Goal: Task Accomplishment & Management: Manage account settings

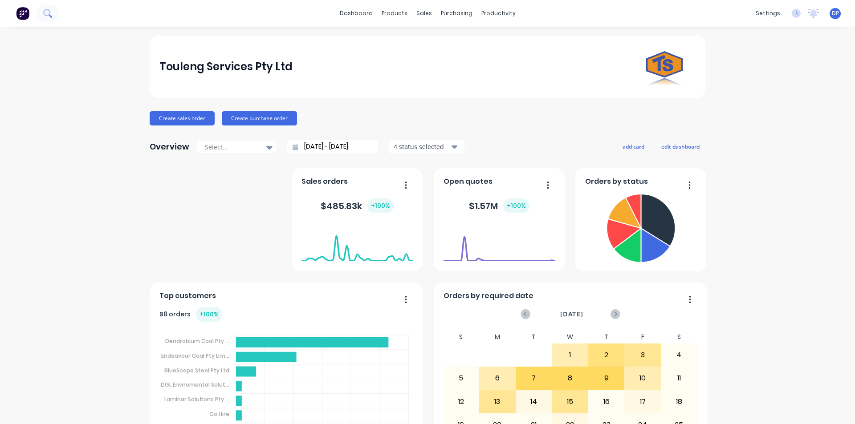
click at [50, 14] on icon at bounding box center [46, 12] width 7 height 7
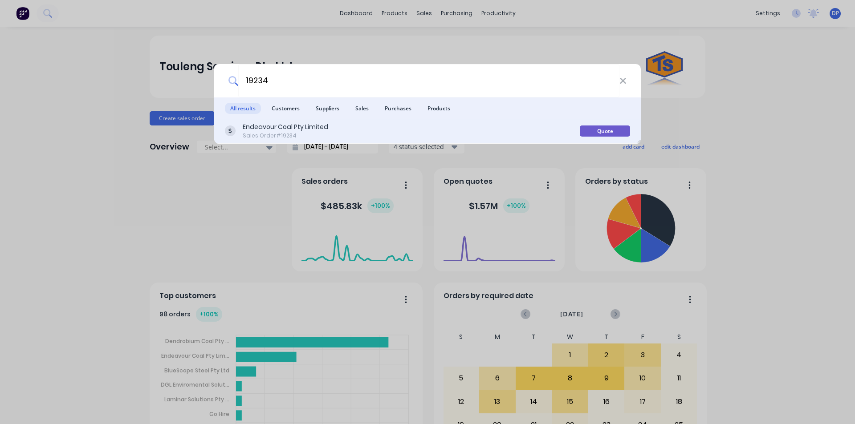
type input "19234"
click at [327, 134] on div "Sales Order #19234" at bounding box center [286, 136] width 86 height 8
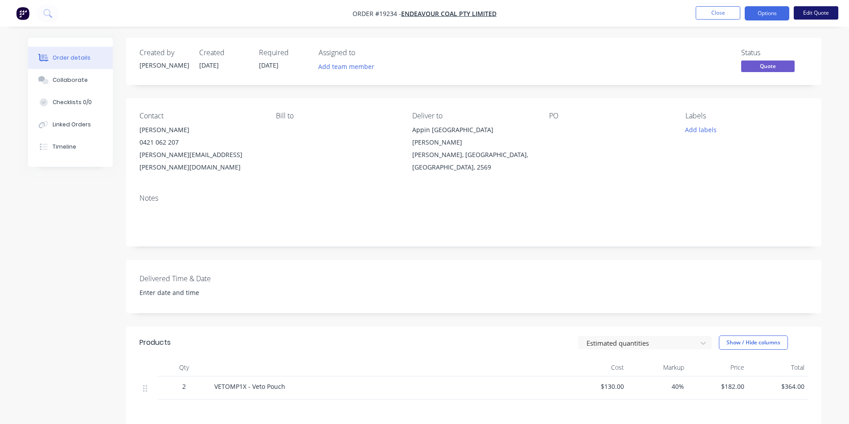
click at [822, 14] on button "Edit Quote" at bounding box center [815, 12] width 45 height 13
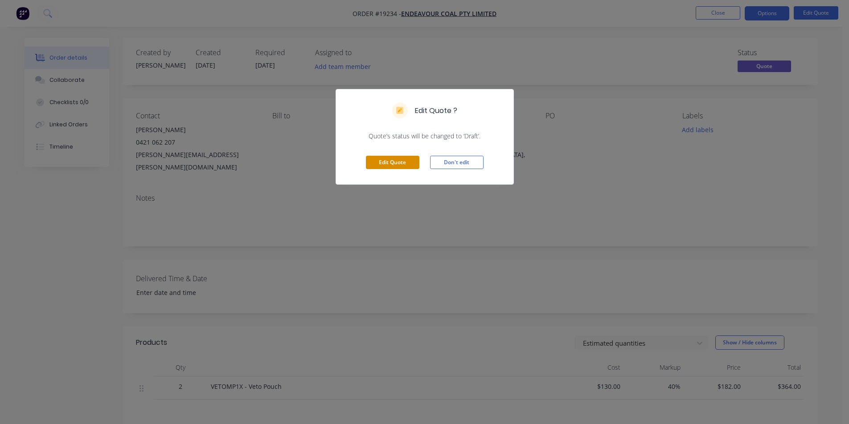
click at [397, 159] on button "Edit Quote" at bounding box center [392, 162] width 53 height 13
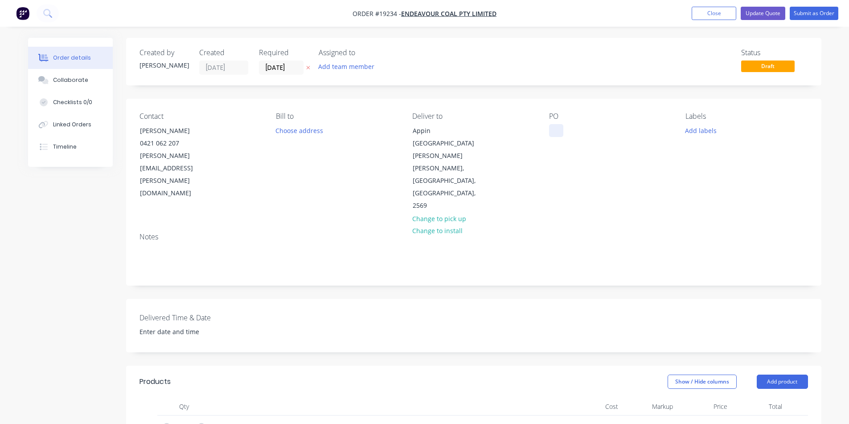
click at [554, 130] on div at bounding box center [556, 130] width 14 height 13
paste div
click at [65, 82] on div "Collaborate" at bounding box center [70, 80] width 35 height 8
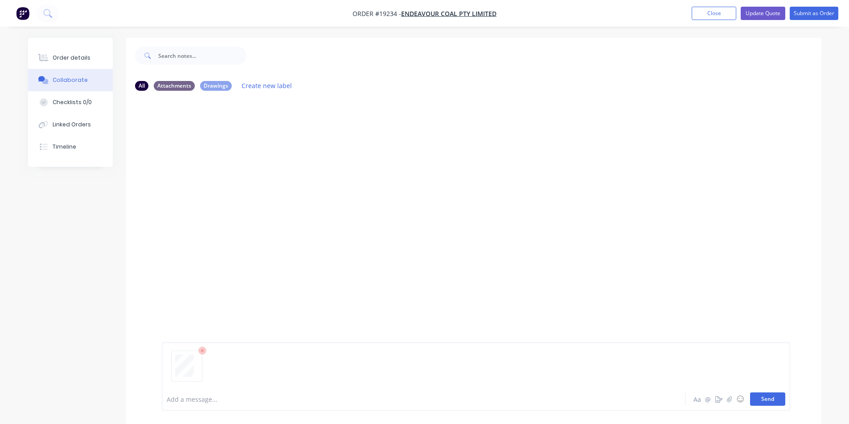
click at [771, 400] on button "Send" at bounding box center [767, 399] width 35 height 13
click at [81, 54] on div "Order details" at bounding box center [72, 58] width 38 height 8
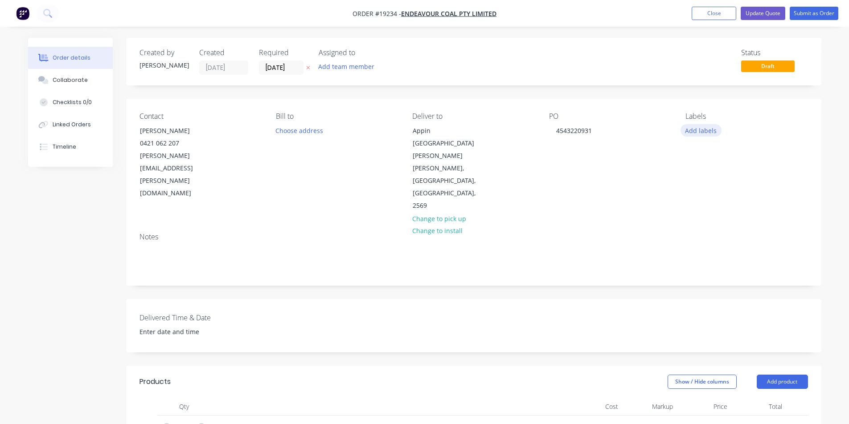
click at [704, 128] on button "Add labels" at bounding box center [700, 130] width 41 height 12
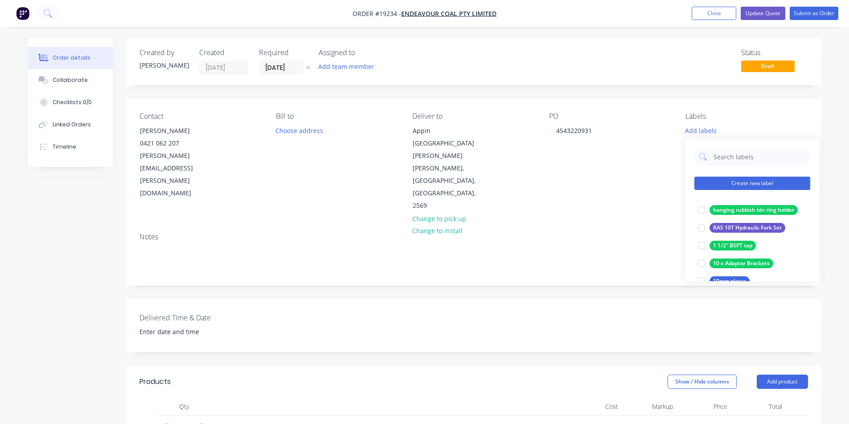
click at [761, 184] on button "Create new label" at bounding box center [752, 183] width 116 height 13
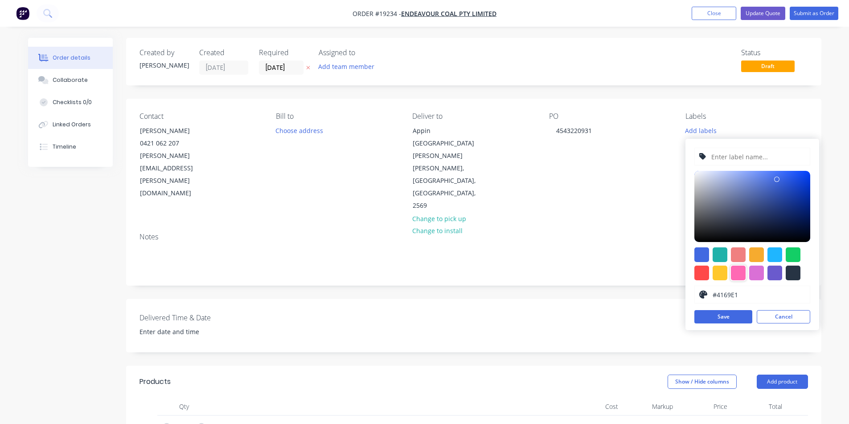
click at [738, 271] on div at bounding box center [737, 273] width 15 height 15
type input "#FF69B4"
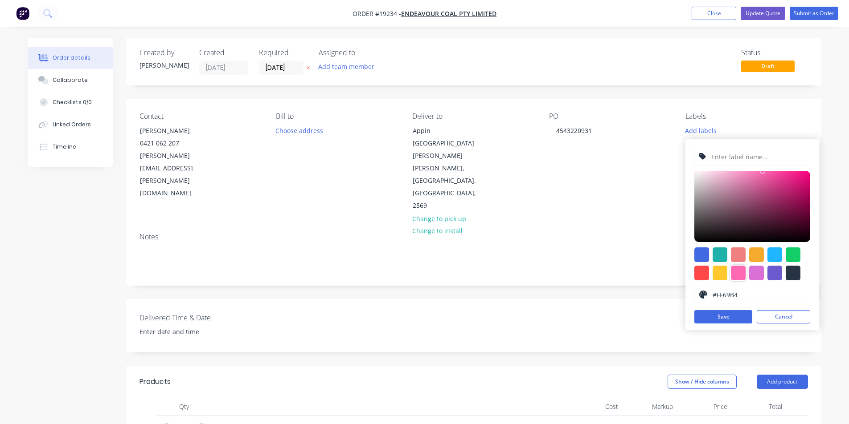
click at [743, 152] on input "text" at bounding box center [757, 156] width 95 height 17
type input "Veto Pouch"
click at [734, 314] on button "Save" at bounding box center [723, 316] width 58 height 13
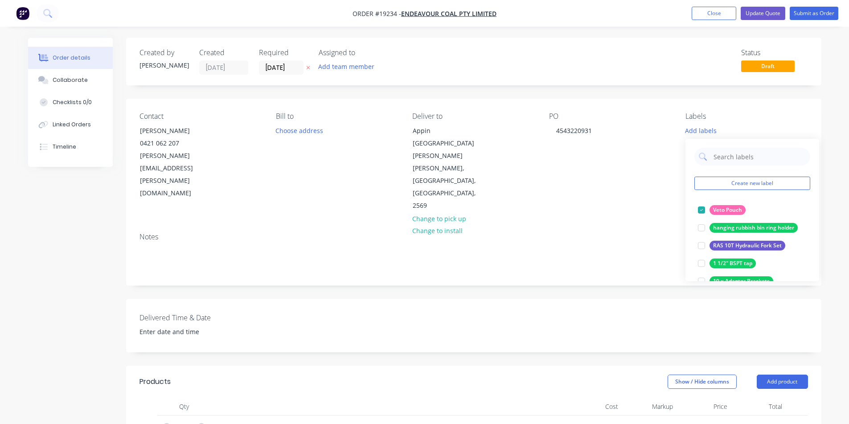
click at [627, 233] on div "Notes" at bounding box center [473, 237] width 668 height 8
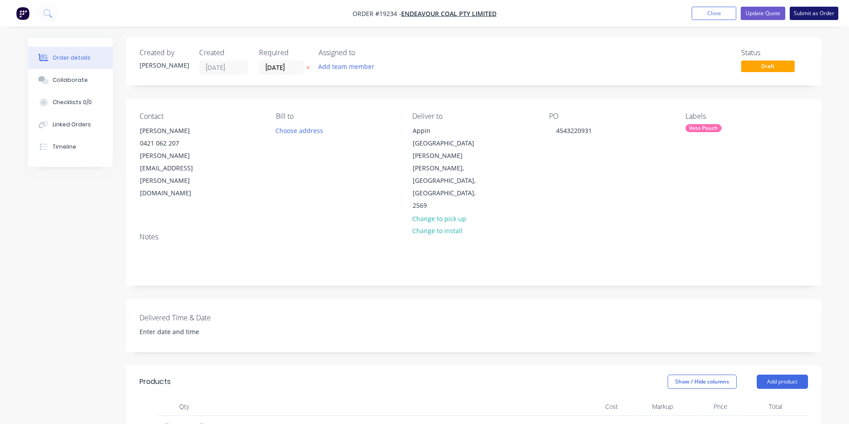
click at [828, 12] on button "Submit as Order" at bounding box center [813, 13] width 49 height 13
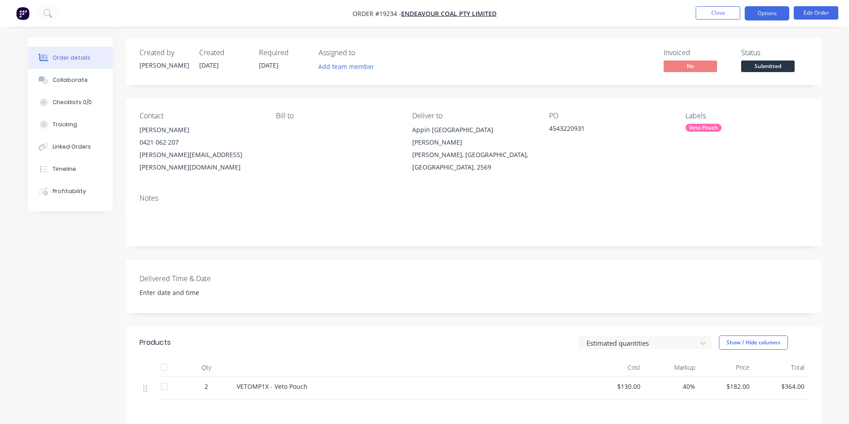
click at [761, 10] on button "Options" at bounding box center [766, 13] width 45 height 14
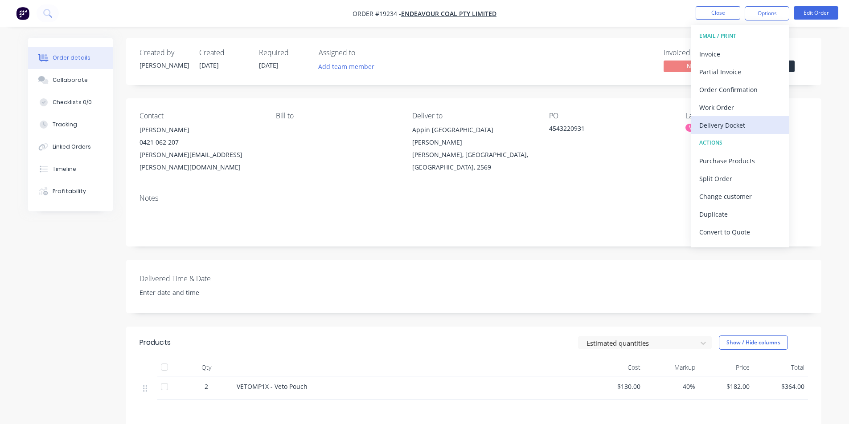
click at [740, 124] on div "Delivery Docket" at bounding box center [740, 125] width 82 height 13
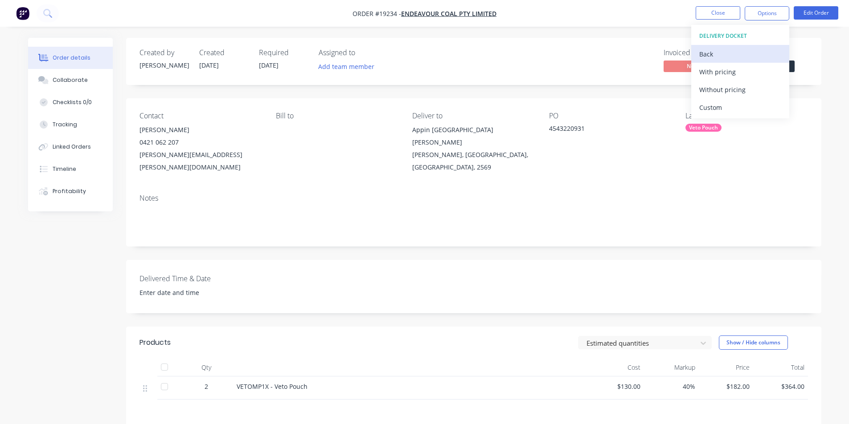
click at [711, 50] on div "Back" at bounding box center [740, 54] width 82 height 13
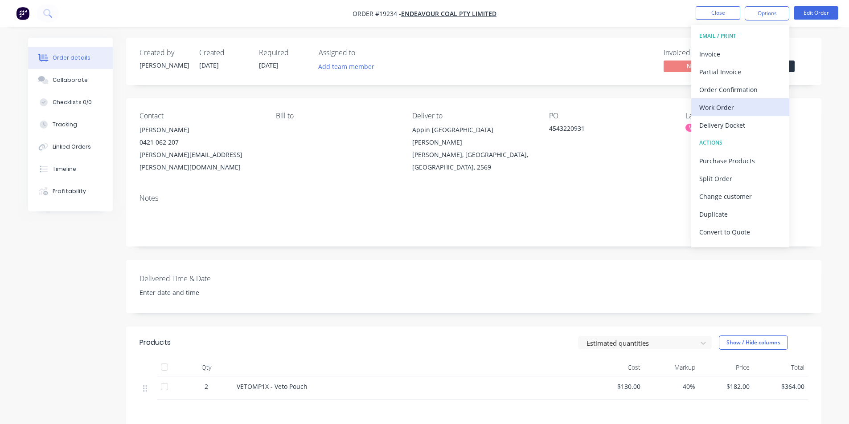
click at [742, 112] on div "Work Order" at bounding box center [740, 107] width 82 height 13
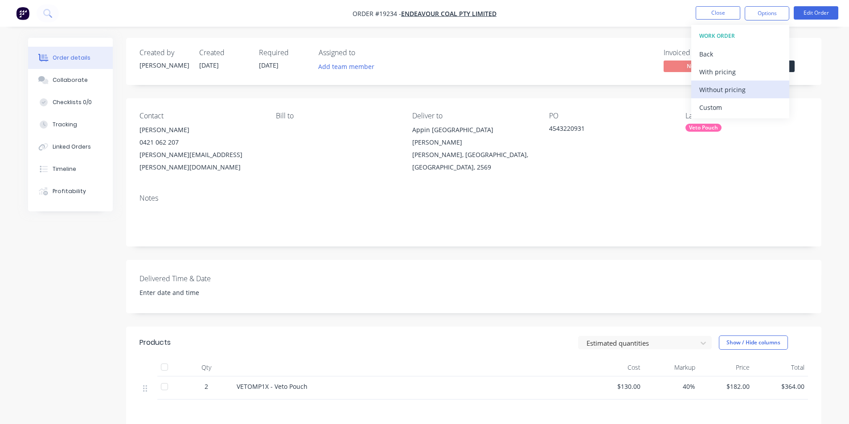
click at [729, 93] on div "Without pricing" at bounding box center [740, 89] width 82 height 13
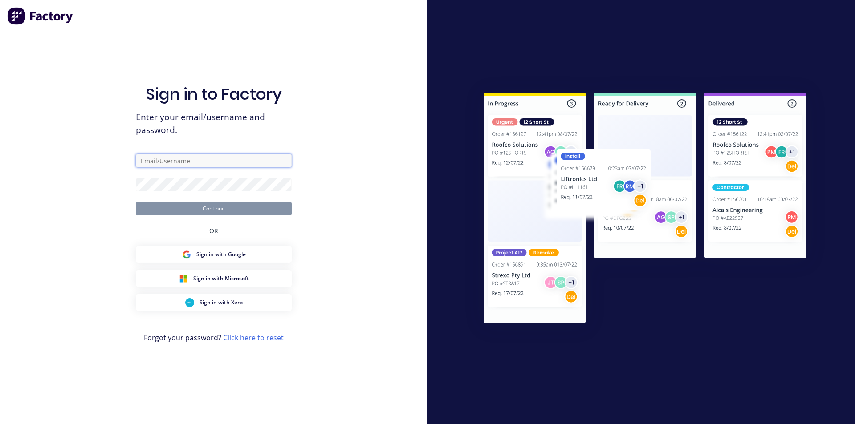
type input "touleng@touleng.com.au"
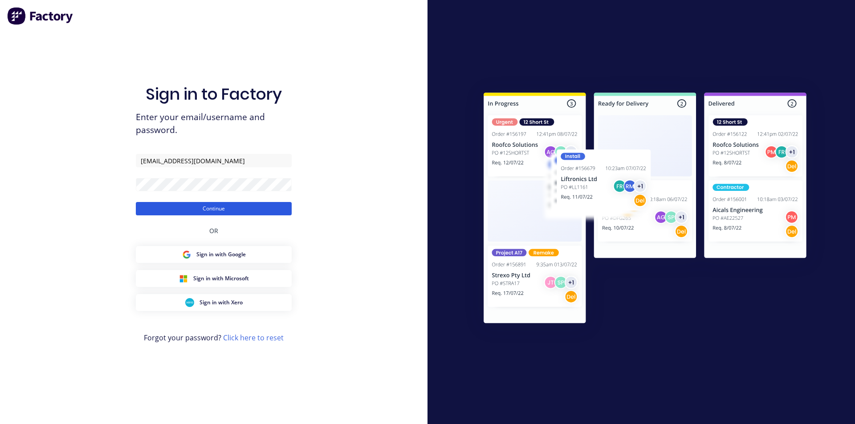
click at [218, 207] on button "Continue" at bounding box center [214, 208] width 156 height 13
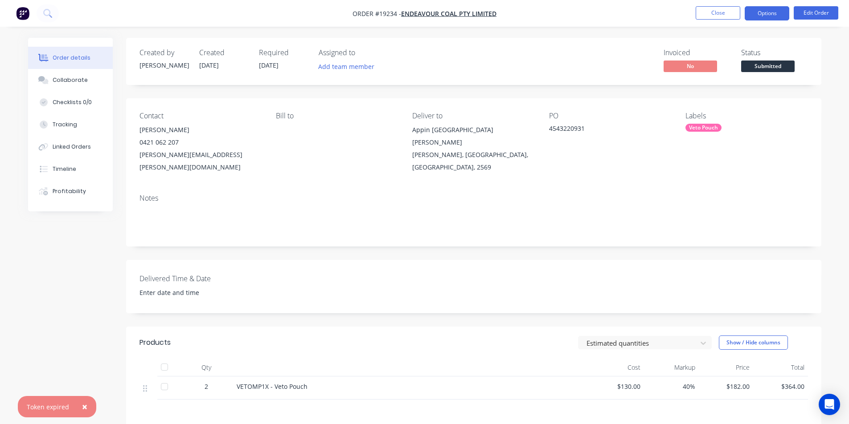
click at [769, 14] on button "Options" at bounding box center [766, 13] width 45 height 14
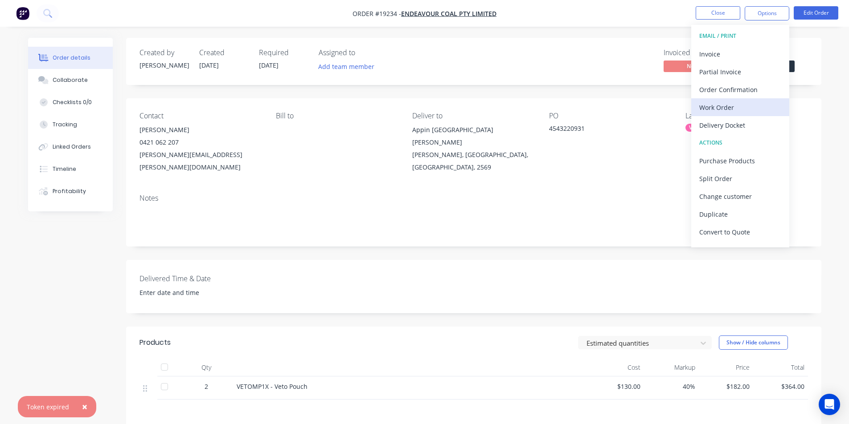
click at [719, 104] on div "Work Order" at bounding box center [740, 107] width 82 height 13
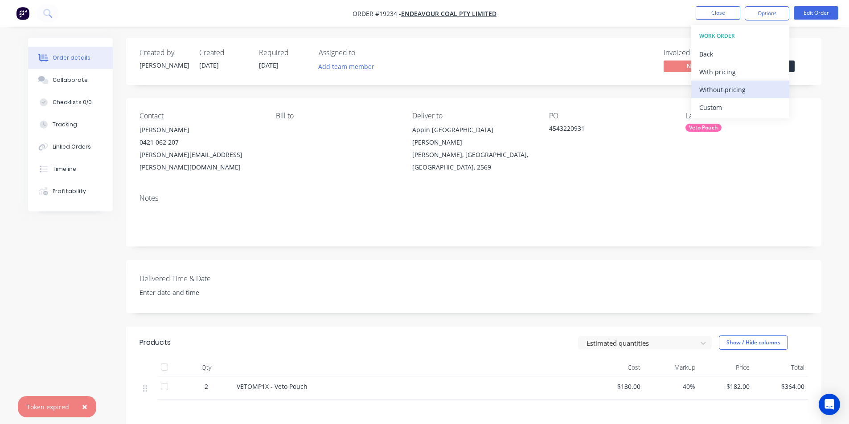
click at [727, 93] on div "Without pricing" at bounding box center [740, 89] width 82 height 13
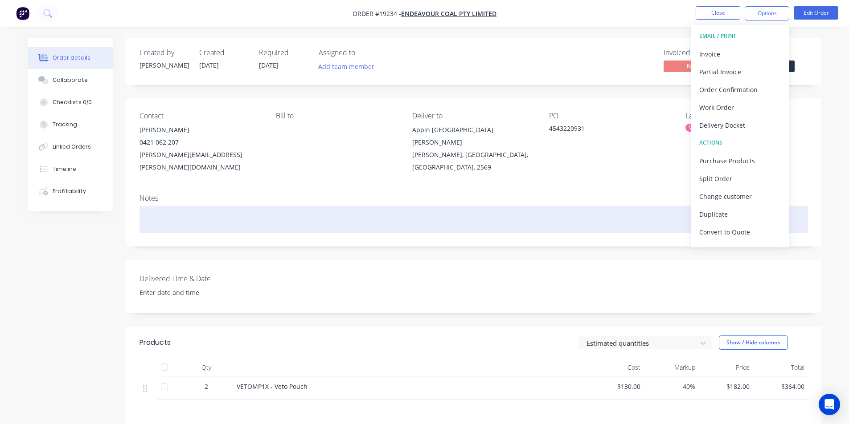
click at [337, 206] on div at bounding box center [473, 219] width 668 height 27
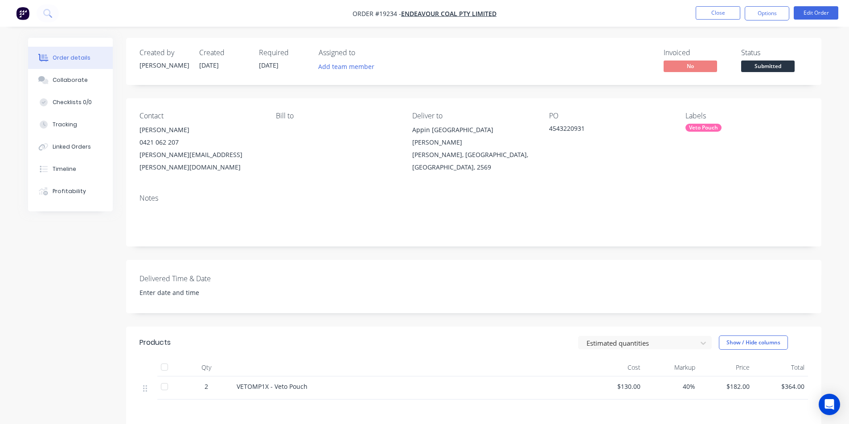
click at [27, 12] on img "button" at bounding box center [22, 13] width 13 height 13
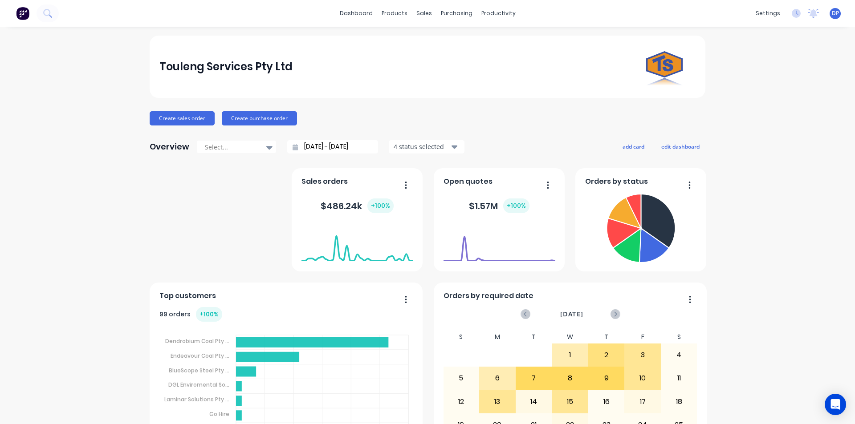
click at [63, 10] on div "dashboard products sales purchasing productivity dashboard products Product Cat…" at bounding box center [427, 13] width 855 height 27
click at [44, 16] on icon at bounding box center [47, 13] width 8 height 8
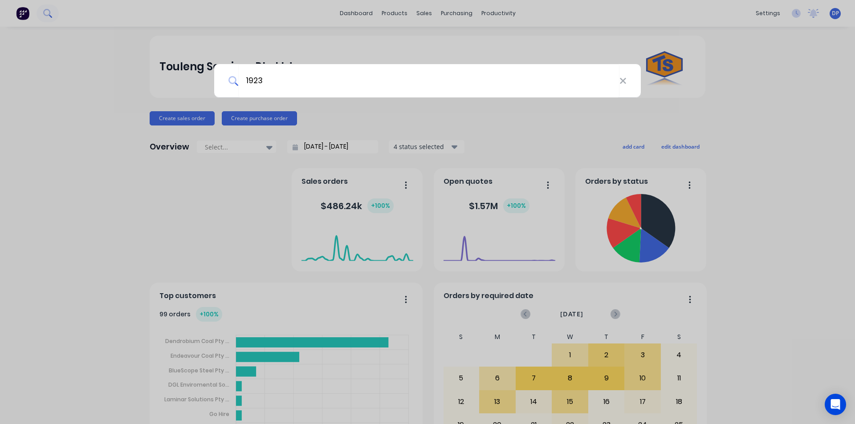
type input "19238"
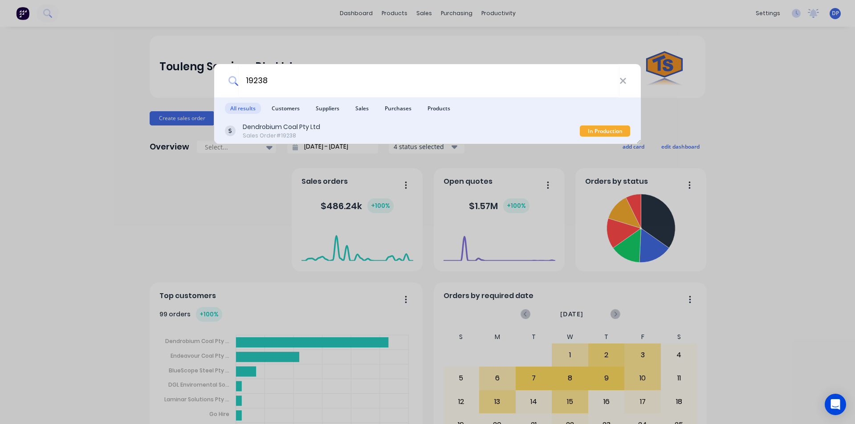
click at [321, 122] on div "Dendrobium Coal Pty Ltd Sales Order #19238" at bounding box center [402, 130] width 355 height 17
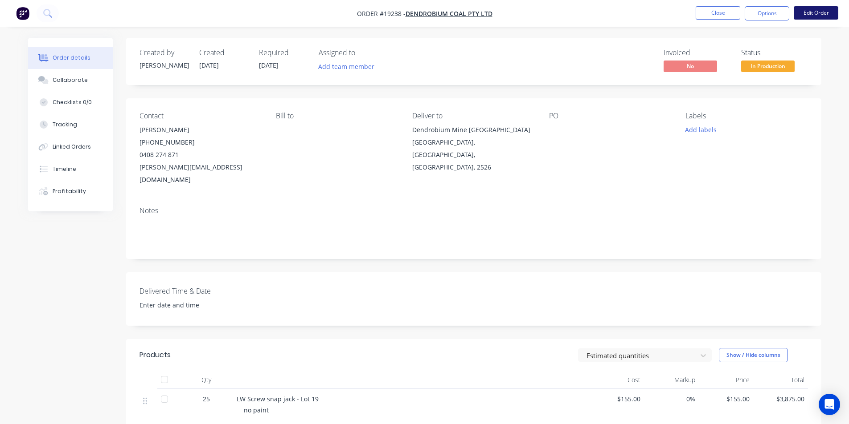
click at [829, 10] on button "Edit Order" at bounding box center [815, 12] width 45 height 13
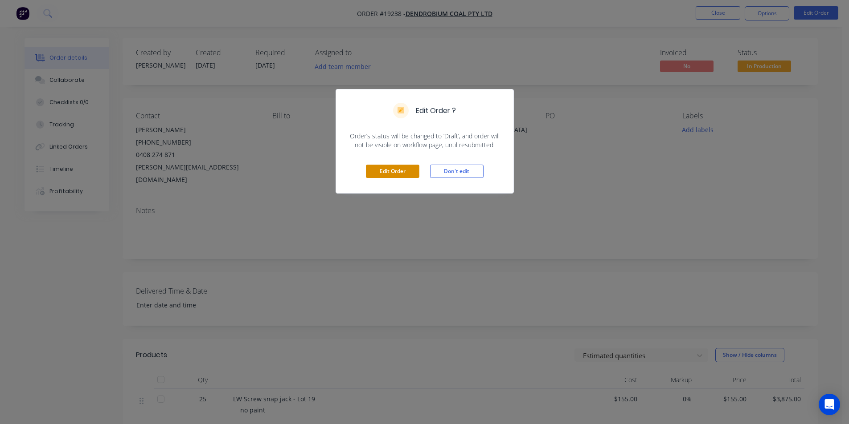
click at [394, 172] on button "Edit Order" at bounding box center [392, 171] width 53 height 13
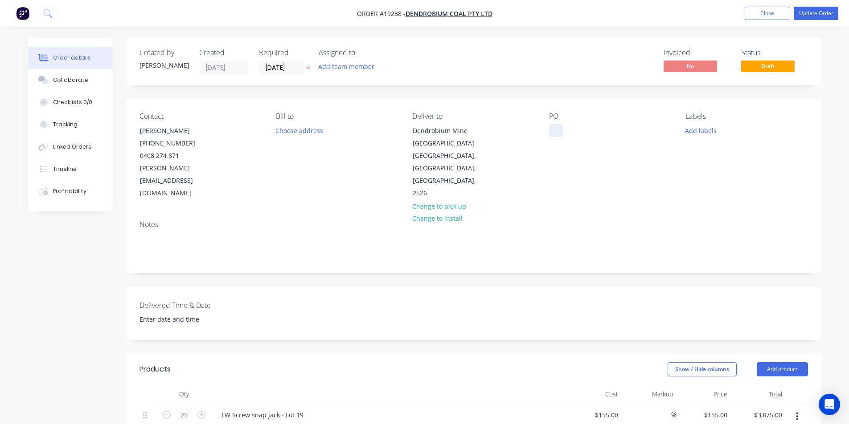
drag, startPoint x: 559, startPoint y: 129, endPoint x: 566, endPoint y: 131, distance: 7.3
click at [559, 129] on div at bounding box center [556, 130] width 14 height 13
paste div
click at [646, 173] on div "PO 4543220930" at bounding box center [610, 156] width 122 height 88
click at [63, 88] on button "Collaborate" at bounding box center [70, 80] width 85 height 22
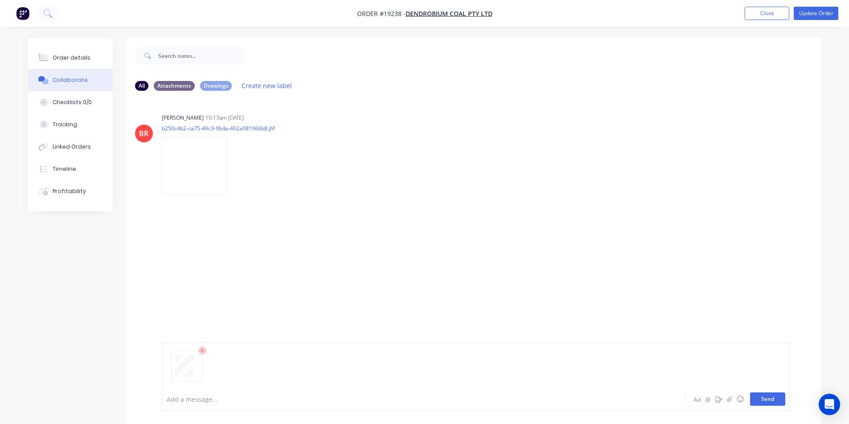
click at [758, 394] on button "Send" at bounding box center [767, 399] width 35 height 13
click at [69, 55] on div "Order details" at bounding box center [72, 58] width 38 height 8
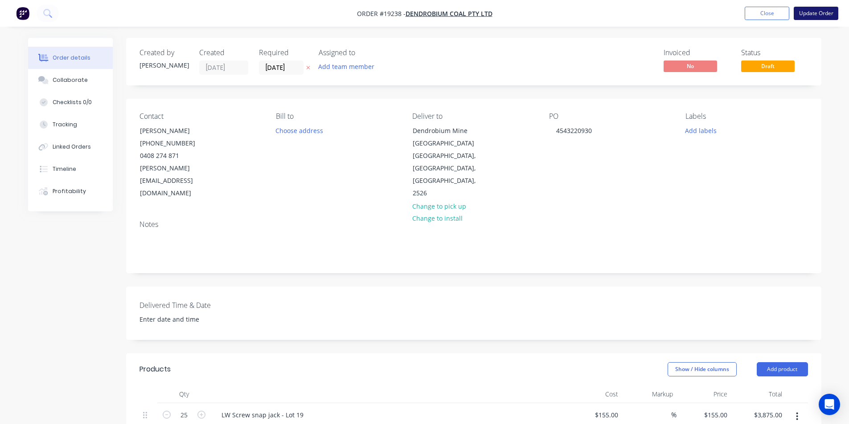
click at [810, 7] on button "Update Order" at bounding box center [815, 13] width 45 height 13
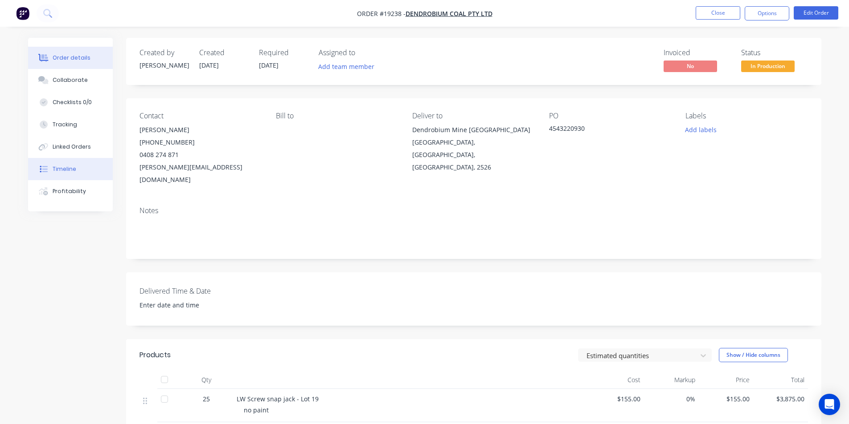
click at [62, 169] on div "Timeline" at bounding box center [65, 169] width 24 height 8
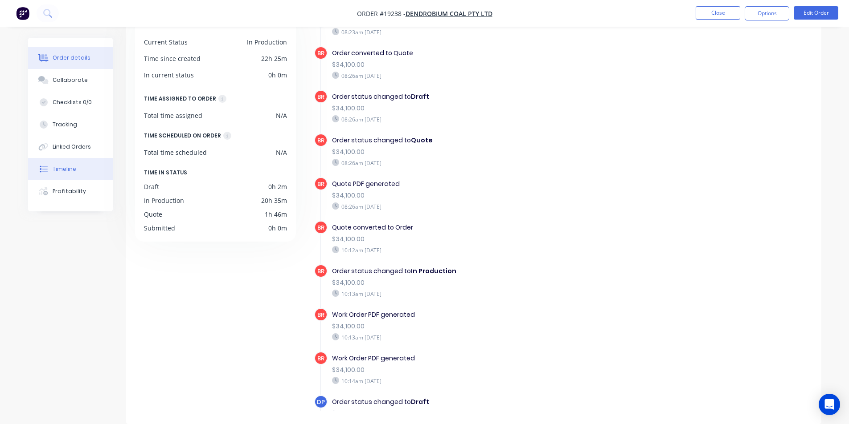
click at [70, 55] on div "Order details" at bounding box center [72, 58] width 38 height 8
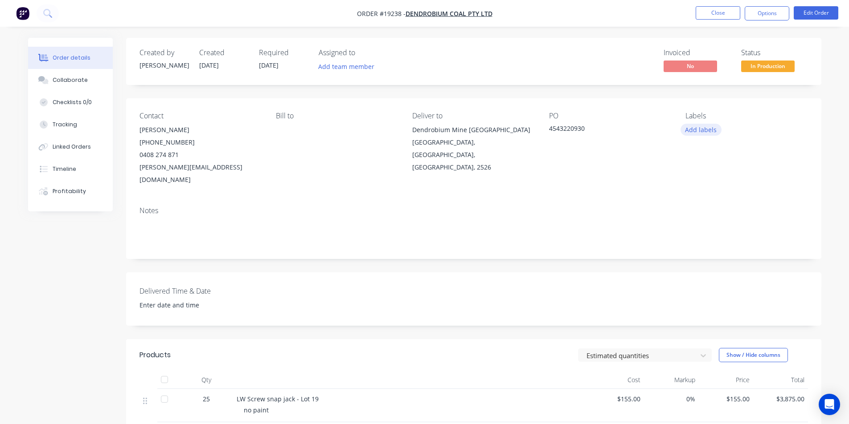
click at [710, 130] on button "Add labels" at bounding box center [700, 130] width 41 height 12
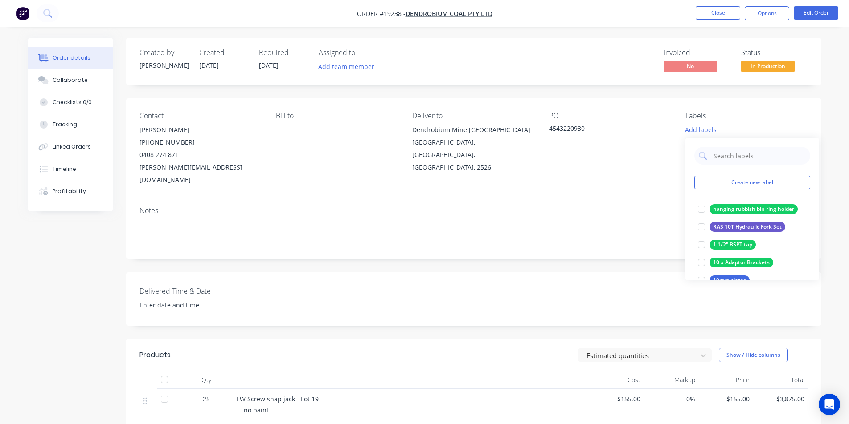
click at [740, 154] on input "text" at bounding box center [758, 156] width 93 height 18
type input "snap"
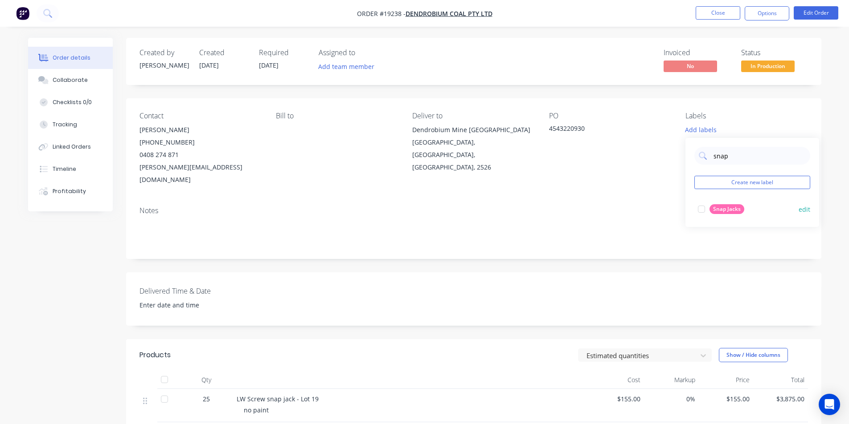
click at [703, 208] on div at bounding box center [701, 209] width 18 height 18
click at [645, 205] on div "Notes" at bounding box center [473, 230] width 695 height 60
click at [20, 17] on img "button" at bounding box center [22, 13] width 13 height 13
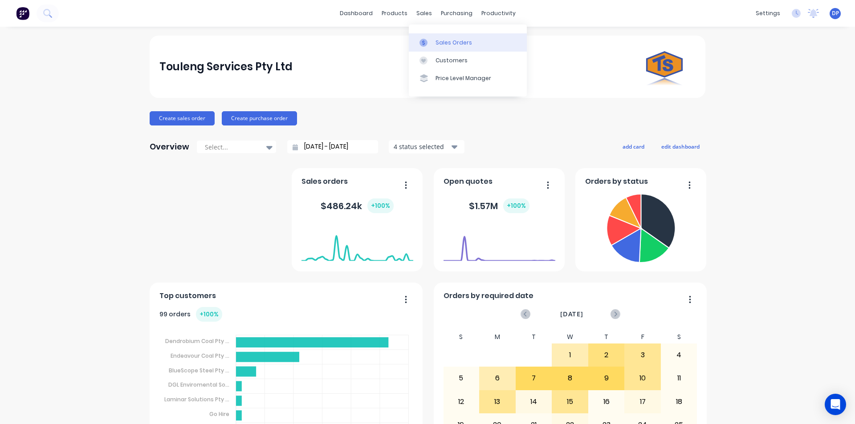
click at [448, 37] on link "Sales Orders" at bounding box center [468, 42] width 118 height 18
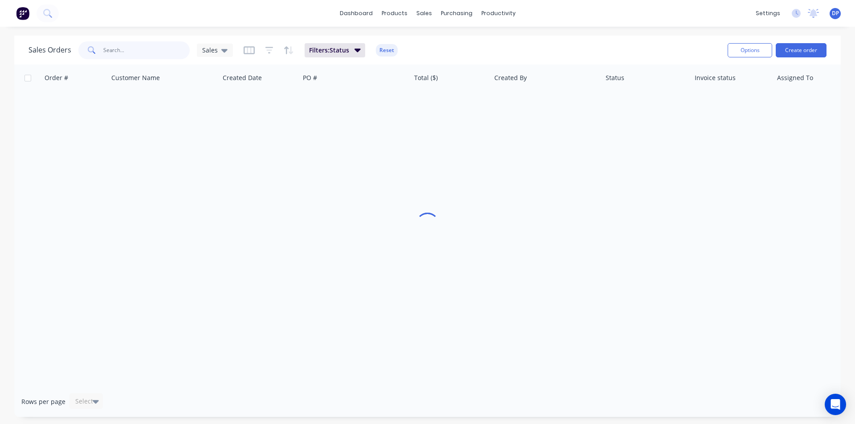
click at [167, 49] on input "text" at bounding box center [146, 50] width 87 height 18
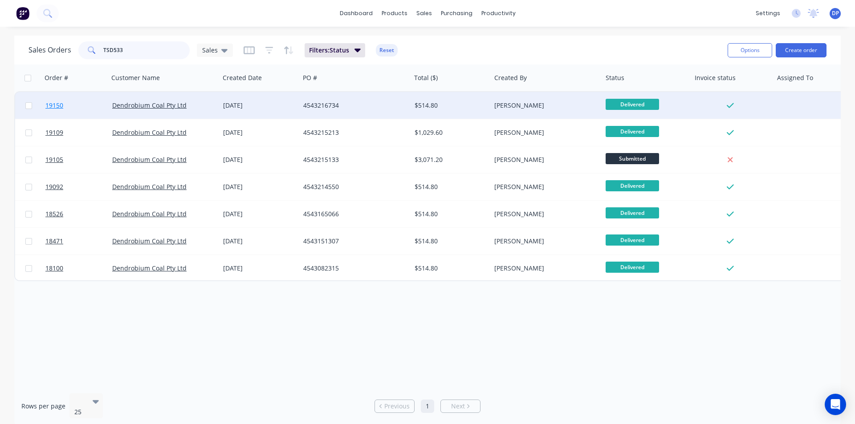
type input "TSD533"
click at [57, 104] on span "19150" at bounding box center [54, 105] width 18 height 9
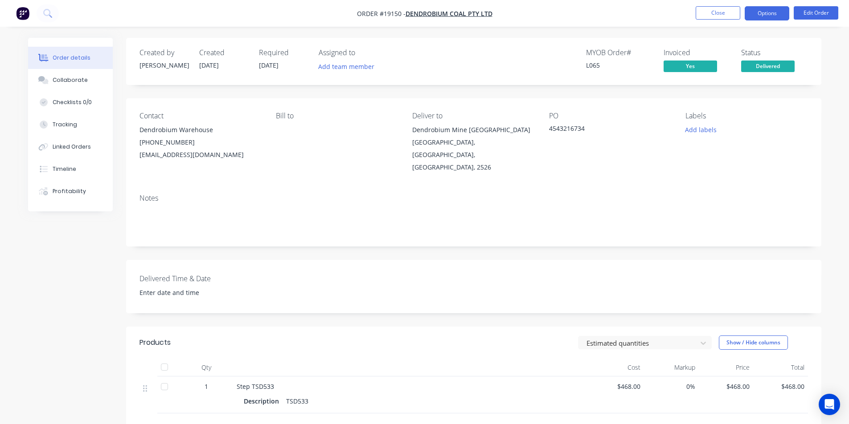
click at [765, 16] on button "Options" at bounding box center [766, 13] width 45 height 14
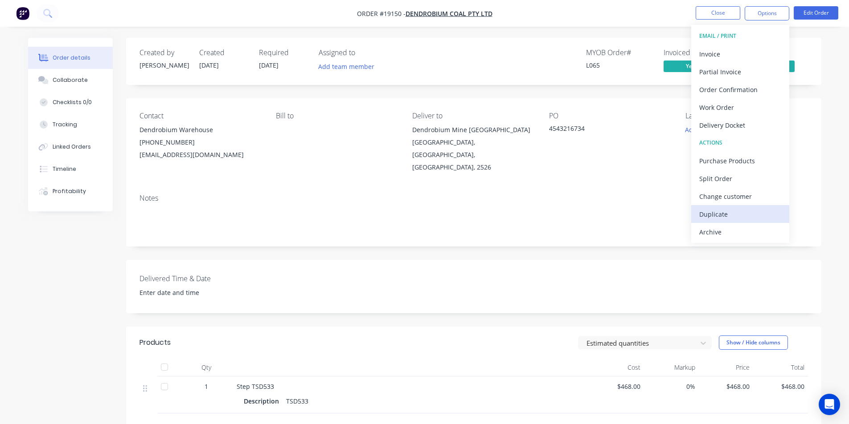
click at [736, 214] on div "Duplicate" at bounding box center [740, 214] width 82 height 13
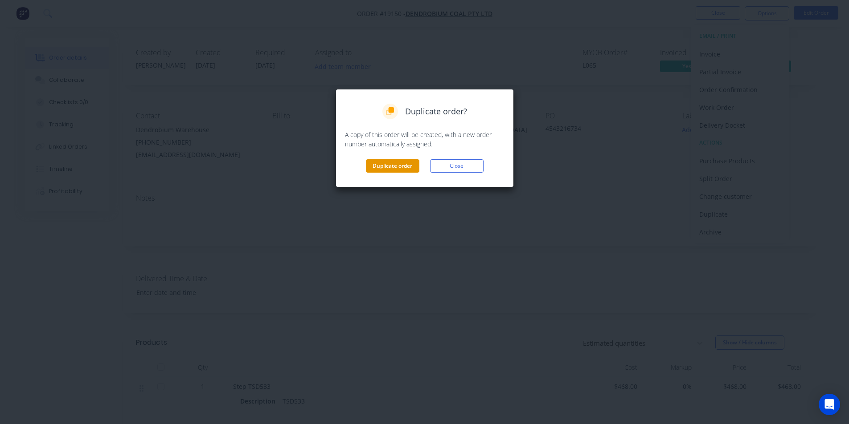
click at [404, 161] on button "Duplicate order" at bounding box center [392, 165] width 53 height 13
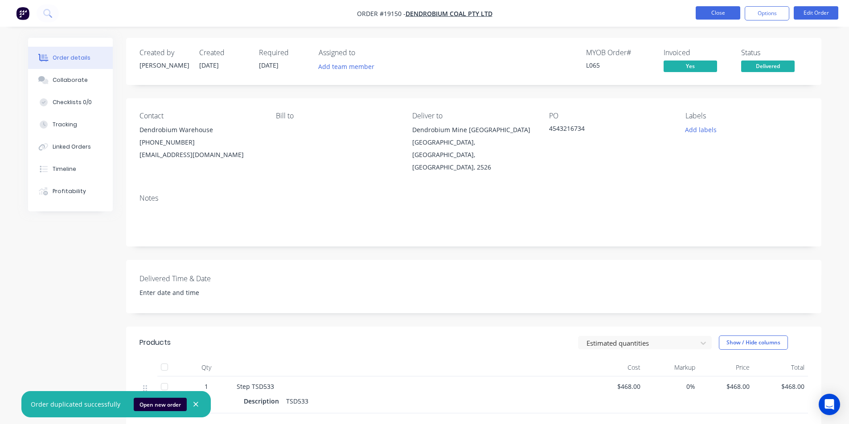
click at [727, 12] on button "Close" at bounding box center [717, 12] width 45 height 13
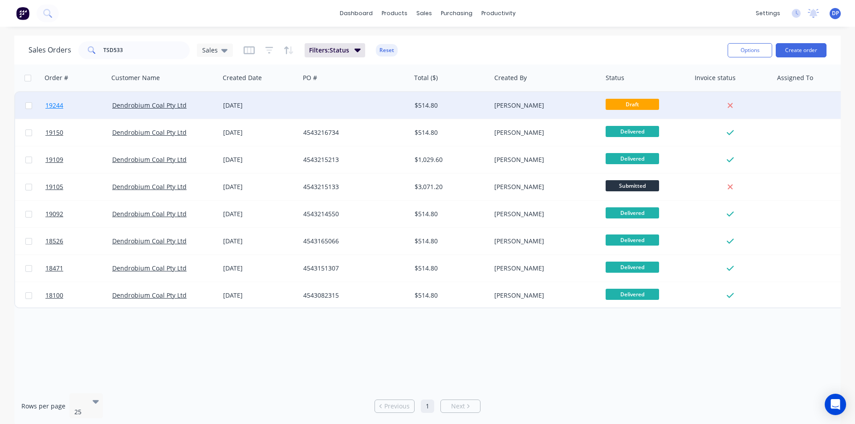
click at [47, 108] on span "19244" at bounding box center [54, 105] width 18 height 9
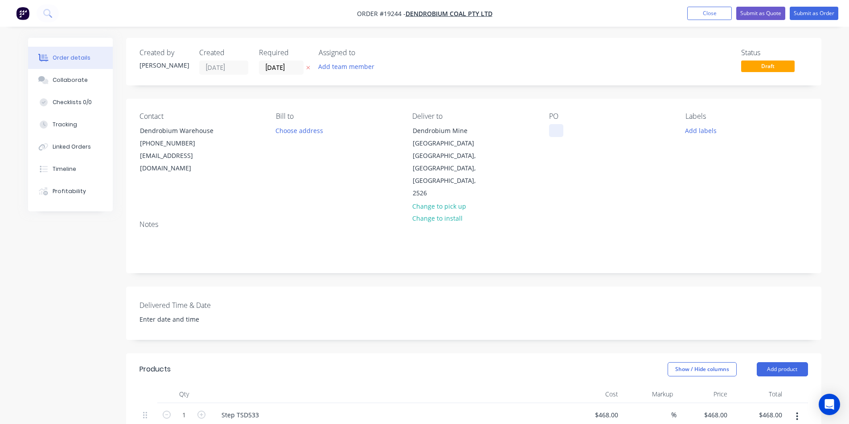
click at [560, 131] on div at bounding box center [556, 130] width 14 height 13
paste div
click at [755, 183] on div "Labels Add labels" at bounding box center [746, 156] width 122 height 88
click at [704, 129] on button "Add labels" at bounding box center [700, 130] width 41 height 12
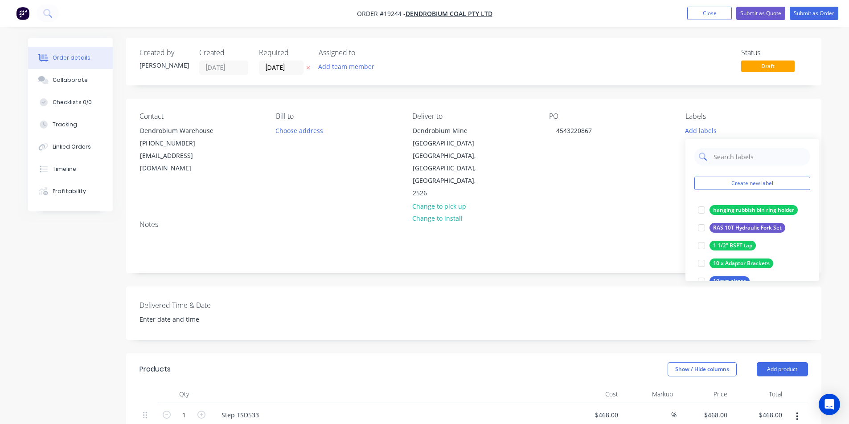
click at [727, 150] on input "text" at bounding box center [758, 157] width 93 height 18
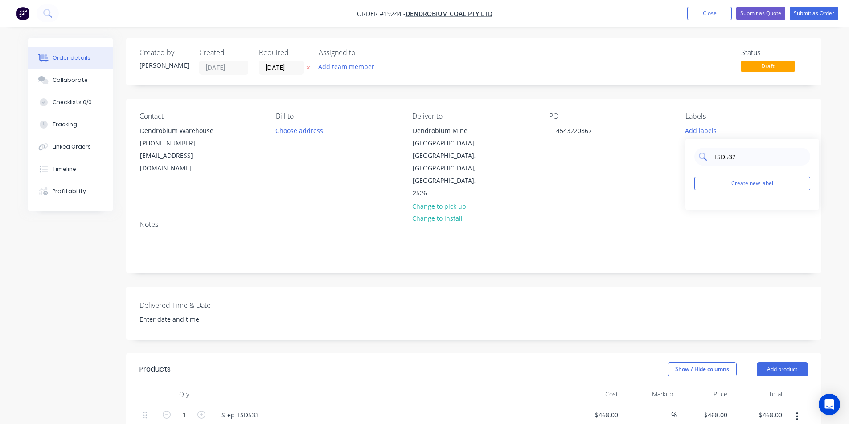
type input "TSD53"
click at [699, 208] on div at bounding box center [701, 210] width 18 height 18
click at [618, 220] on div "Notes" at bounding box center [473, 224] width 668 height 8
click at [64, 74] on button "Collaborate" at bounding box center [70, 80] width 85 height 22
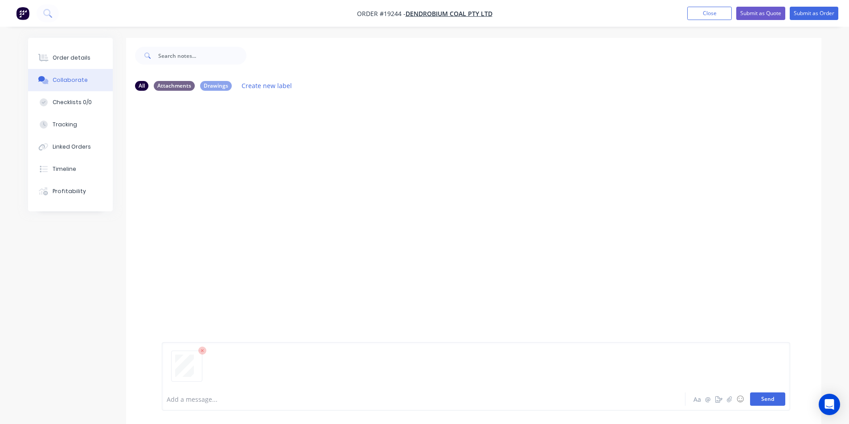
click at [771, 399] on button "Send" at bounding box center [767, 399] width 35 height 13
click at [60, 47] on button "Order details" at bounding box center [70, 58] width 85 height 22
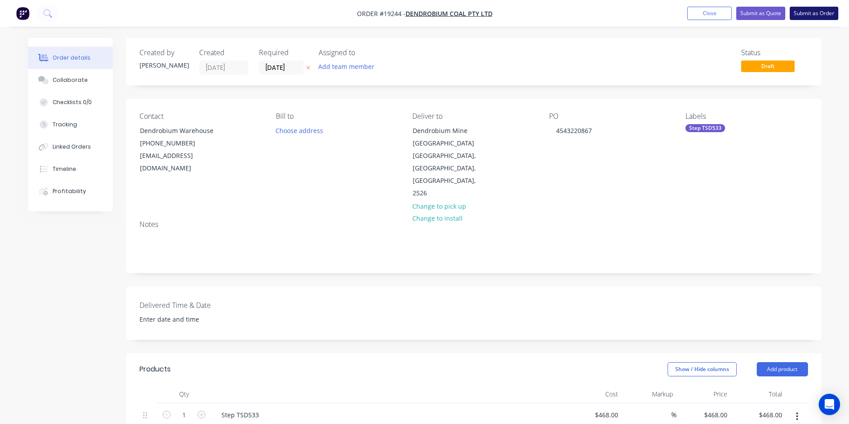
click at [833, 13] on button "Submit as Order" at bounding box center [813, 13] width 49 height 13
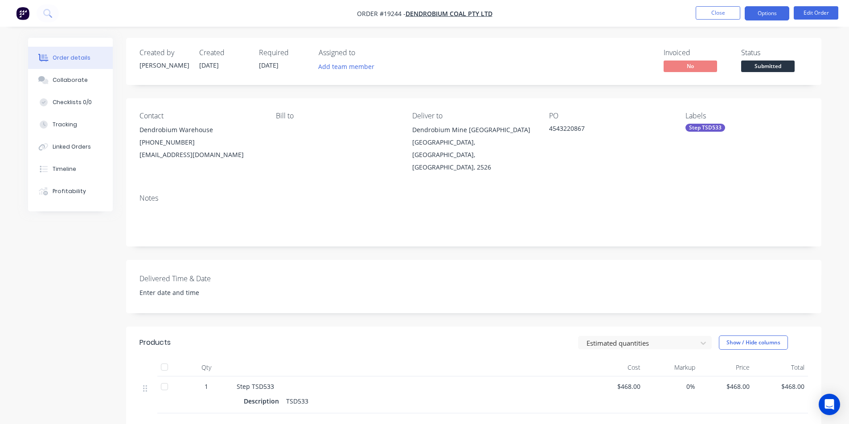
click at [764, 17] on button "Options" at bounding box center [766, 13] width 45 height 14
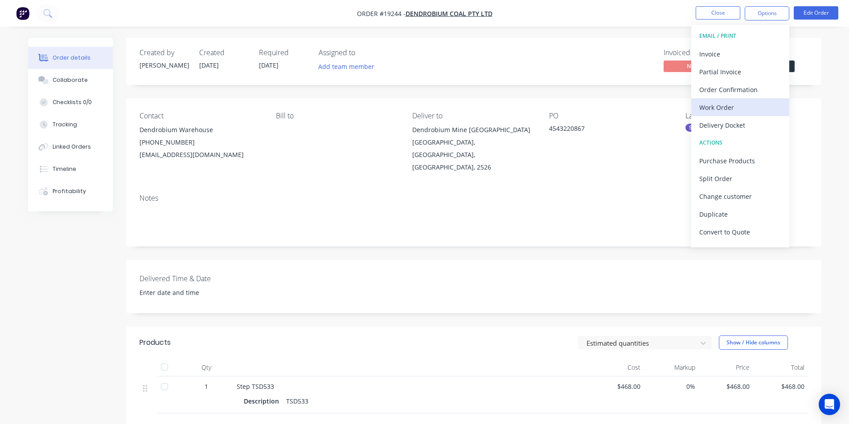
click at [744, 113] on div "Work Order" at bounding box center [740, 107] width 82 height 13
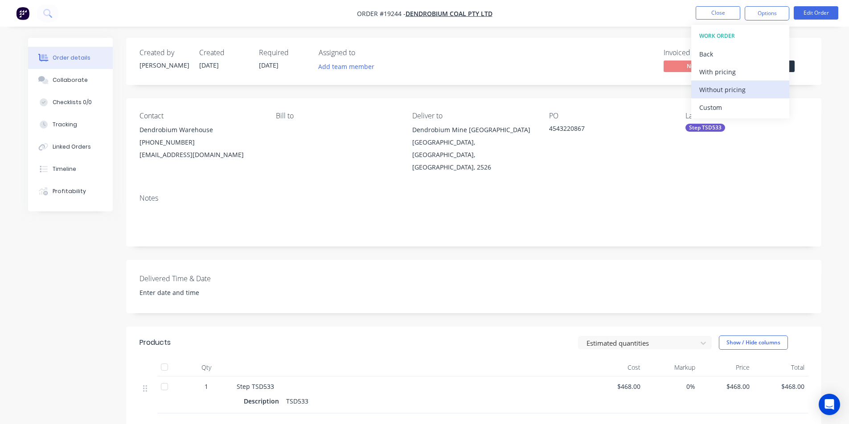
click at [739, 86] on div "Without pricing" at bounding box center [740, 89] width 82 height 13
click at [538, 53] on div "Invoiced No Status Submitted" at bounding box center [608, 62] width 400 height 26
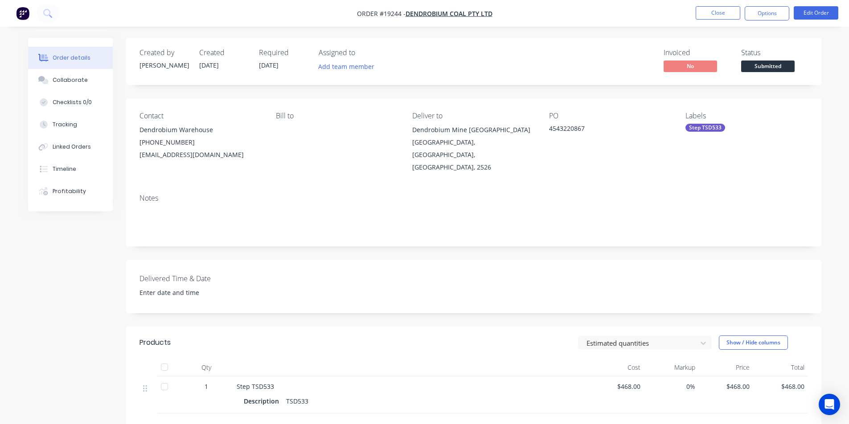
click at [796, 65] on div "Status Submitted" at bounding box center [774, 62] width 67 height 26
click at [783, 67] on span "Submitted" at bounding box center [767, 66] width 53 height 11
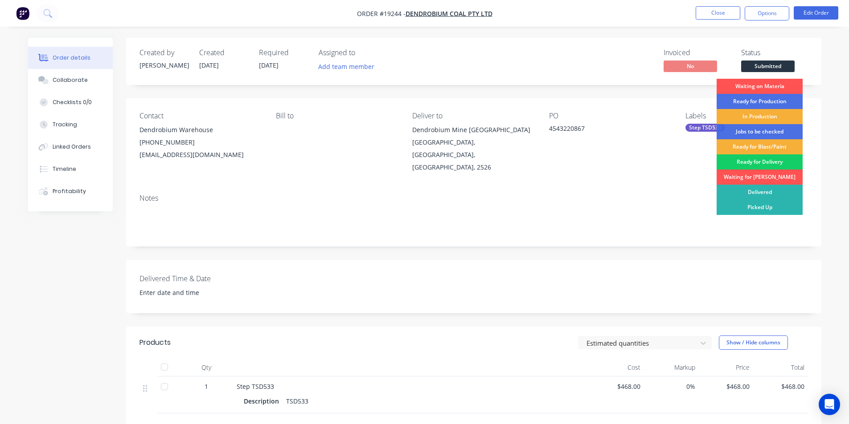
click at [759, 160] on div "Ready for Delivery" at bounding box center [759, 162] width 86 height 15
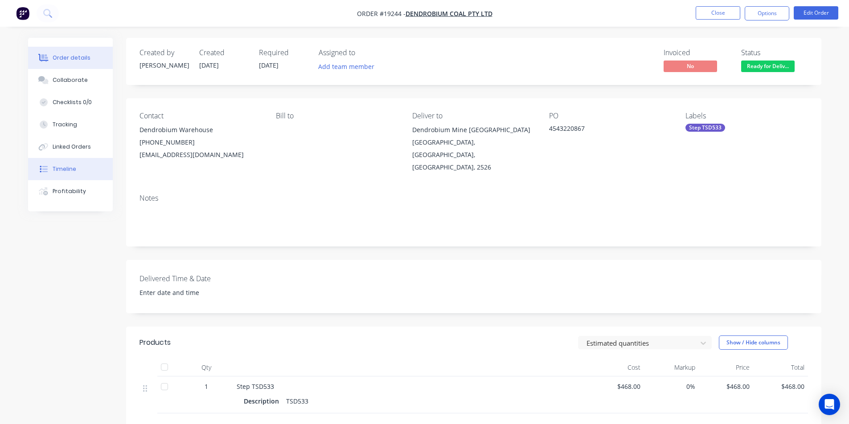
click at [71, 168] on div "Timeline" at bounding box center [65, 169] width 24 height 8
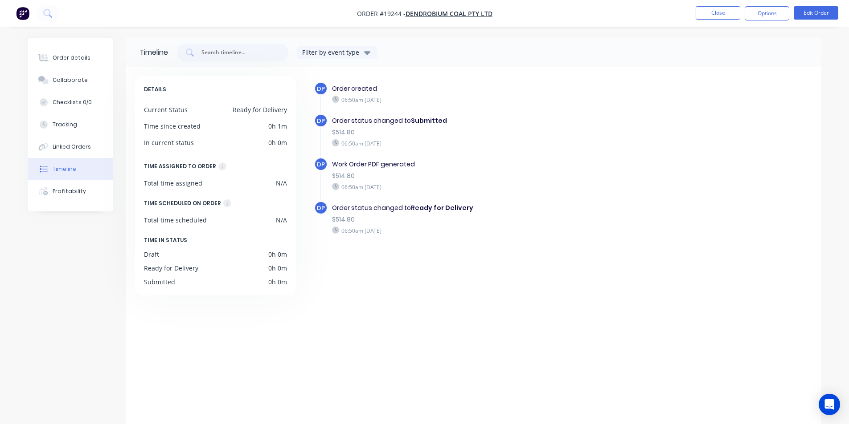
click at [21, 12] on img "button" at bounding box center [22, 13] width 13 height 13
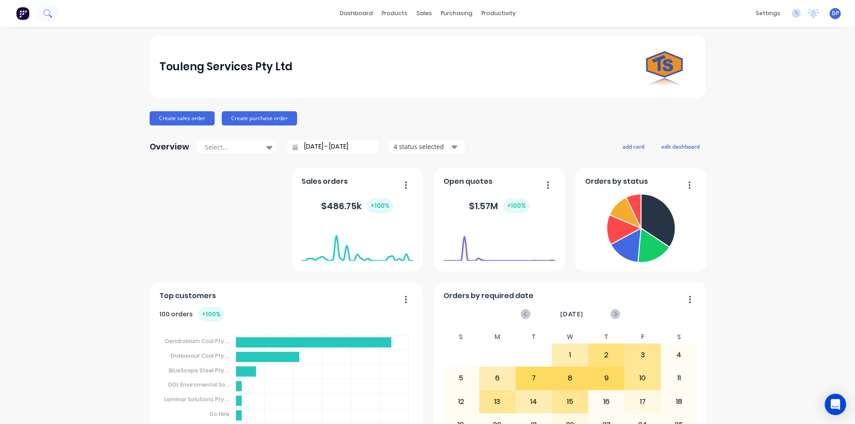
click at [53, 16] on button at bounding box center [48, 13] width 22 height 18
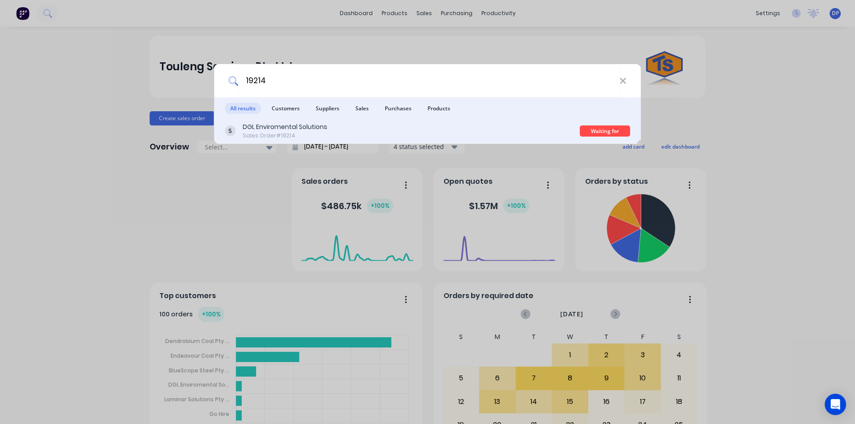
type input "19214"
click at [299, 129] on div "DGL Enviromental Solutions" at bounding box center [285, 126] width 85 height 9
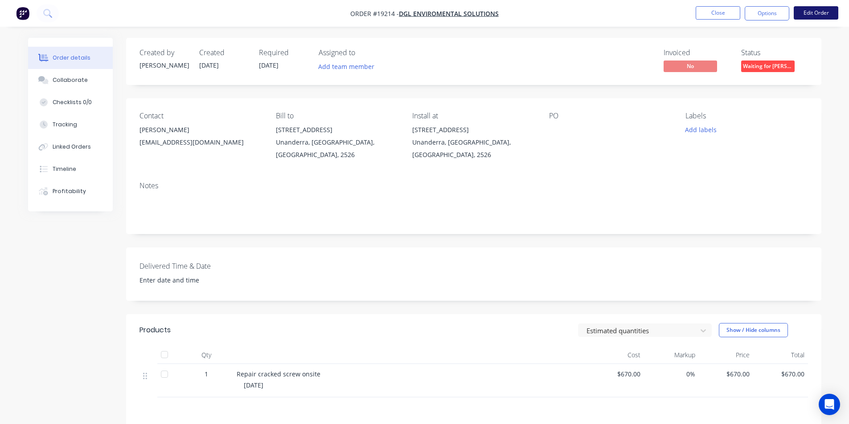
click at [809, 16] on button "Edit Order" at bounding box center [815, 12] width 45 height 13
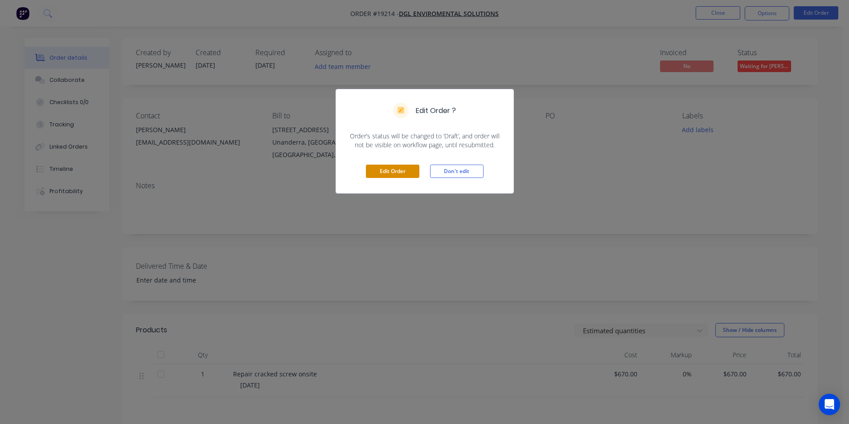
click at [404, 175] on button "Edit Order" at bounding box center [392, 171] width 53 height 13
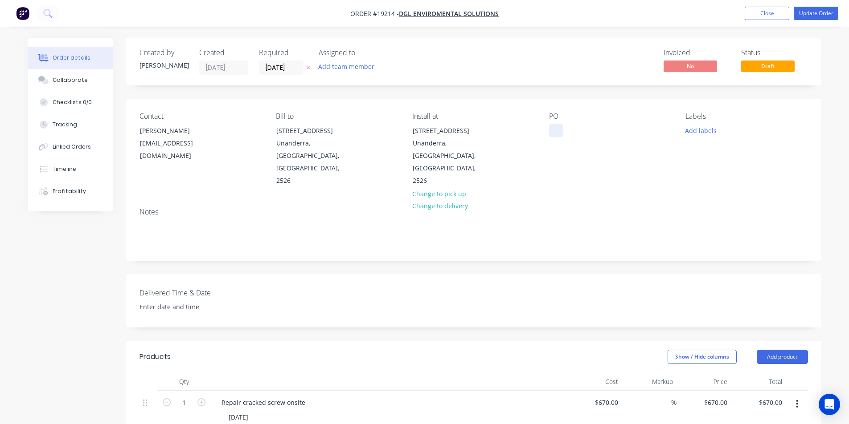
click at [552, 131] on div at bounding box center [556, 130] width 14 height 13
click at [63, 83] on div "Collaborate" at bounding box center [70, 80] width 35 height 8
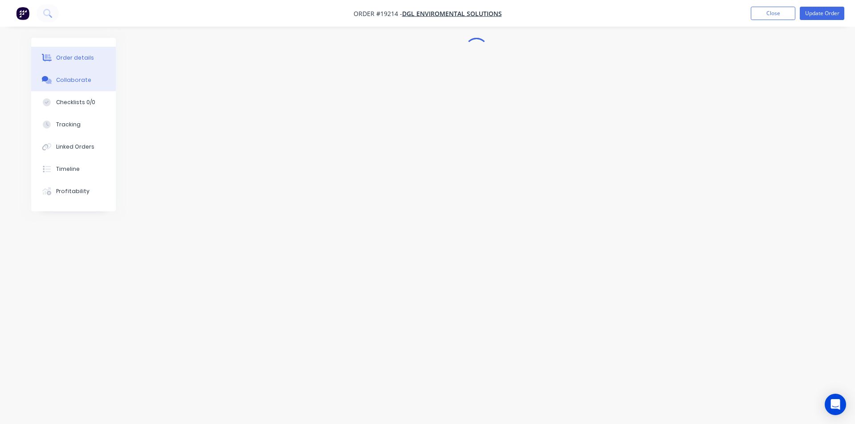
click at [73, 56] on div "Order details" at bounding box center [75, 58] width 38 height 8
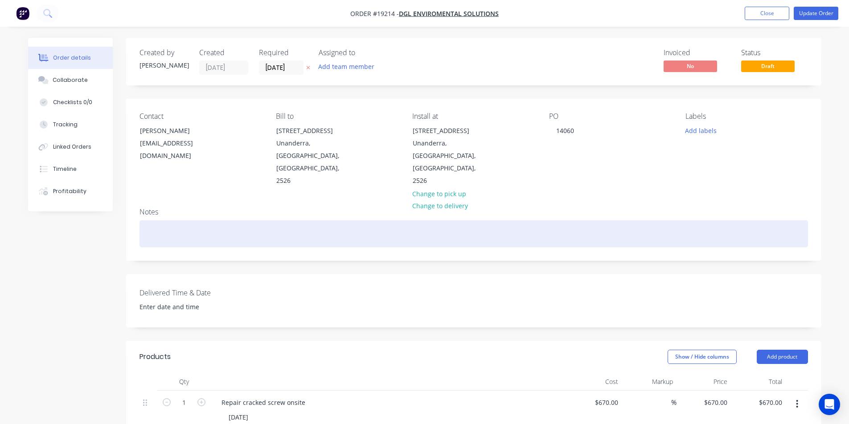
click at [671, 220] on div at bounding box center [473, 233] width 668 height 27
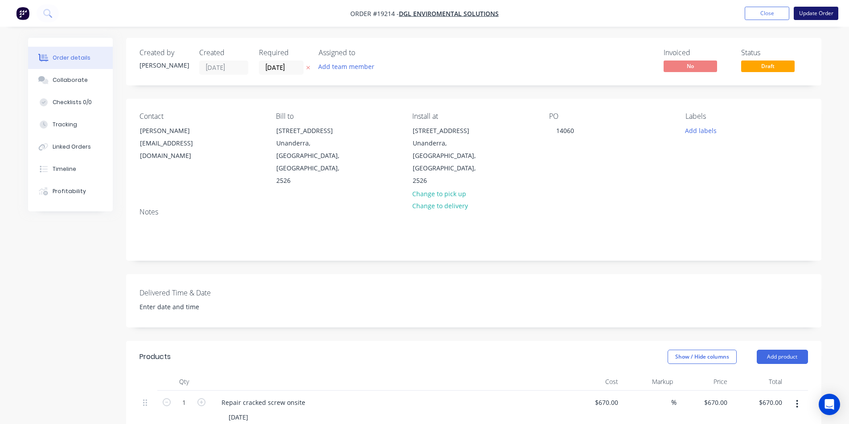
click at [816, 15] on button "Update Order" at bounding box center [815, 13] width 45 height 13
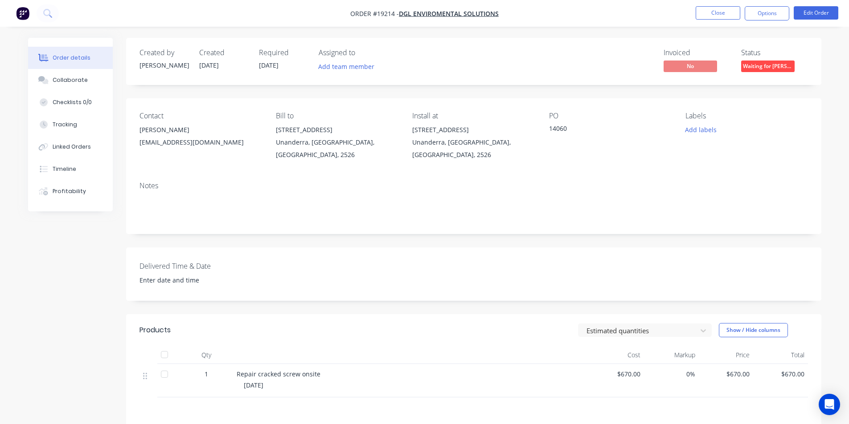
click at [774, 66] on span "Waiting for PO" at bounding box center [767, 66] width 53 height 11
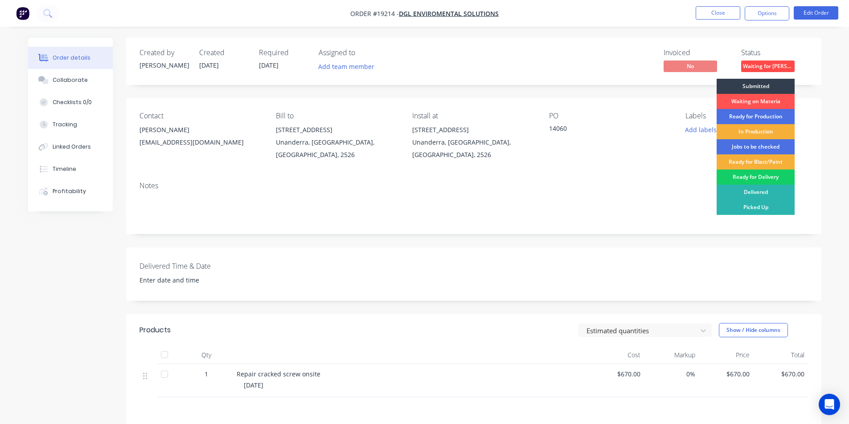
click at [756, 176] on div "Ready for Delivery" at bounding box center [755, 177] width 78 height 15
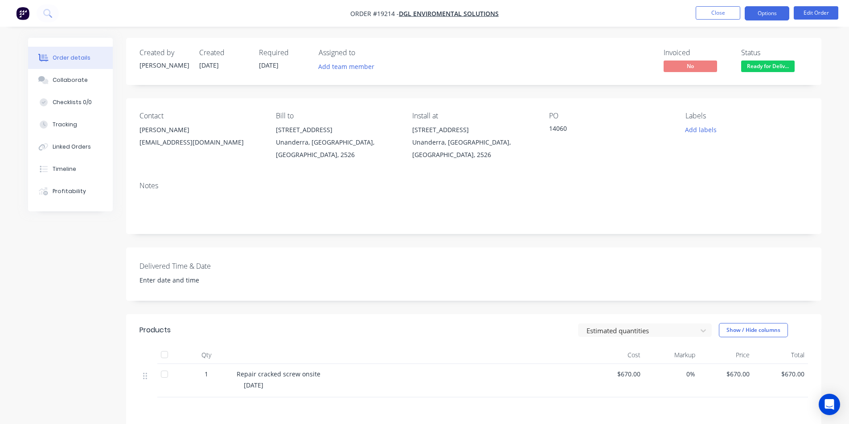
click at [761, 17] on button "Options" at bounding box center [766, 13] width 45 height 14
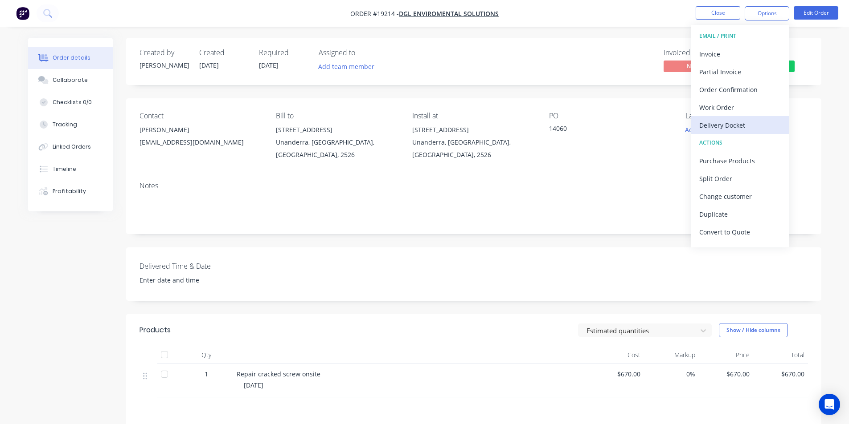
click at [742, 129] on div "Delivery Docket" at bounding box center [740, 125] width 82 height 13
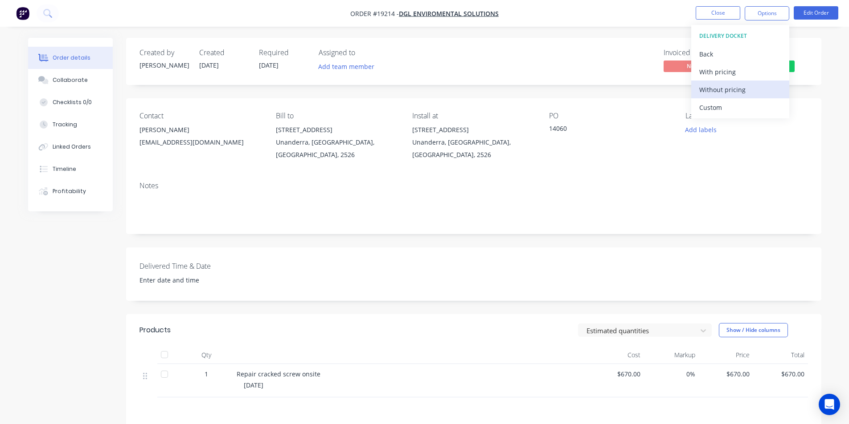
click at [722, 93] on div "Without pricing" at bounding box center [740, 89] width 82 height 13
click at [640, 131] on div "14060" at bounding box center [604, 130] width 111 height 12
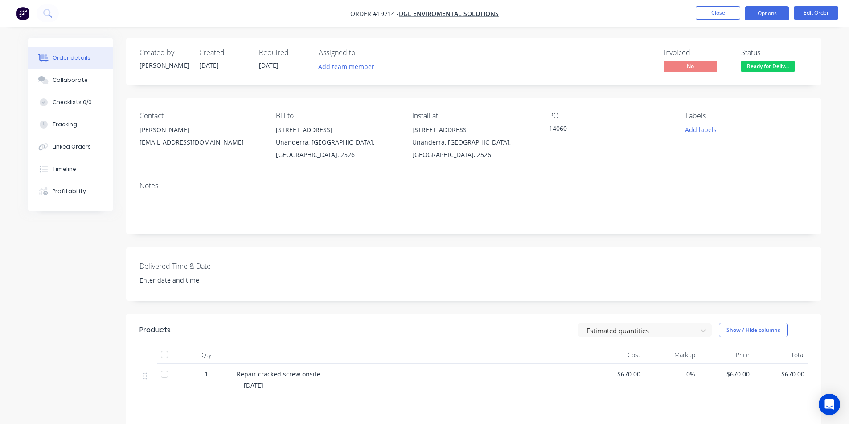
click at [767, 14] on button "Options" at bounding box center [766, 13] width 45 height 14
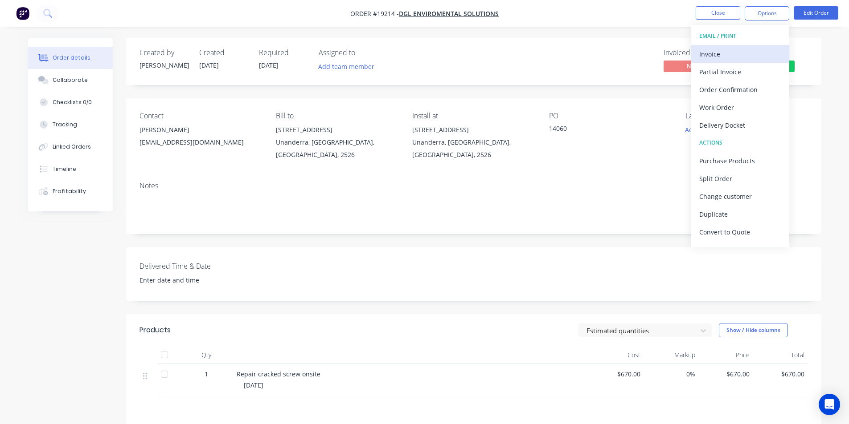
click at [747, 56] on div "Invoice" at bounding box center [740, 54] width 82 height 13
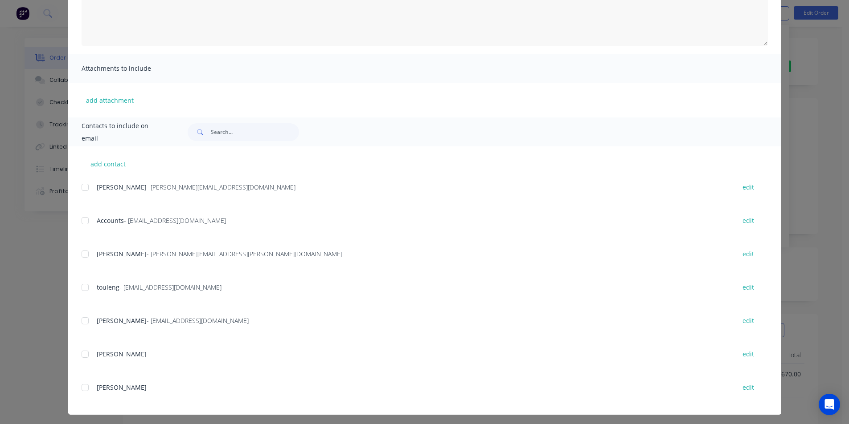
scroll to position [148, 0]
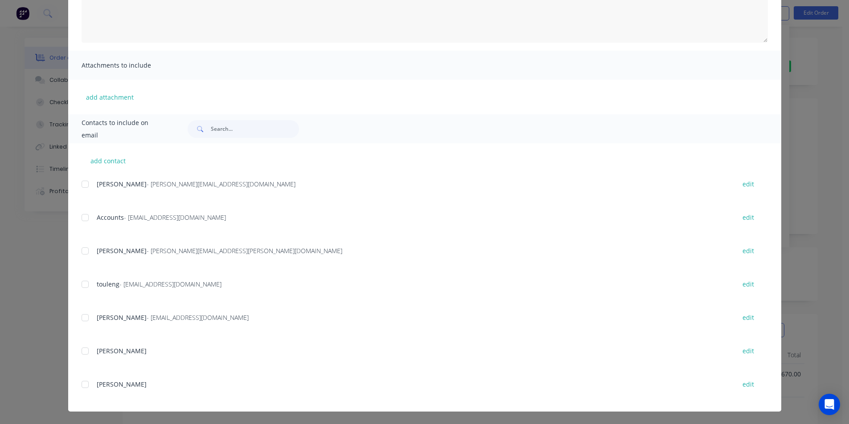
click at [79, 219] on div at bounding box center [85, 218] width 18 height 18
click at [84, 251] on div at bounding box center [85, 251] width 18 height 18
click at [82, 287] on div at bounding box center [85, 285] width 18 height 18
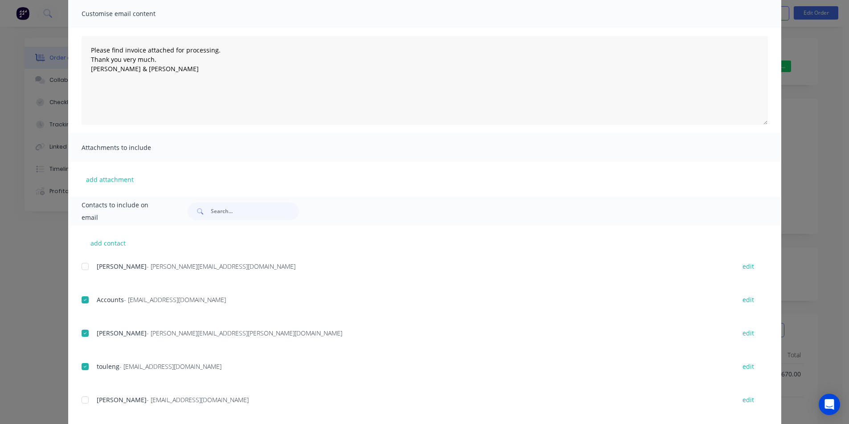
scroll to position [0, 0]
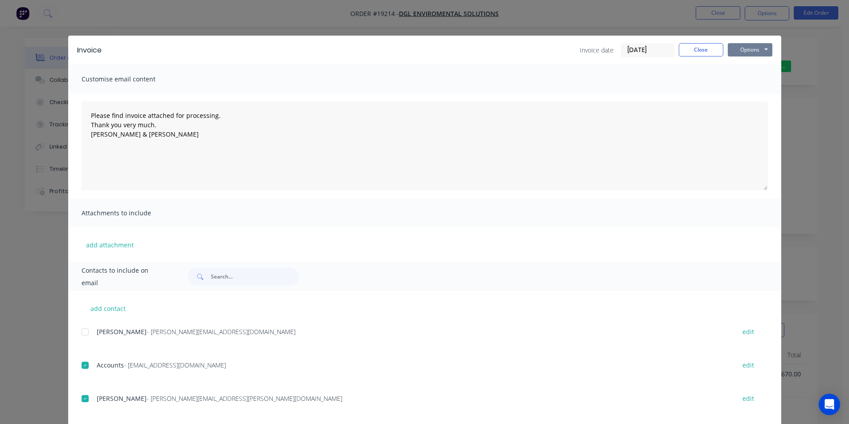
click at [743, 53] on button "Options" at bounding box center [749, 49] width 45 height 13
click at [760, 94] on button "Email" at bounding box center [755, 95] width 57 height 15
click at [702, 54] on button "Close" at bounding box center [700, 49] width 45 height 13
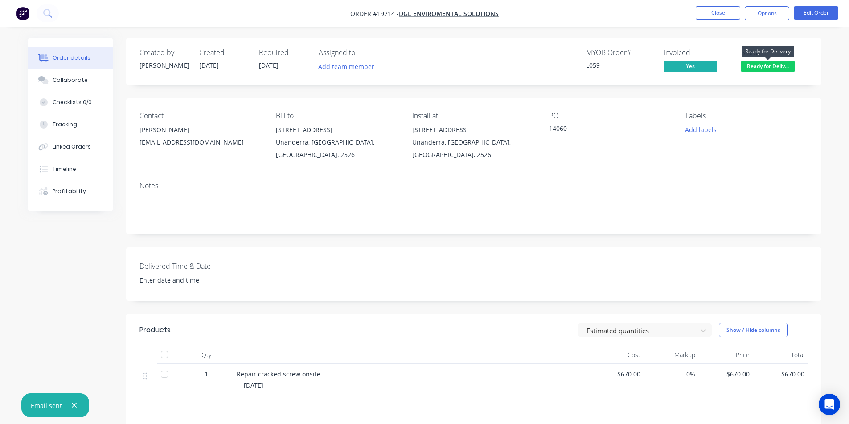
click at [772, 62] on span "Ready for Deliv..." at bounding box center [767, 66] width 53 height 11
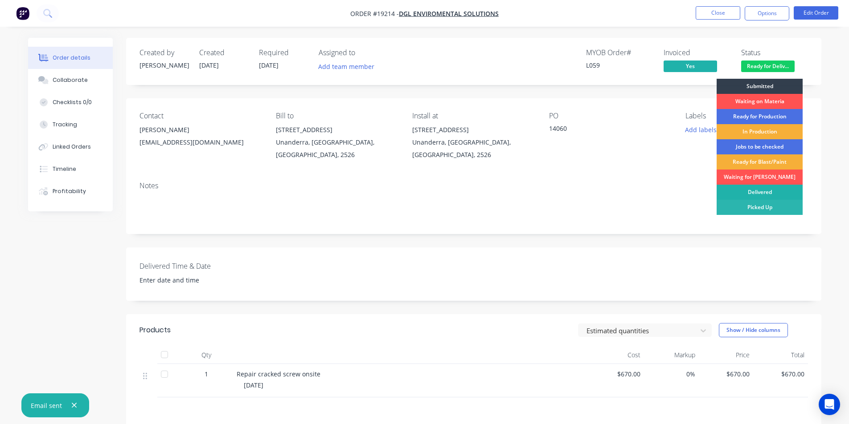
click at [767, 190] on div "Delivered" at bounding box center [759, 192] width 86 height 15
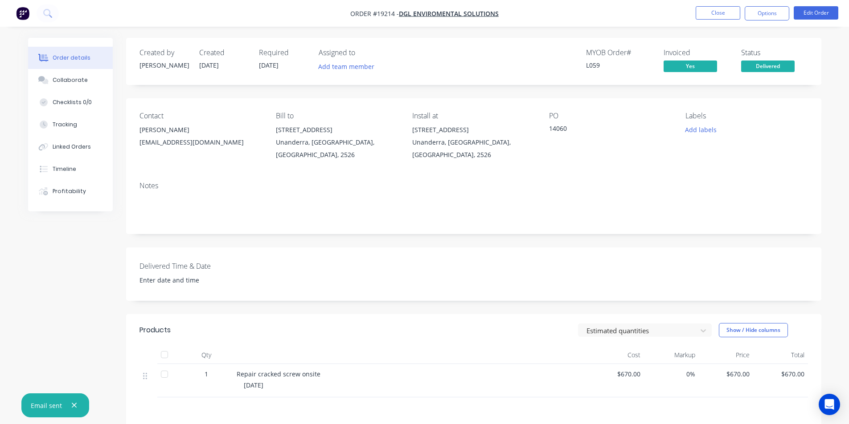
click at [22, 13] on img "button" at bounding box center [22, 13] width 13 height 13
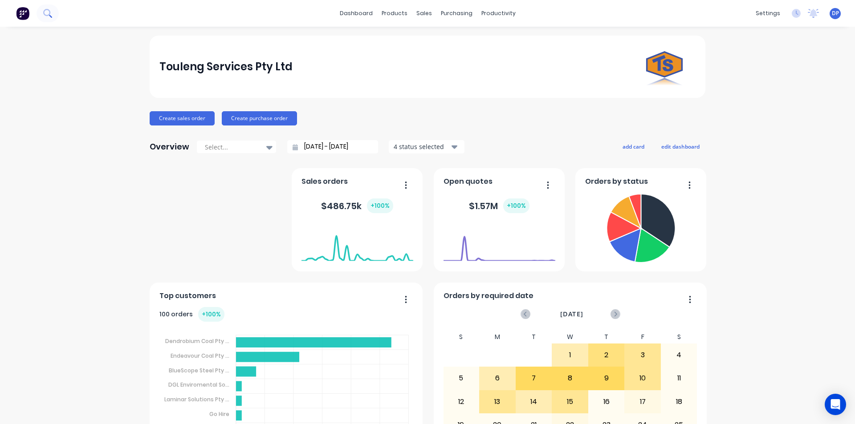
click at [56, 12] on button at bounding box center [48, 13] width 22 height 18
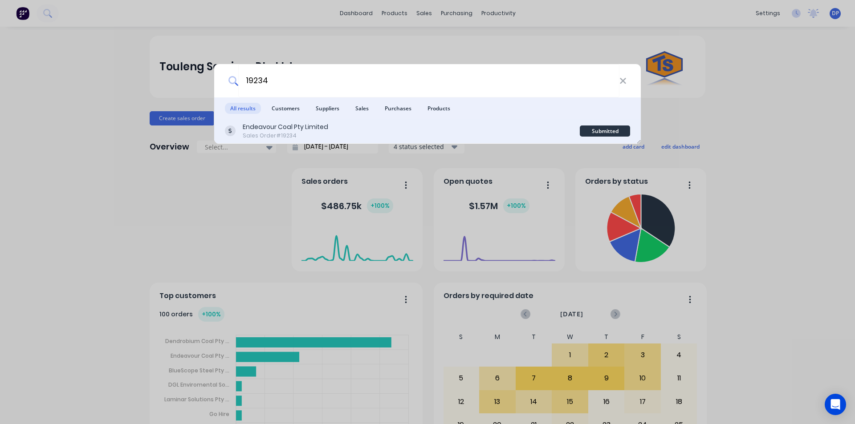
type input "19234"
click at [329, 135] on div "Endeavour Coal Pty Limited Sales Order #19234" at bounding box center [402, 130] width 355 height 17
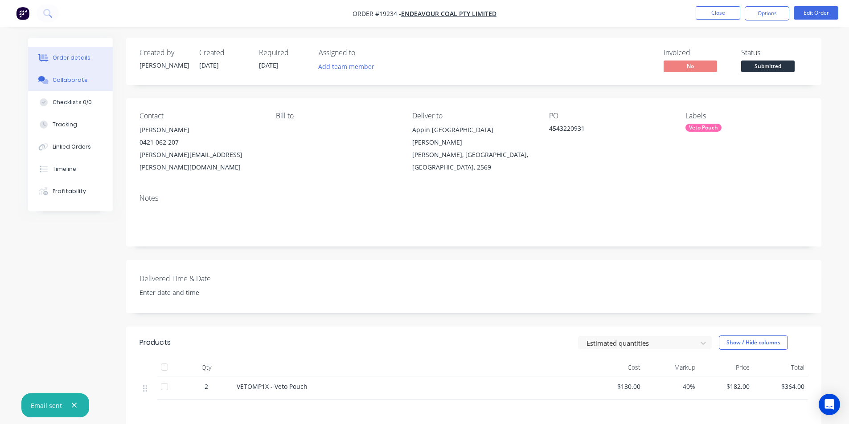
click at [84, 81] on div "Collaborate" at bounding box center [70, 80] width 35 height 8
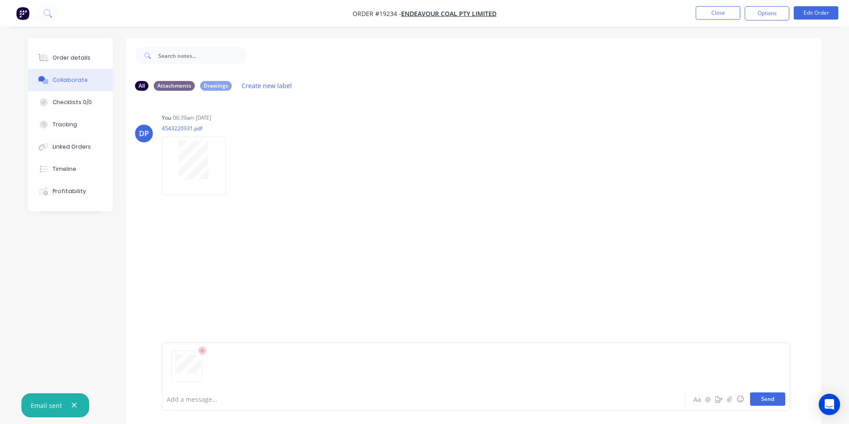
click at [770, 400] on button "Send" at bounding box center [767, 399] width 35 height 13
click at [771, 403] on button "Send" at bounding box center [767, 399] width 35 height 13
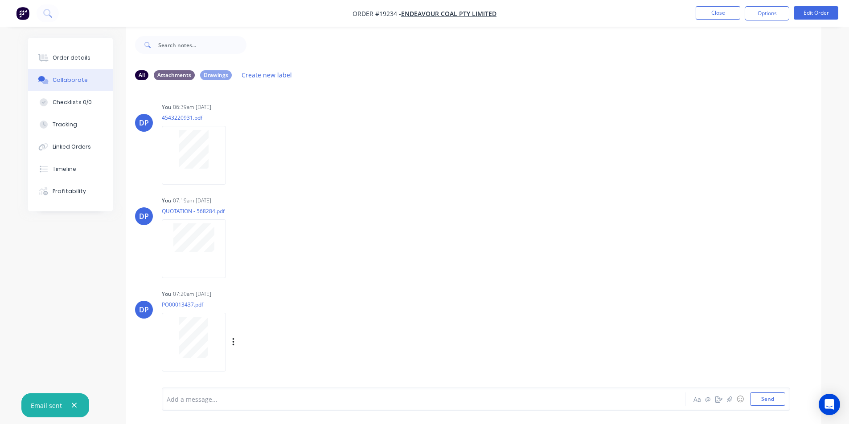
scroll to position [13, 0]
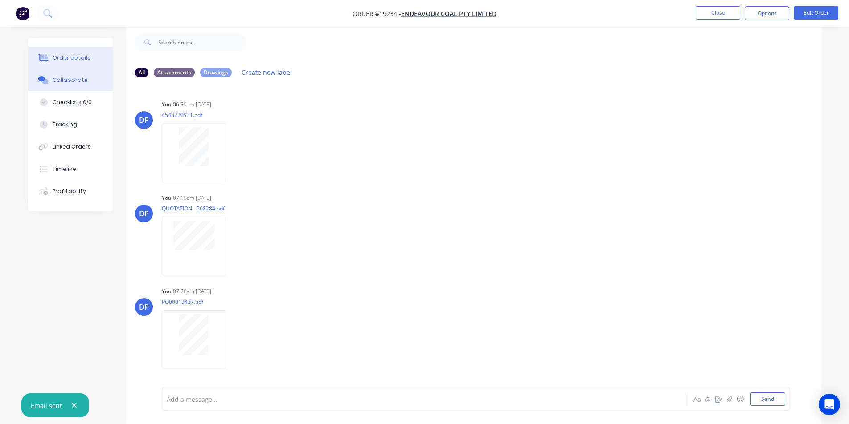
click at [61, 59] on div "Order details" at bounding box center [72, 58] width 38 height 8
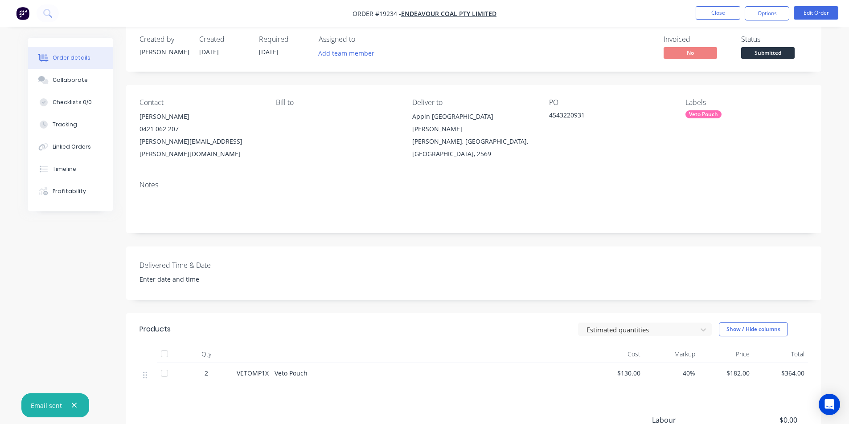
click at [780, 51] on span "Submitted" at bounding box center [767, 52] width 53 height 11
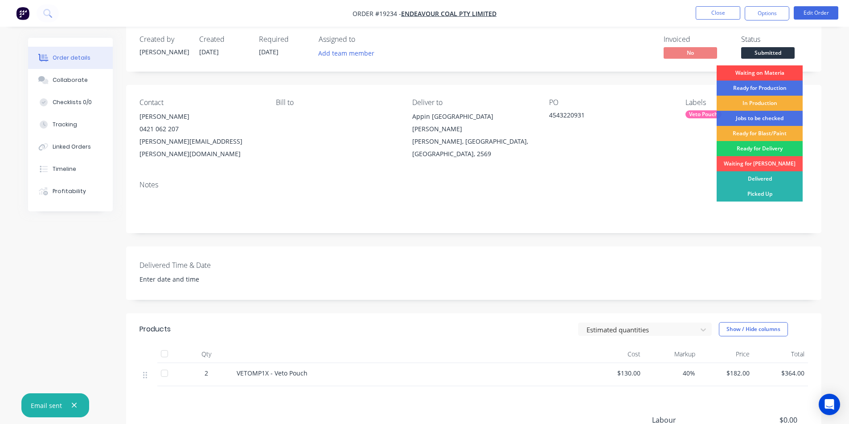
click at [765, 74] on div "Waiting on Materia" at bounding box center [759, 72] width 86 height 15
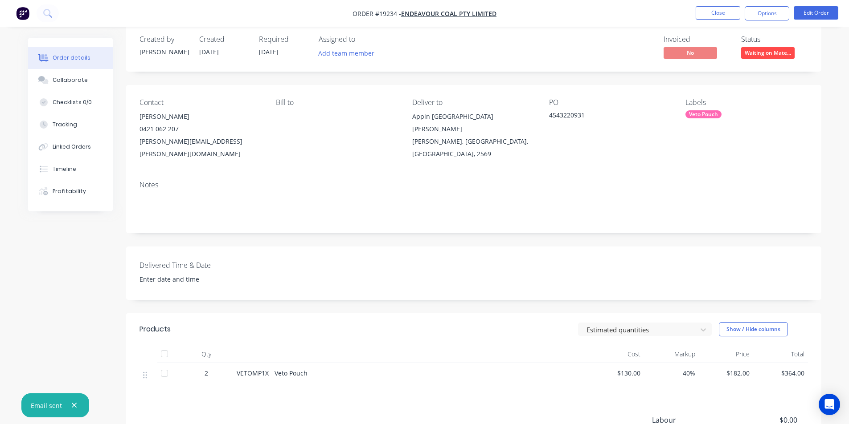
click at [20, 9] on img "button" at bounding box center [22, 13] width 13 height 13
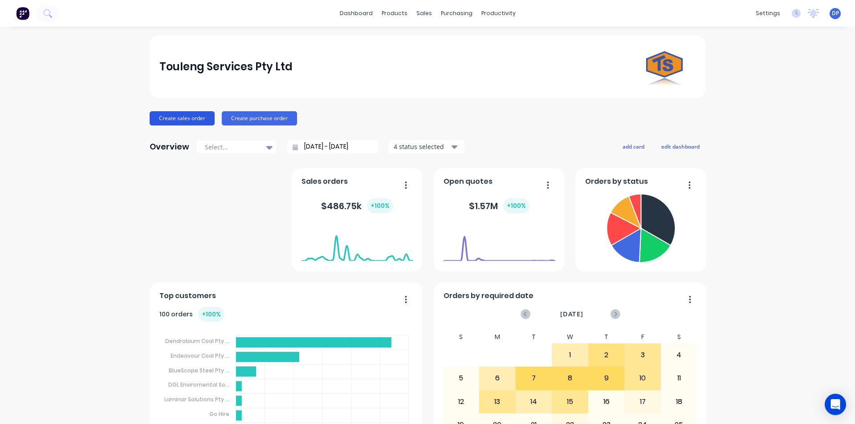
click at [171, 122] on button "Create sales order" at bounding box center [182, 118] width 65 height 14
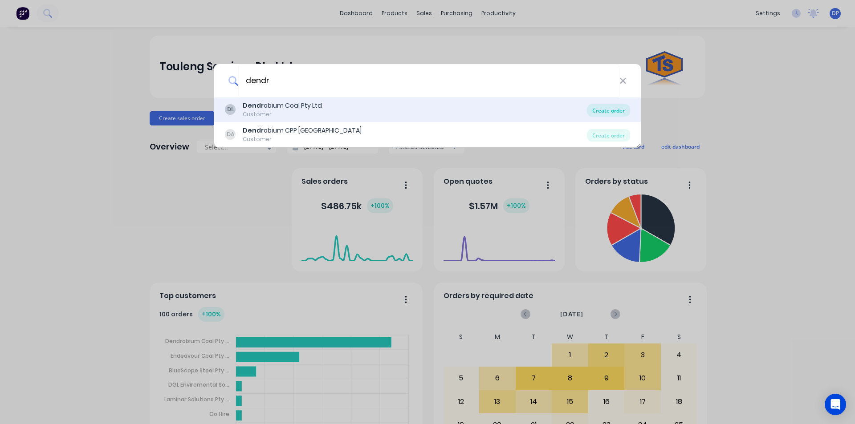
type input "dendr"
click at [604, 110] on div "Create order" at bounding box center [608, 110] width 43 height 12
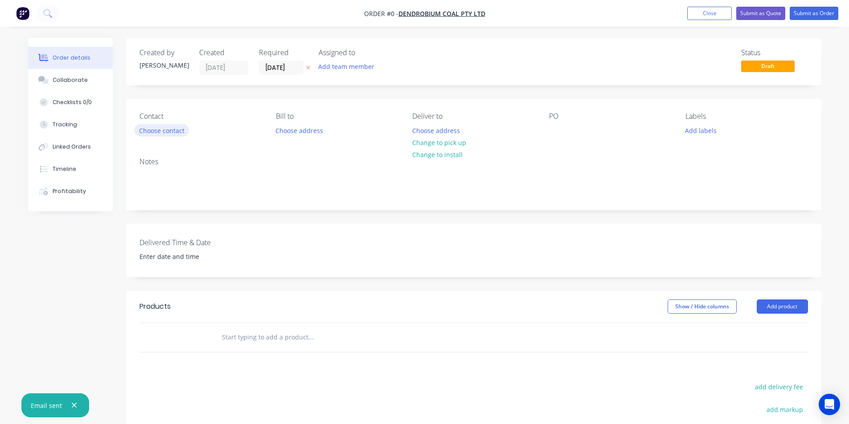
click at [153, 126] on button "Choose contact" at bounding box center [161, 130] width 55 height 12
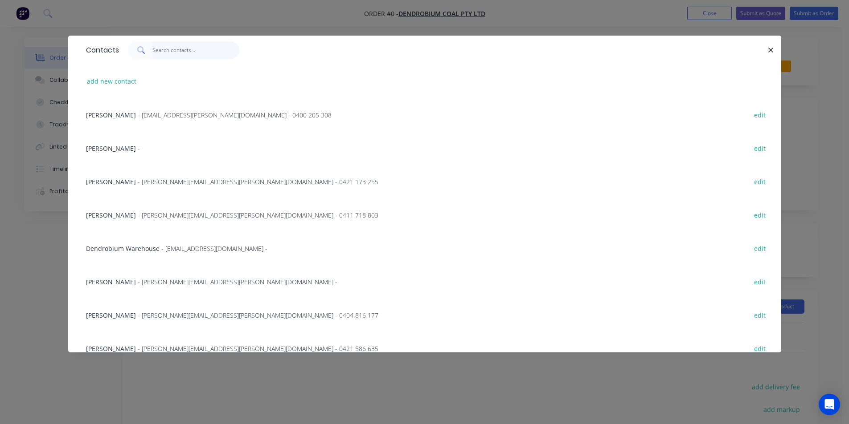
click at [182, 47] on input "text" at bounding box center [195, 50] width 87 height 18
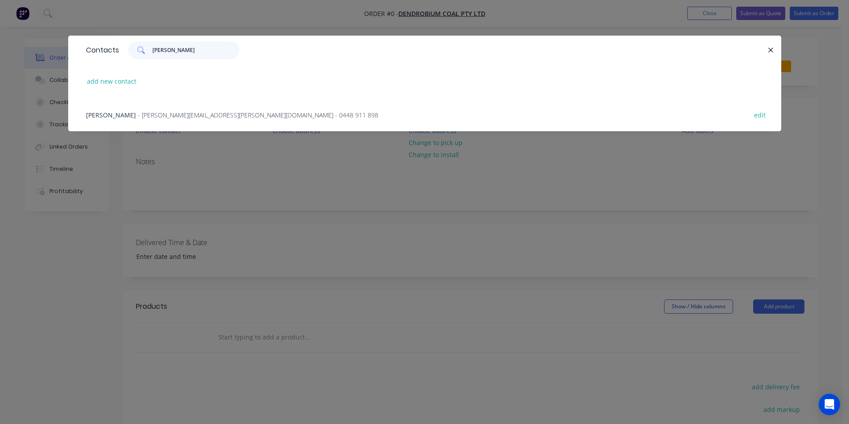
type input "alan"
click at [178, 114] on span "- Alan.Ninness@gm3.au - 0448 911 898" at bounding box center [258, 115] width 241 height 8
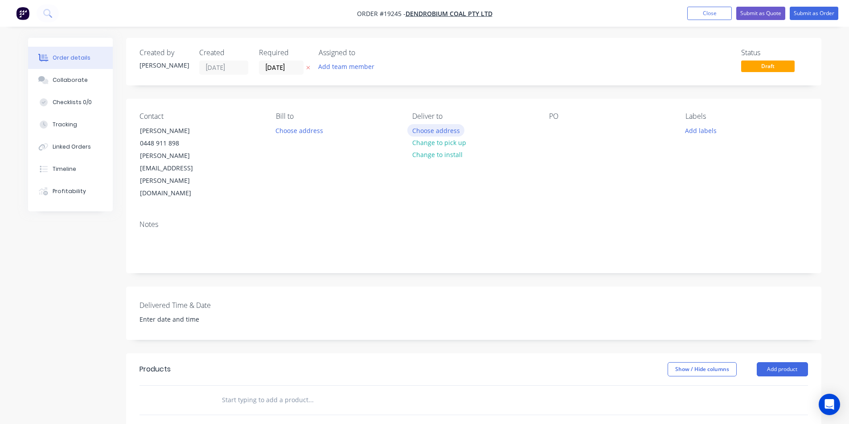
click at [436, 127] on button "Choose address" at bounding box center [435, 130] width 57 height 12
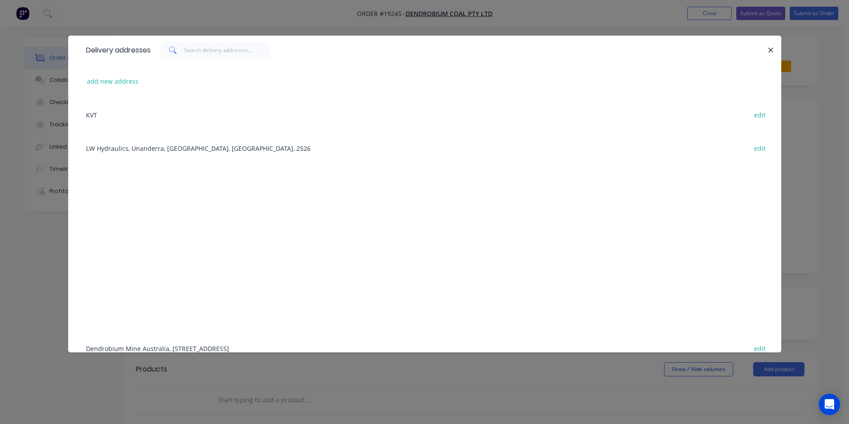
scroll to position [113, 0]
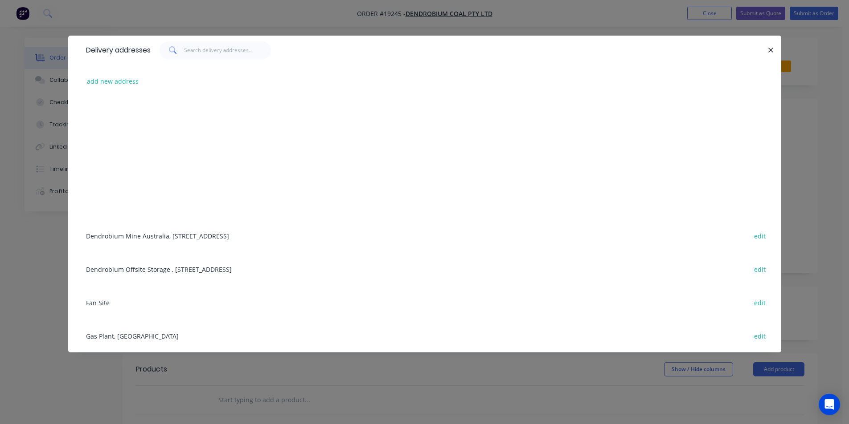
click at [184, 233] on div "Dendrobium Mine Australia, Cordeaux Road, Mount Kembla, New South Wales, Austra…" at bounding box center [425, 235] width 686 height 33
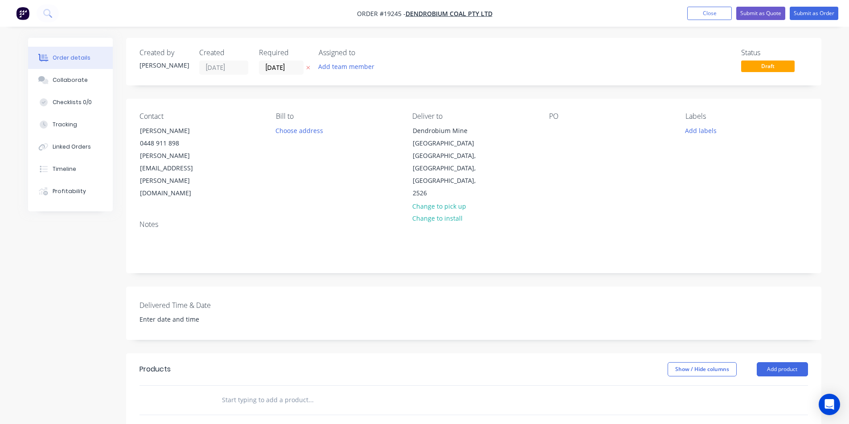
click at [768, 354] on header "Products Show / Hide columns Add product" at bounding box center [473, 370] width 695 height 32
click at [785, 363] on button "Add product" at bounding box center [781, 370] width 51 height 14
click at [774, 404] on div "Basic product" at bounding box center [765, 410] width 69 height 13
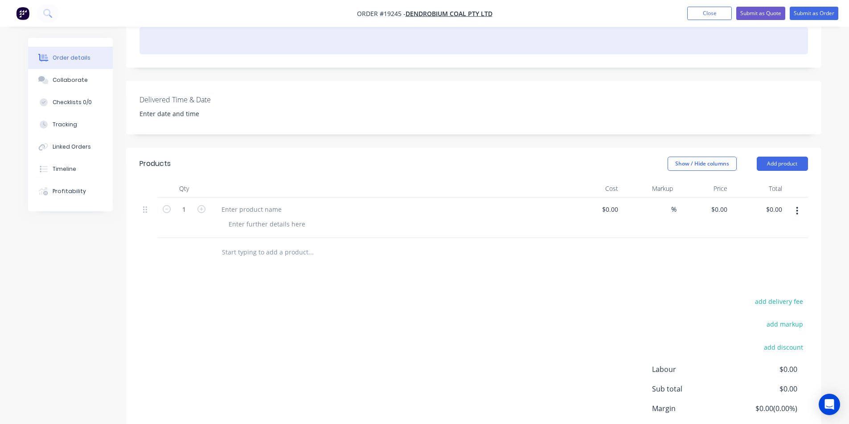
scroll to position [223, 0]
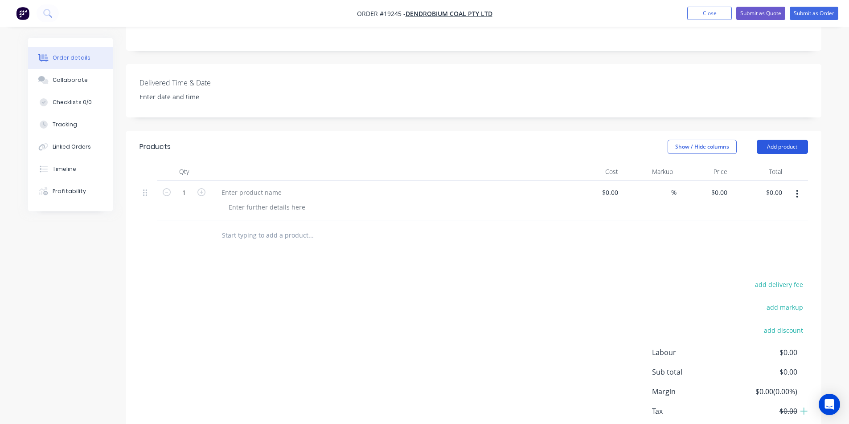
click at [782, 140] on button "Add product" at bounding box center [781, 147] width 51 height 14
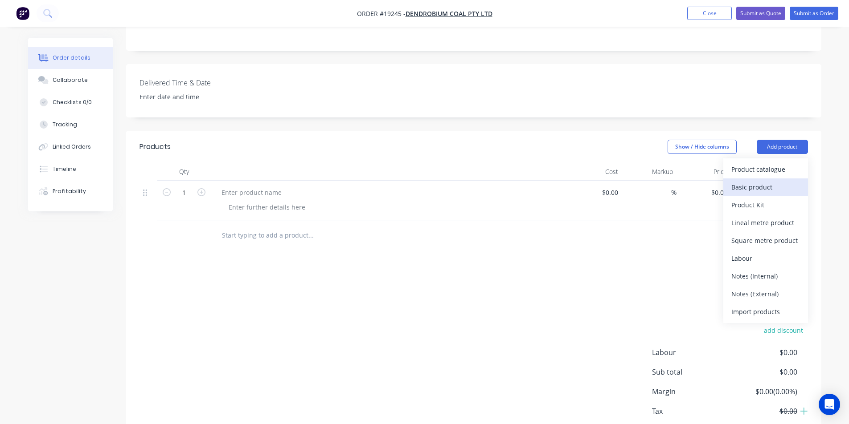
click at [768, 181] on div "Basic product" at bounding box center [765, 187] width 69 height 13
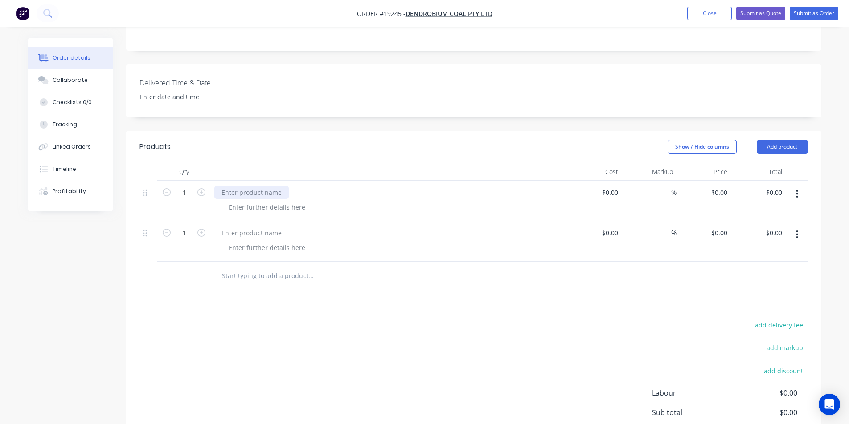
click at [256, 186] on div at bounding box center [251, 192] width 74 height 13
paste div
click at [269, 241] on div at bounding box center [266, 247] width 91 height 13
click at [235, 227] on div at bounding box center [251, 233] width 74 height 13
paste div
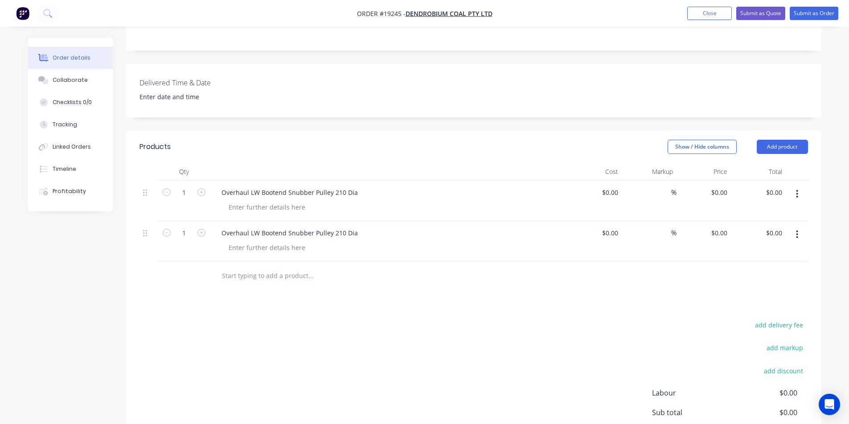
click at [411, 241] on div at bounding box center [392, 247] width 342 height 13
click at [243, 201] on div at bounding box center [266, 207] width 91 height 13
type input "$0.00"
click at [263, 241] on div at bounding box center [266, 247] width 91 height 13
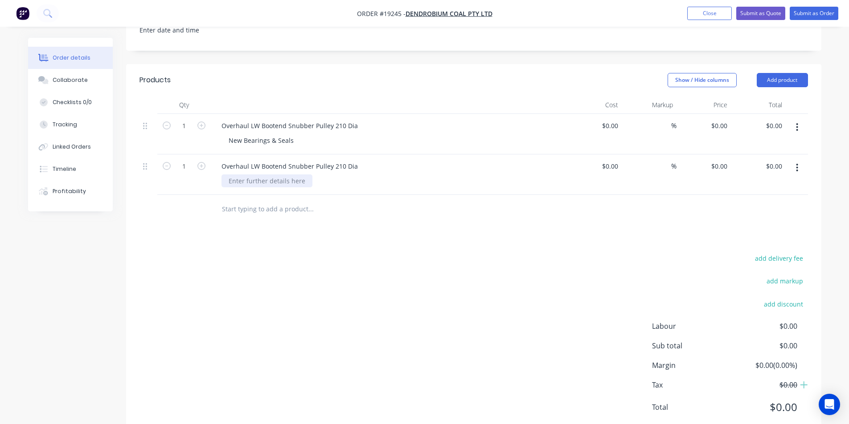
scroll to position [304, 0]
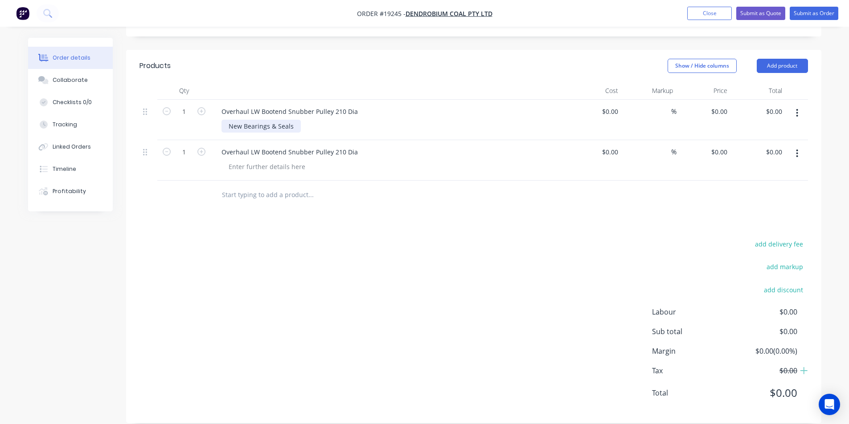
click at [286, 120] on div "New Bearings & Seals" at bounding box center [260, 126] width 79 height 13
drag, startPoint x: 292, startPoint y: 117, endPoint x: 227, endPoint y: 115, distance: 65.5
click at [227, 120] on div "New Bearings & Seals" at bounding box center [260, 126] width 79 height 13
copy div "New Bearings & Seals"
click at [240, 160] on div at bounding box center [266, 166] width 91 height 13
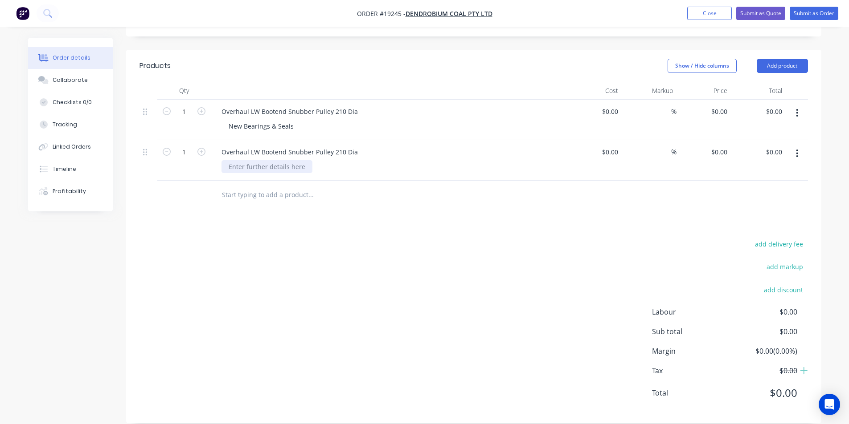
paste div
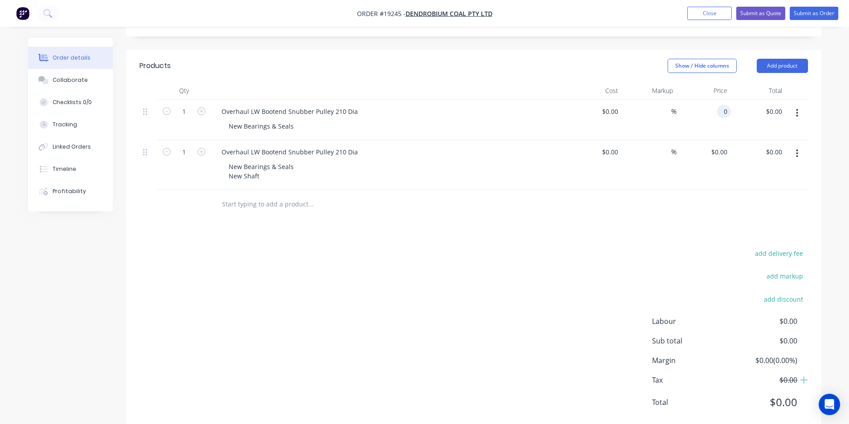
click at [715, 100] on div "0 0" at bounding box center [703, 120] width 55 height 41
type input "$3,222.00"
click at [650, 190] on div at bounding box center [473, 204] width 668 height 29
drag, startPoint x: 262, startPoint y: 164, endPoint x: 213, endPoint y: 164, distance: 48.5
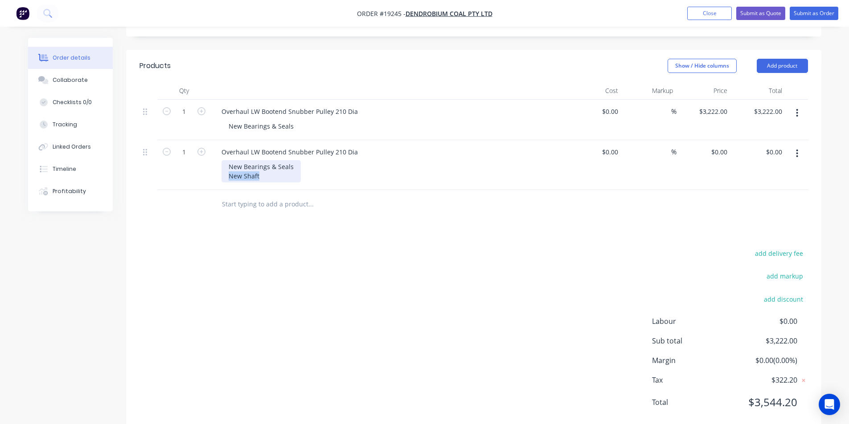
click at [216, 164] on div "Overhaul LW Bootend Snubber Pulley 210 Dia New Bearings & Seals New Shaft" at bounding box center [389, 165] width 356 height 50
click at [797, 150] on icon "button" at bounding box center [797, 154] width 2 height 8
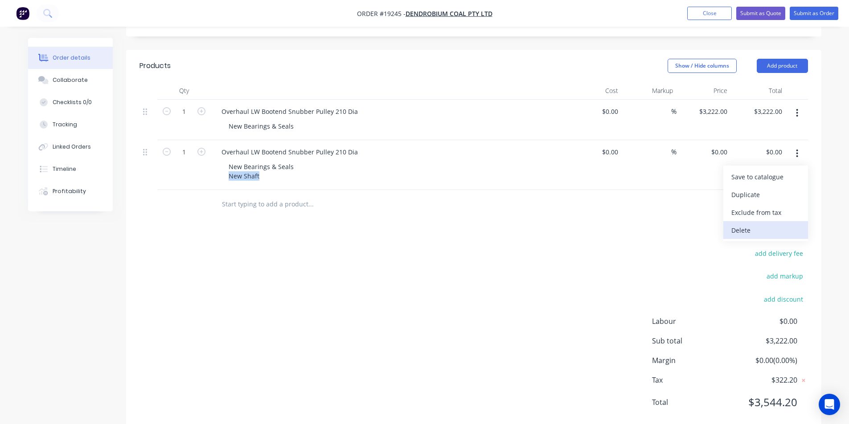
click at [751, 224] on div "Delete" at bounding box center [765, 230] width 69 height 13
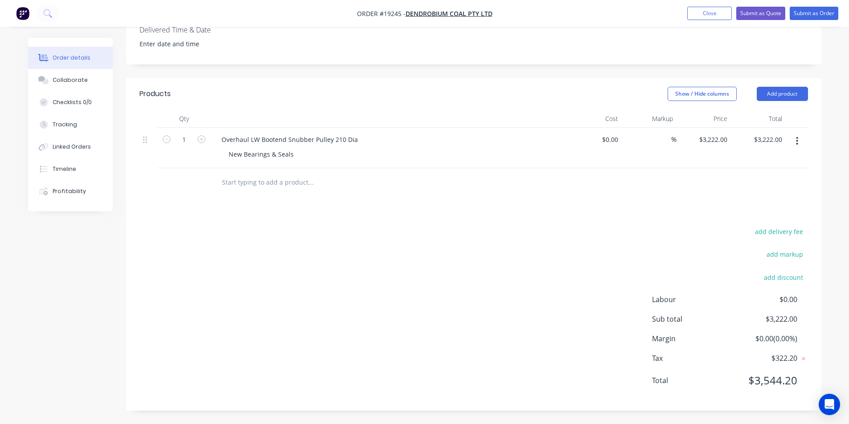
scroll to position [263, 0]
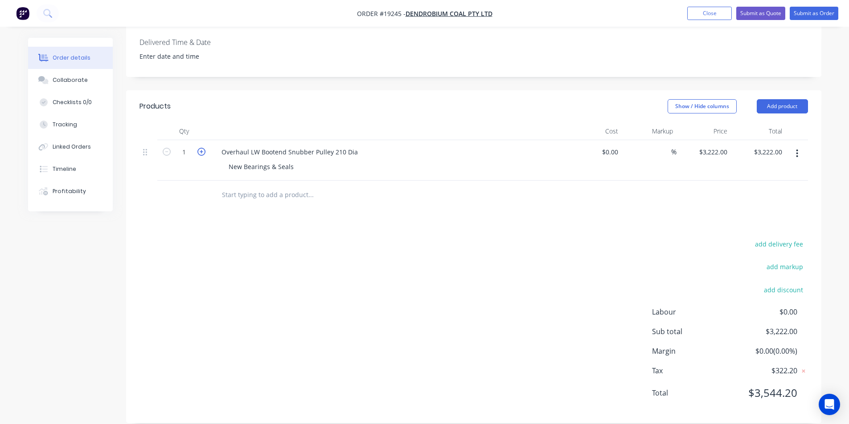
click at [201, 148] on icon "button" at bounding box center [201, 152] width 8 height 8
type input "2"
type input "$6,444.00"
click at [725, 181] on div at bounding box center [473, 195] width 668 height 29
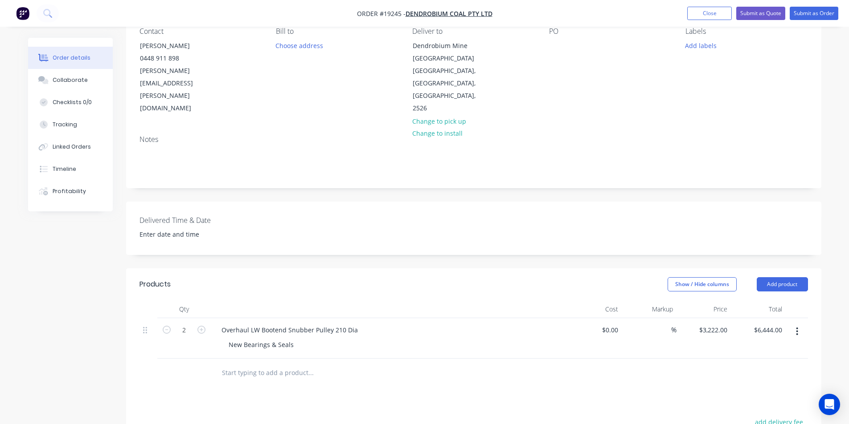
scroll to position [41, 0]
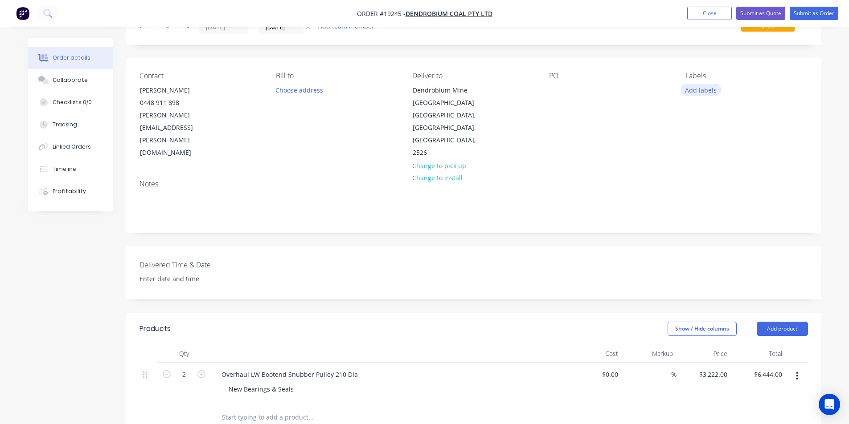
click at [702, 93] on button "Add labels" at bounding box center [700, 90] width 41 height 12
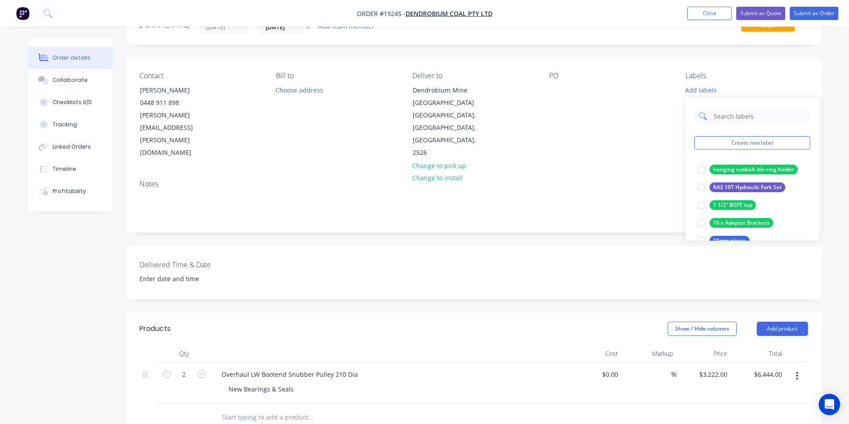
click at [734, 117] on input "text" at bounding box center [758, 116] width 93 height 18
type input "snub"
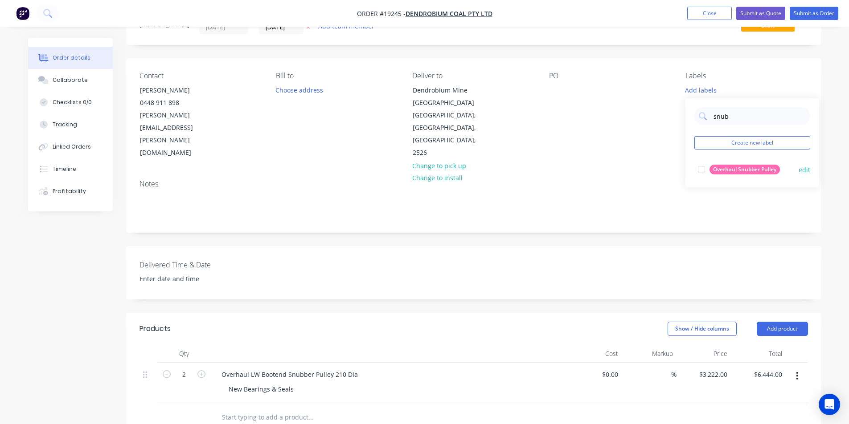
click at [705, 167] on div at bounding box center [701, 170] width 18 height 18
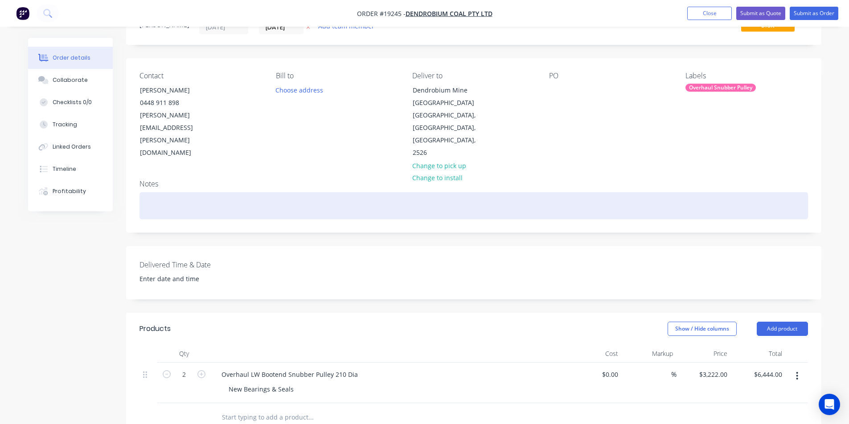
click at [652, 192] on div at bounding box center [473, 205] width 668 height 27
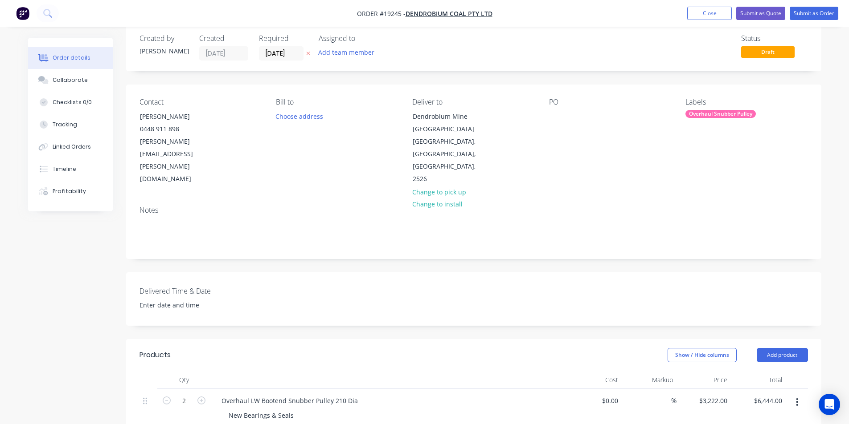
scroll to position [0, 0]
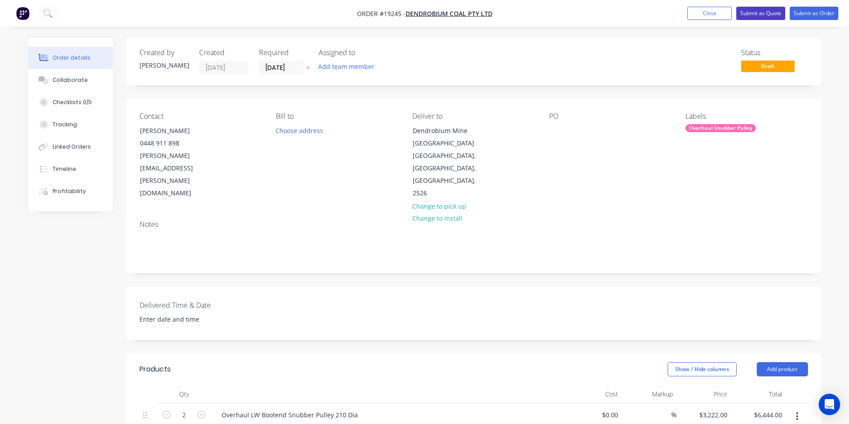
click at [766, 10] on button "Submit as Quote" at bounding box center [760, 13] width 49 height 13
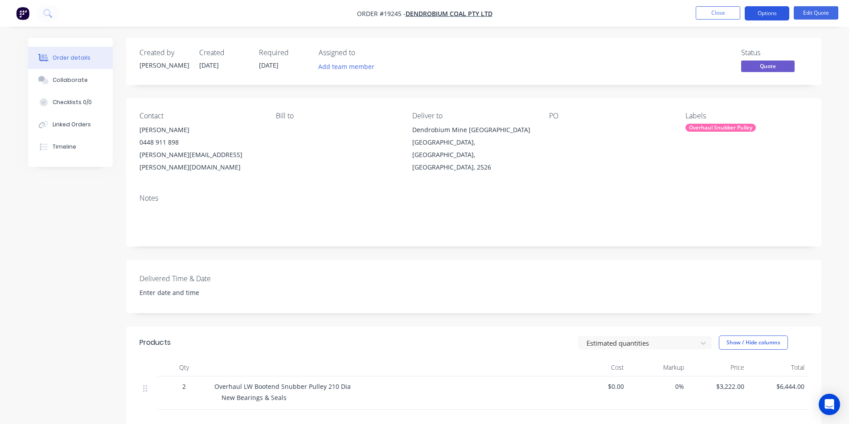
click at [761, 10] on button "Options" at bounding box center [766, 13] width 45 height 14
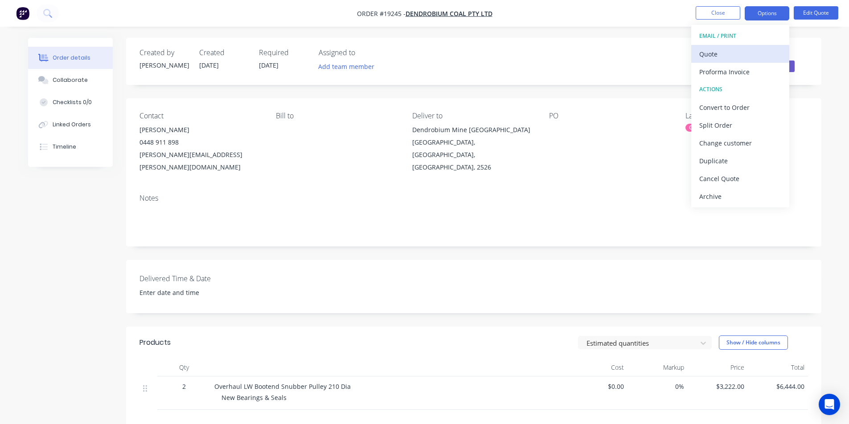
click at [731, 56] on div "Quote" at bounding box center [740, 54] width 82 height 13
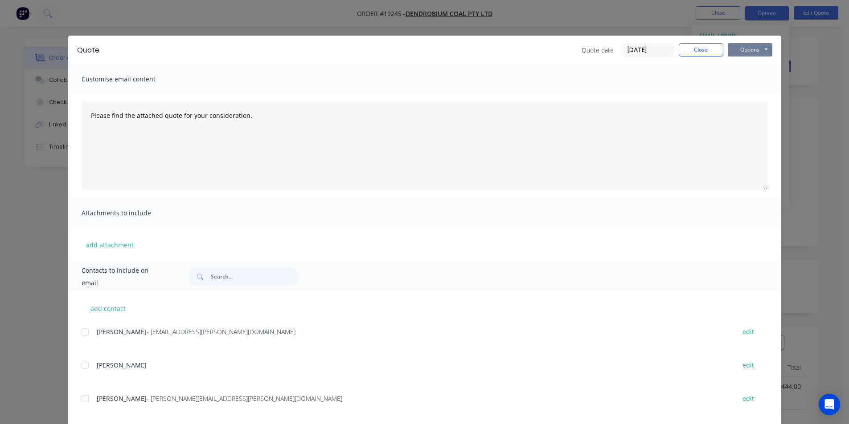
click at [744, 50] on button "Options" at bounding box center [749, 49] width 45 height 13
click at [757, 81] on button "Print" at bounding box center [755, 80] width 57 height 15
click at [704, 49] on button "Close" at bounding box center [700, 49] width 45 height 13
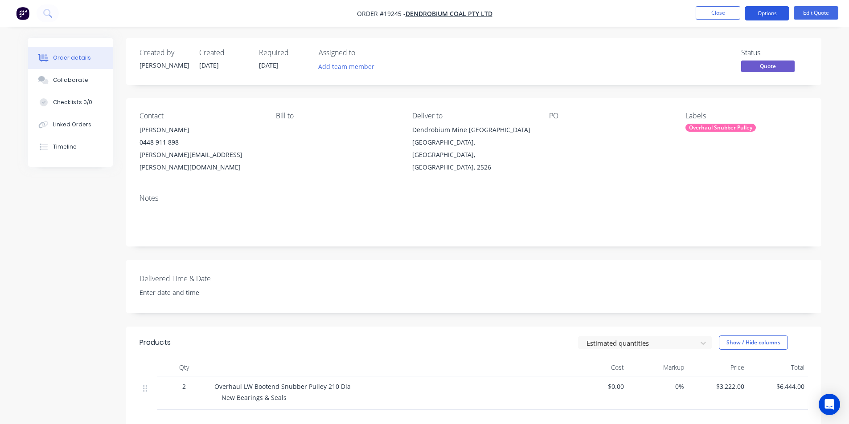
click at [779, 13] on button "Options" at bounding box center [766, 13] width 45 height 14
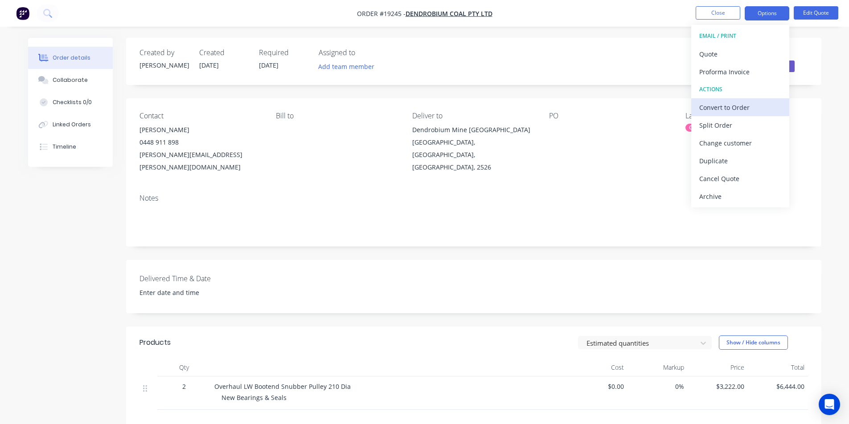
click at [738, 103] on div "Convert to Order" at bounding box center [740, 107] width 82 height 13
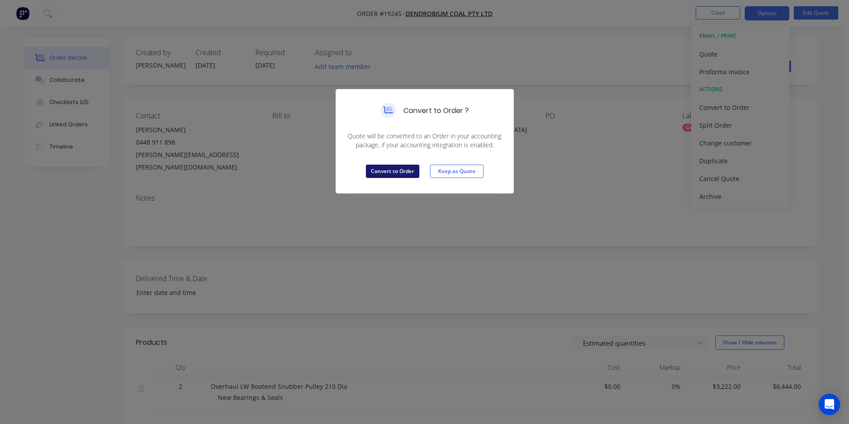
click at [398, 175] on button "Convert to Order" at bounding box center [392, 171] width 53 height 13
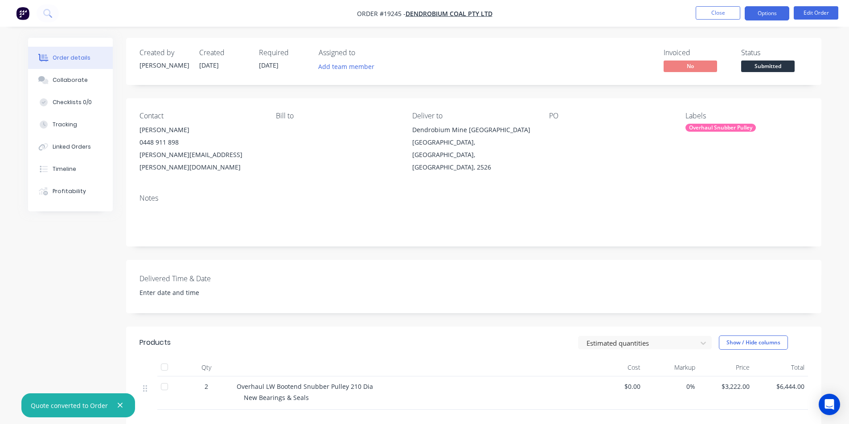
click at [764, 14] on button "Options" at bounding box center [766, 13] width 45 height 14
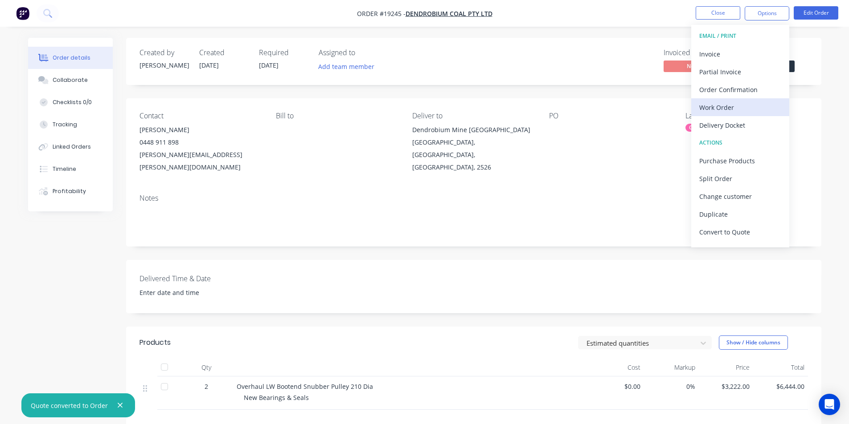
click at [743, 107] on div "Work Order" at bounding box center [740, 107] width 82 height 13
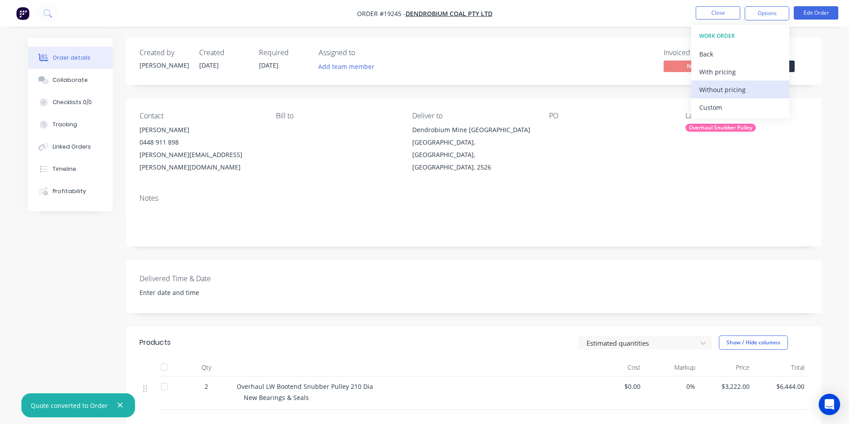
click at [731, 87] on div "Without pricing" at bounding box center [740, 89] width 82 height 13
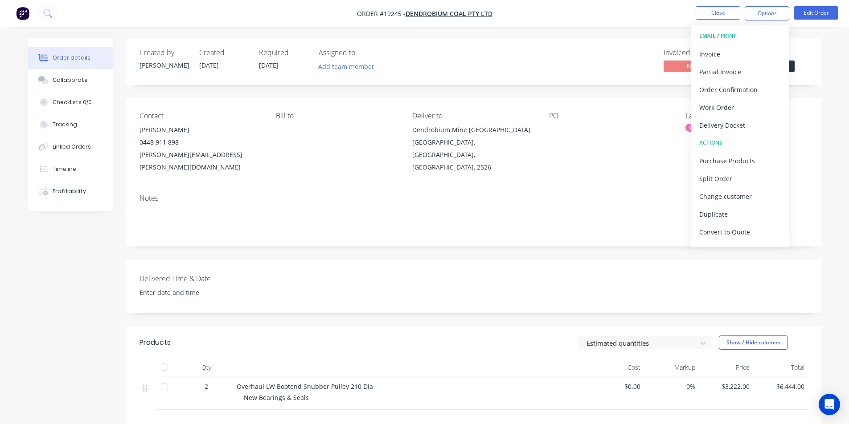
click at [622, 68] on div "Invoiced No Status Submitted" at bounding box center [608, 62] width 400 height 26
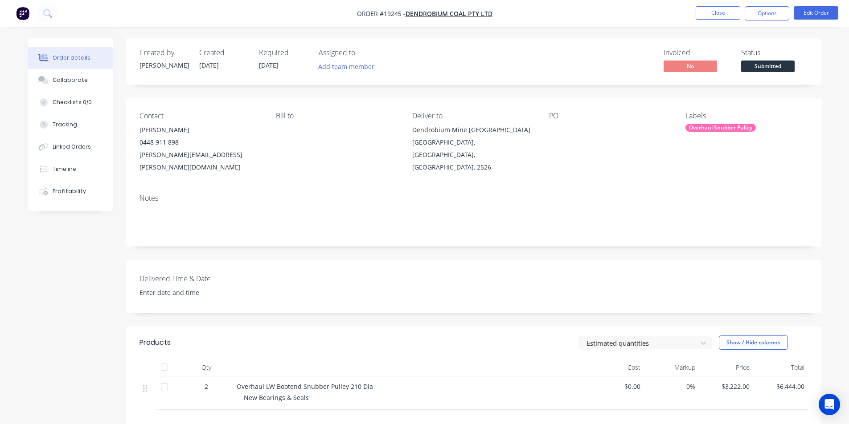
click at [763, 64] on span "Submitted" at bounding box center [767, 66] width 53 height 11
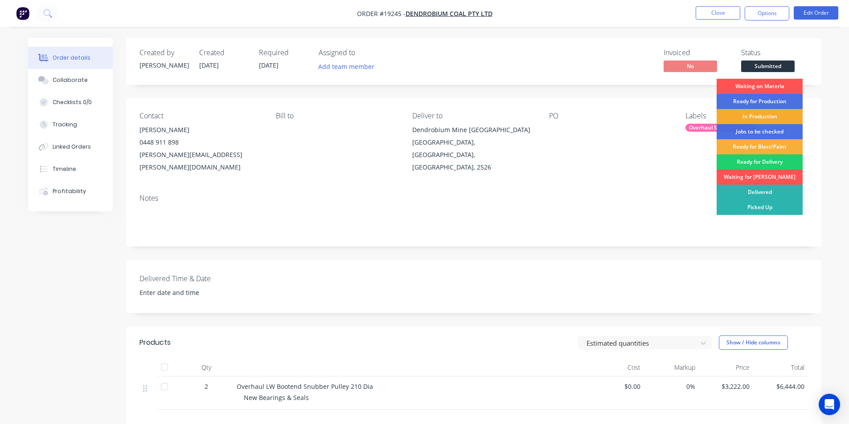
click at [764, 113] on div "In Production" at bounding box center [759, 116] width 86 height 15
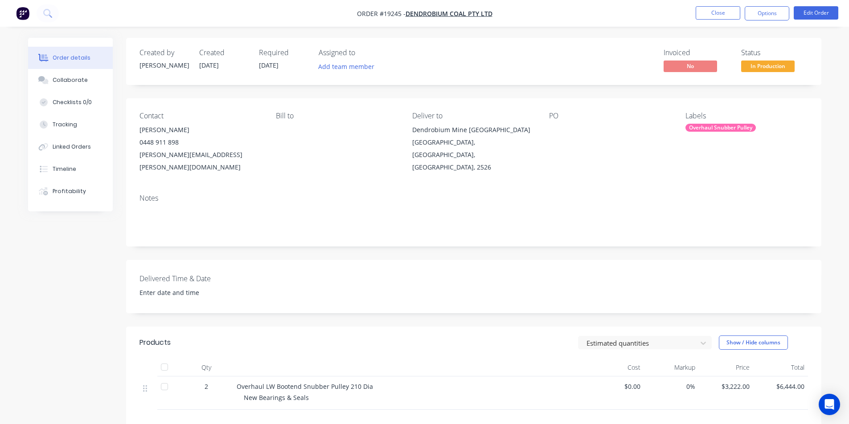
click at [24, 16] on img "button" at bounding box center [22, 13] width 13 height 13
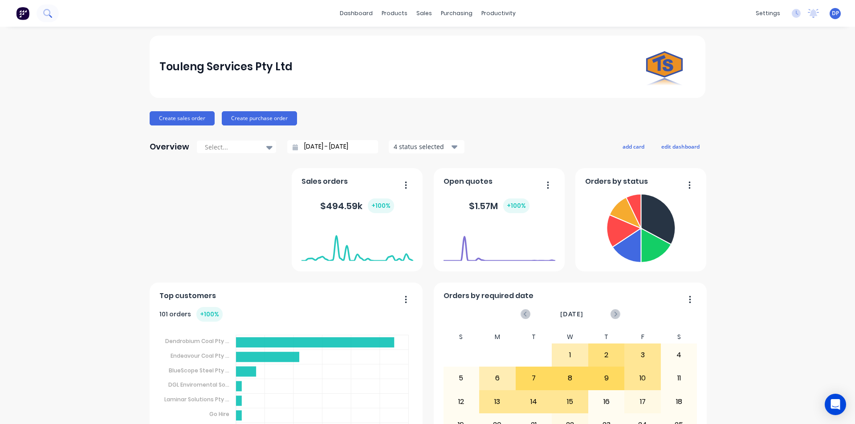
click at [44, 8] on button at bounding box center [48, 13] width 22 height 18
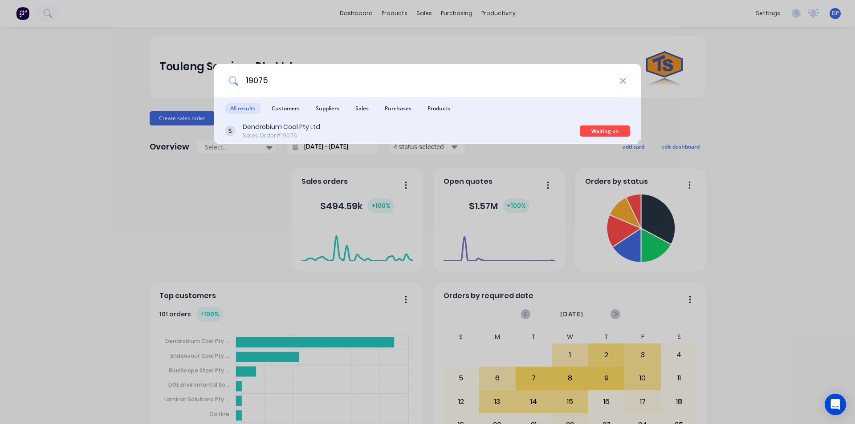
type input "19075"
click at [297, 130] on div "Dendrobium Coal Pty Ltd" at bounding box center [282, 126] width 78 height 9
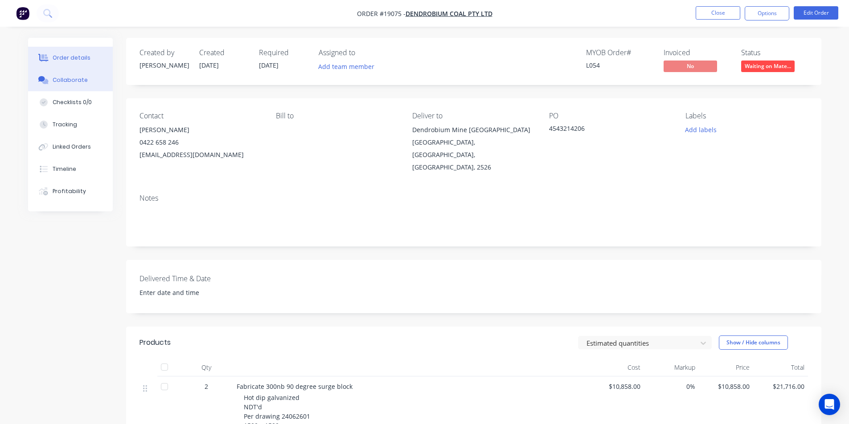
click at [85, 80] on button "Collaborate" at bounding box center [70, 80] width 85 height 22
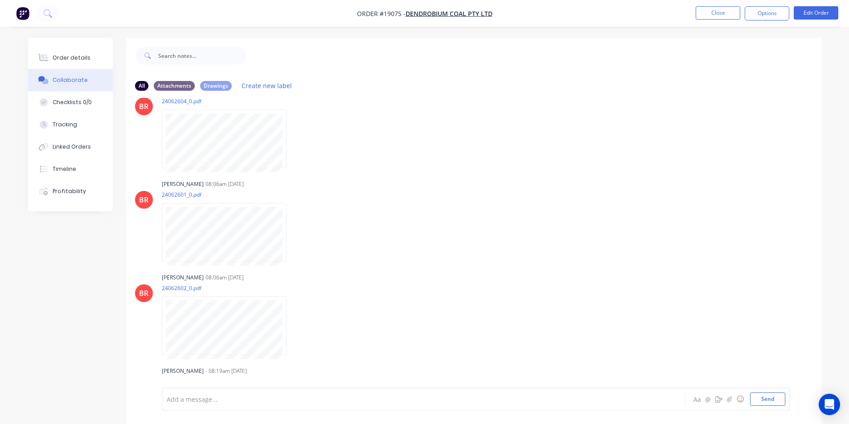
scroll to position [235, 0]
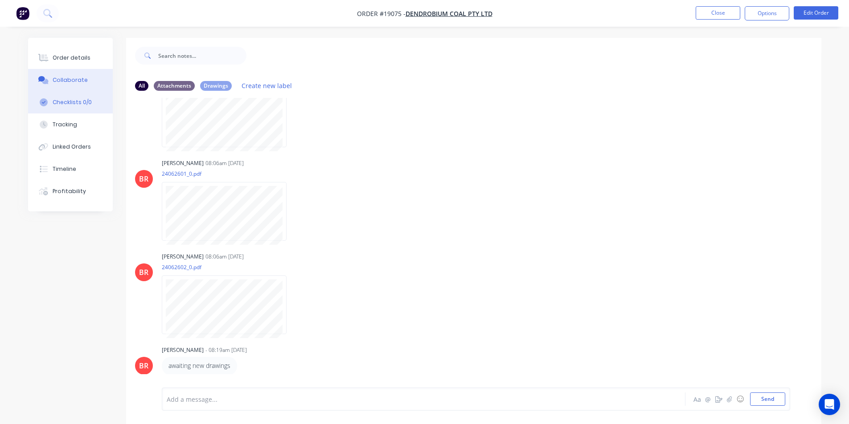
click at [92, 105] on button "Checklists 0/0" at bounding box center [70, 102] width 85 height 22
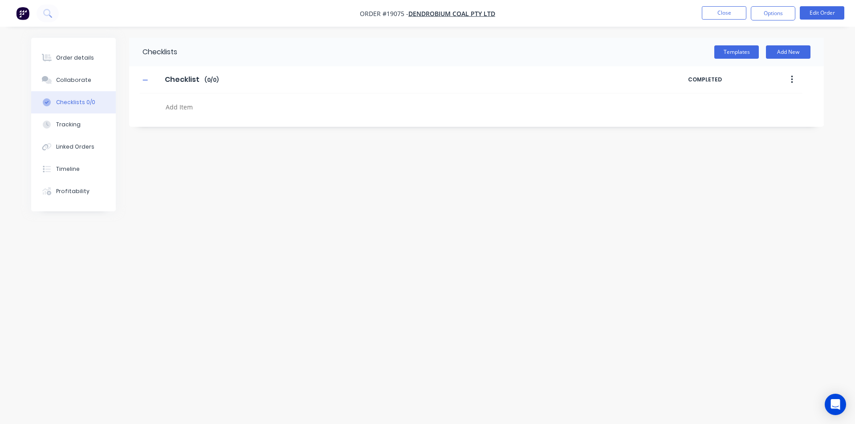
click at [191, 106] on textarea at bounding box center [376, 107] width 428 height 13
type textarea "Profiles"
type textarea "Steel"
type textarea "Flanges"
type textarea "Lifting Lugs"
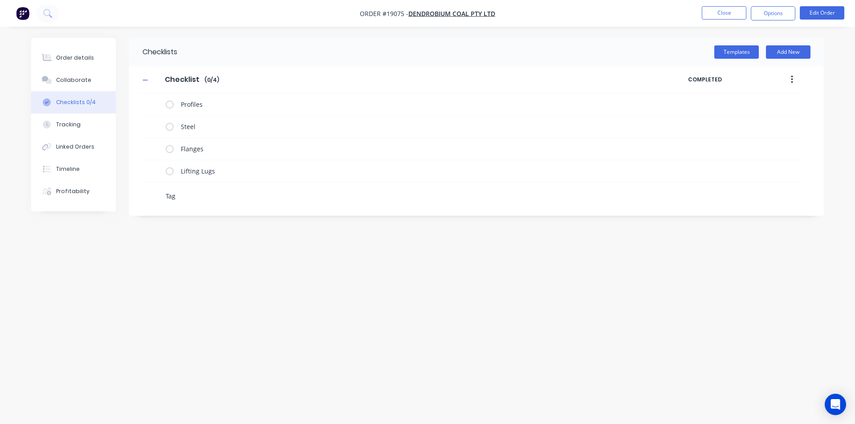
type textarea "Tags"
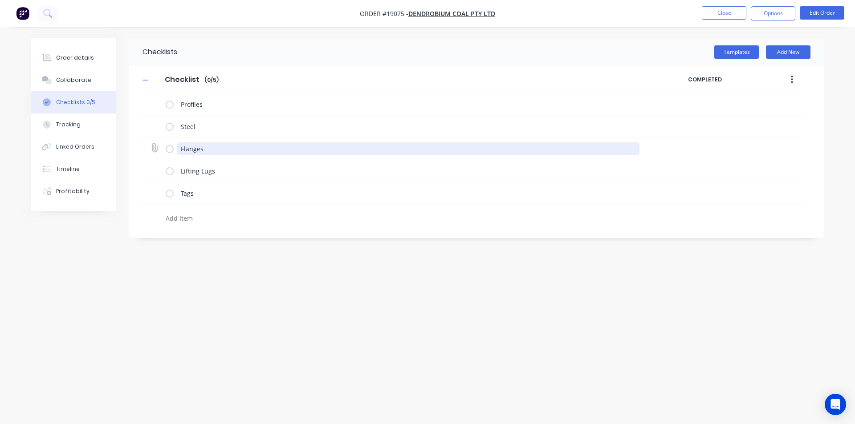
click at [233, 149] on textarea "Flanges" at bounding box center [408, 149] width 463 height 13
type textarea "Flanges & Vic Rings"
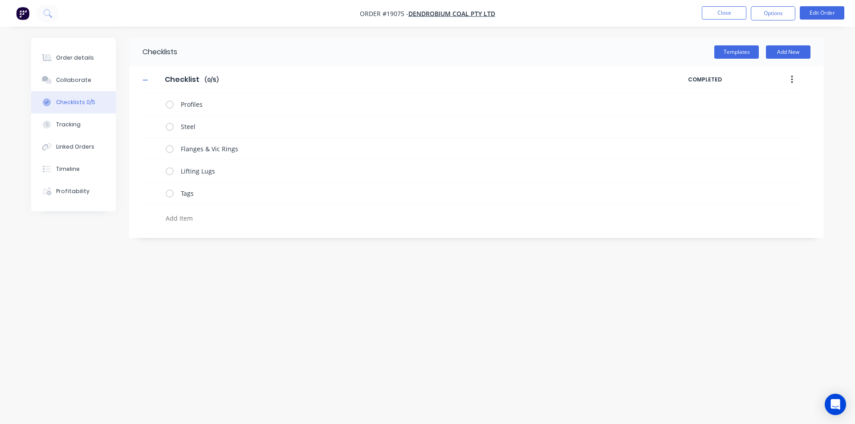
click at [305, 278] on div "Checklists Templates Add New Checklist Checklist Enter Checklist name ( 0 / 5 )…" at bounding box center [427, 195] width 793 height 315
click at [73, 59] on div "Order details" at bounding box center [75, 58] width 38 height 8
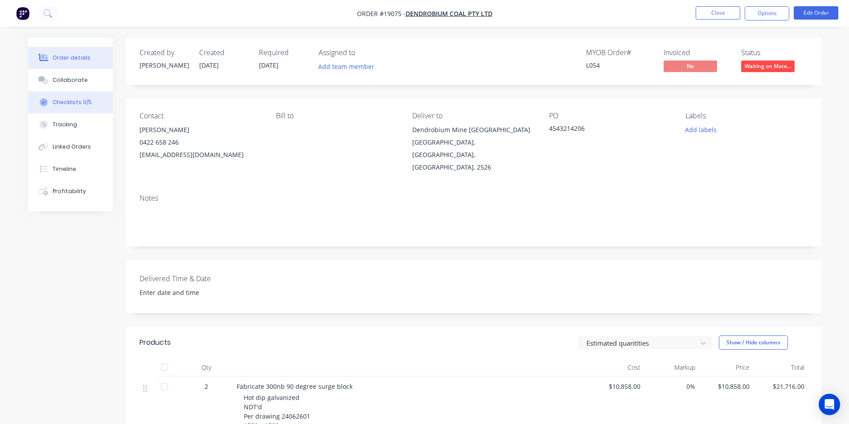
click at [71, 100] on div "Checklists 0/5" at bounding box center [72, 102] width 39 height 8
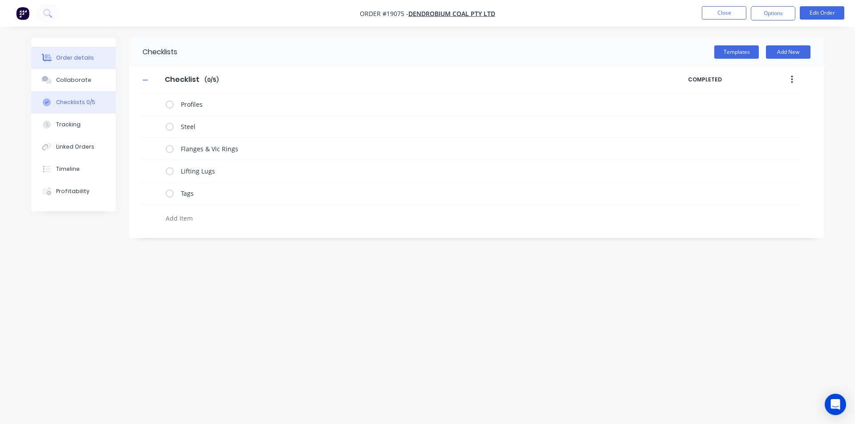
click at [78, 59] on div "Order details" at bounding box center [75, 58] width 38 height 8
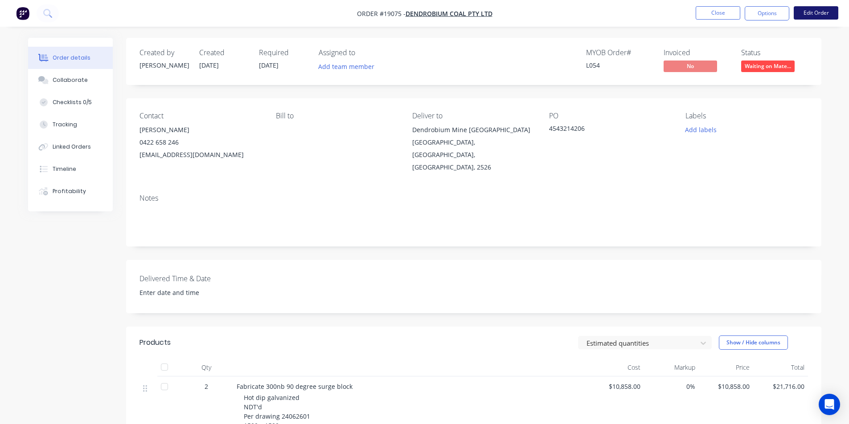
click at [815, 10] on button "Edit Order" at bounding box center [815, 12] width 45 height 13
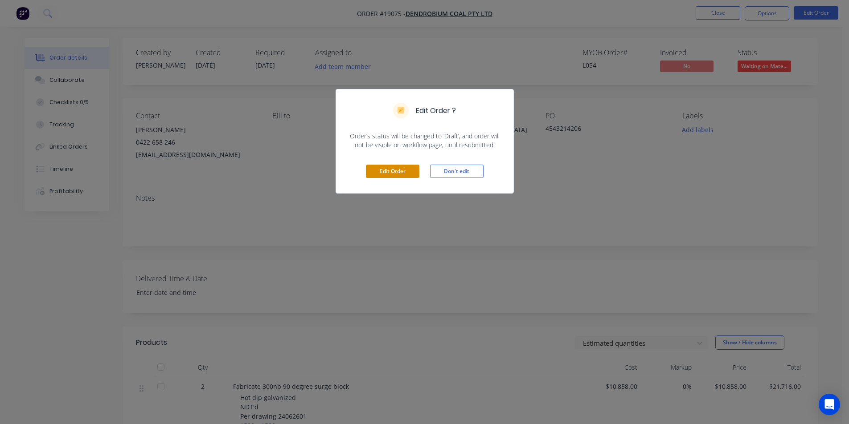
click at [396, 173] on button "Edit Order" at bounding box center [392, 171] width 53 height 13
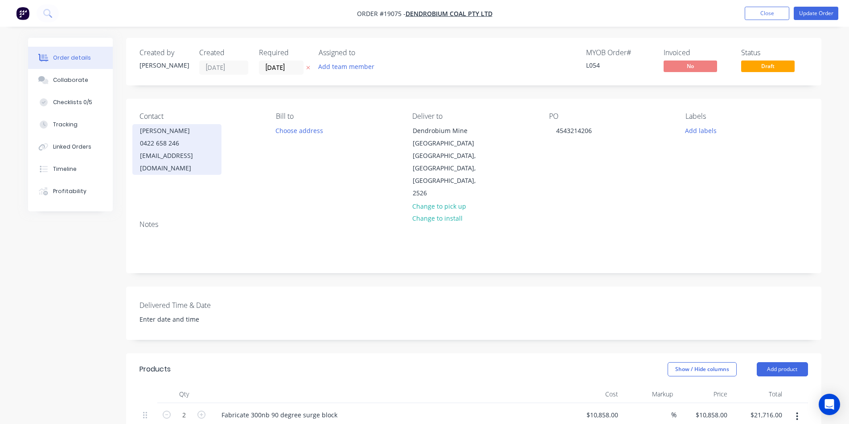
click at [198, 140] on div "0422 658 246" at bounding box center [177, 143] width 74 height 12
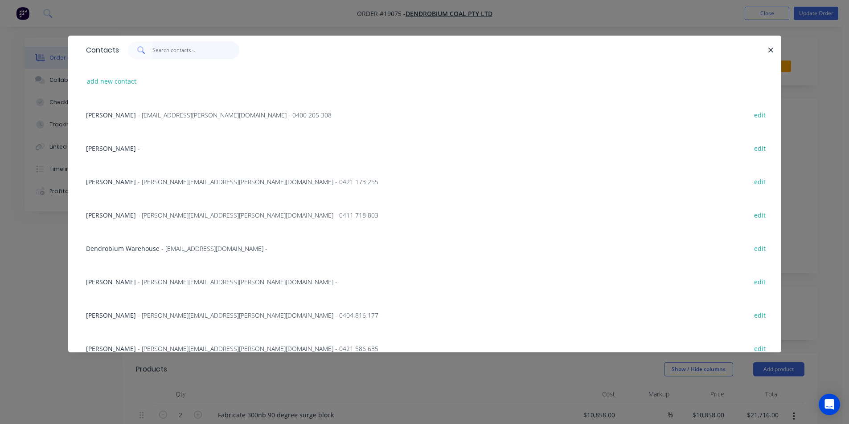
click at [189, 53] on input "text" at bounding box center [195, 50] width 87 height 18
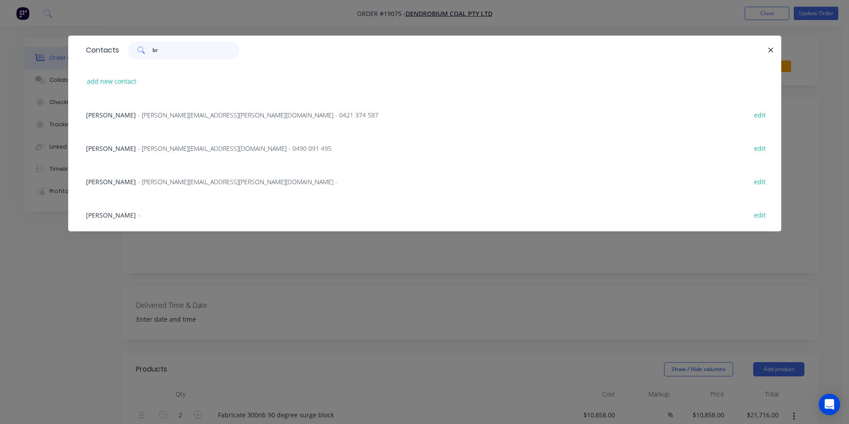
type input "br"
click at [138, 147] on span "- Brad.Subotic@gm-3.com.au - 0490 091 495" at bounding box center [235, 148] width 194 height 8
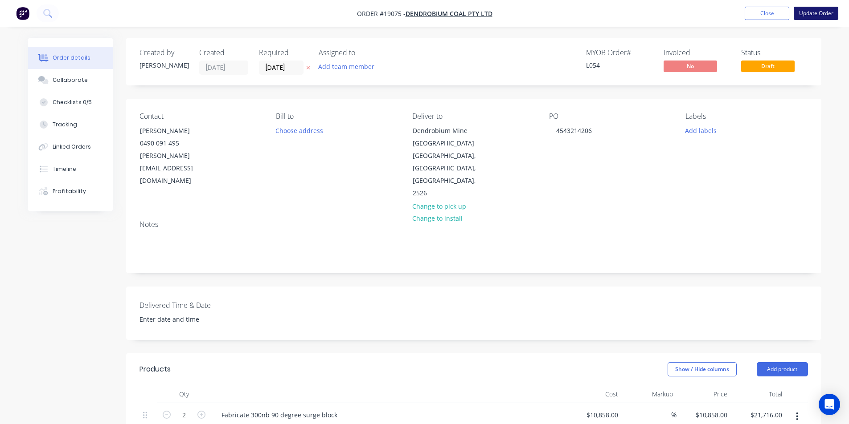
click at [819, 18] on button "Update Order" at bounding box center [815, 13] width 45 height 13
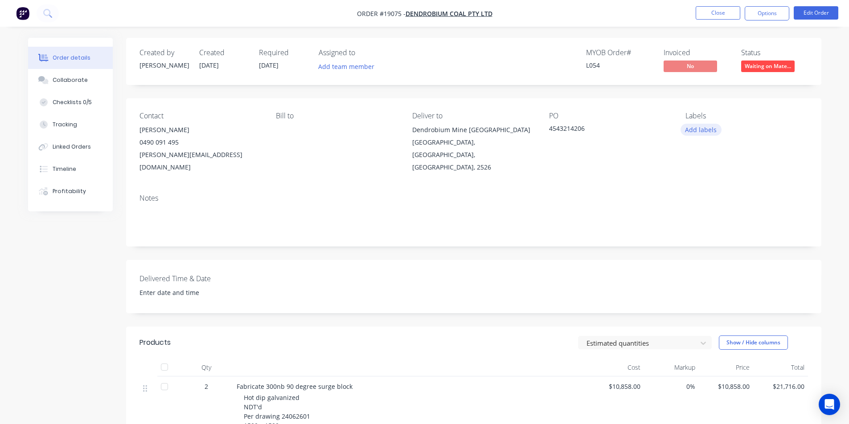
click at [706, 129] on button "Add labels" at bounding box center [700, 130] width 41 height 12
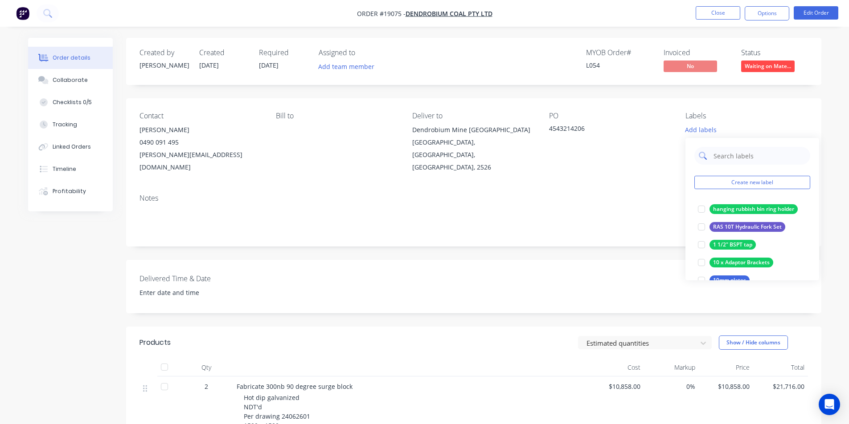
click at [756, 154] on input "text" at bounding box center [758, 156] width 93 height 18
type input "Surge"
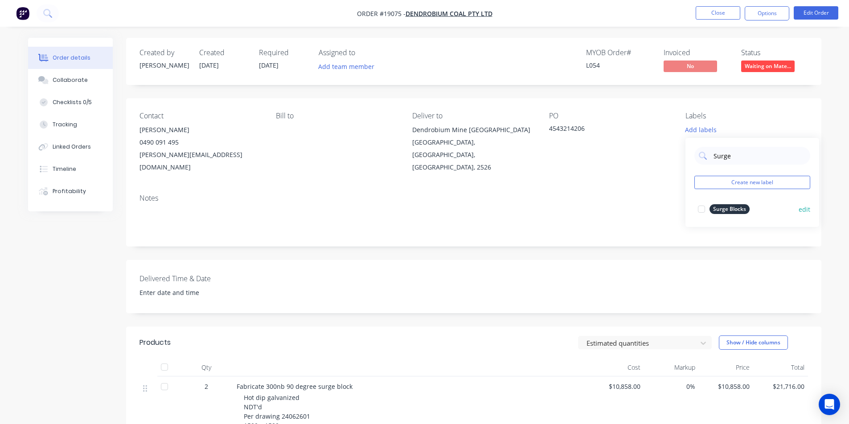
click at [703, 207] on div at bounding box center [701, 209] width 18 height 18
click at [617, 193] on div "Notes" at bounding box center [473, 217] width 695 height 60
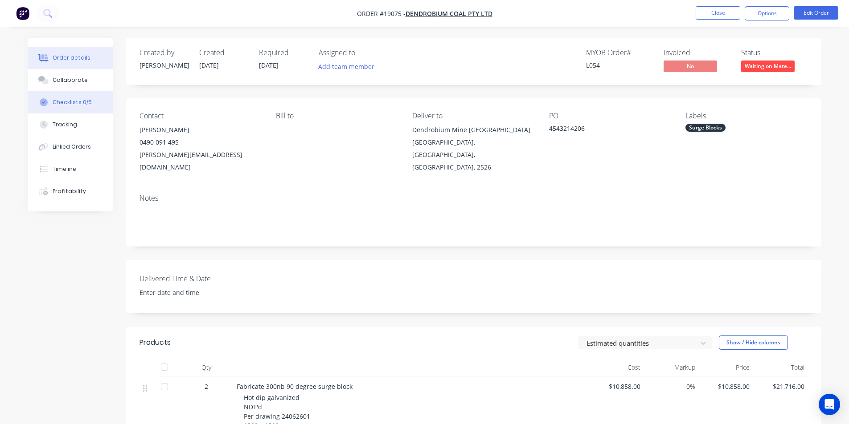
click at [72, 101] on div "Checklists 0/5" at bounding box center [72, 102] width 39 height 8
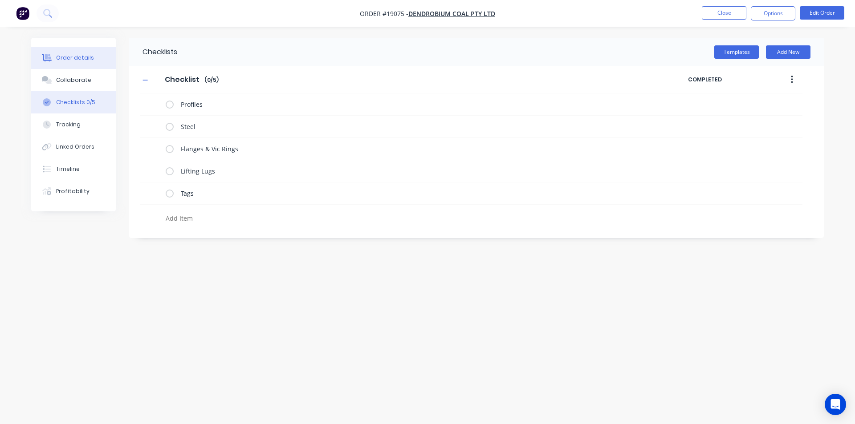
click at [84, 69] on button "Order details" at bounding box center [73, 58] width 85 height 22
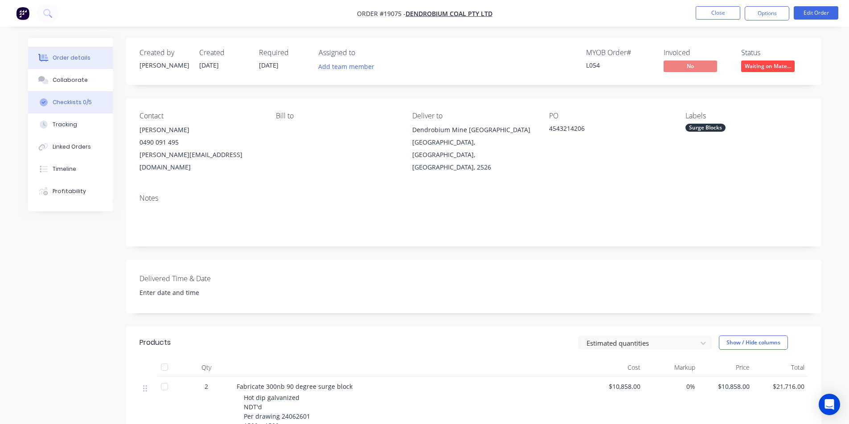
click at [76, 98] on button "Checklists 0/5" at bounding box center [70, 102] width 85 height 22
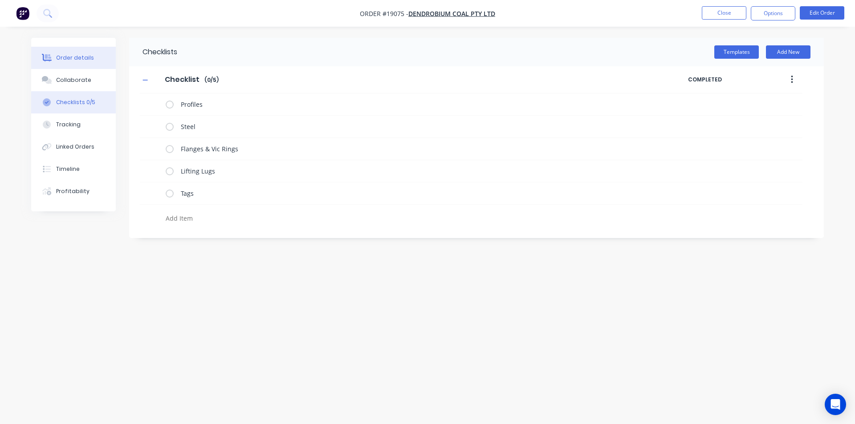
click at [71, 57] on div "Order details" at bounding box center [75, 58] width 38 height 8
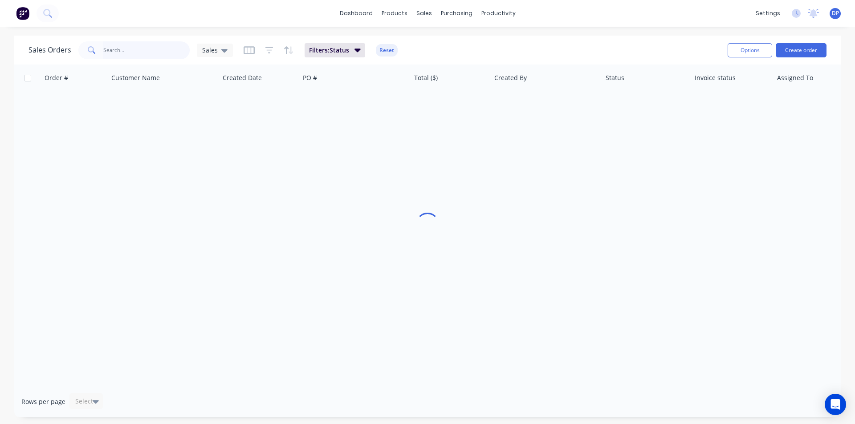
click at [127, 54] on input "text" at bounding box center [146, 50] width 87 height 18
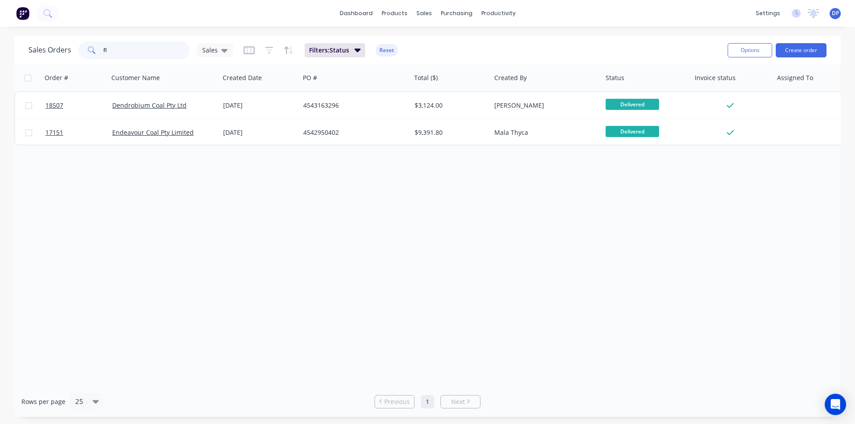
type input "f"
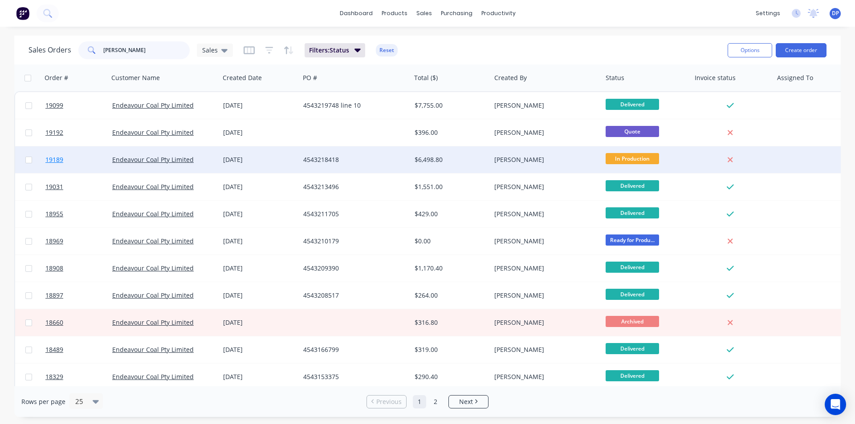
type input "anthony"
click at [59, 157] on span "19189" at bounding box center [54, 159] width 18 height 9
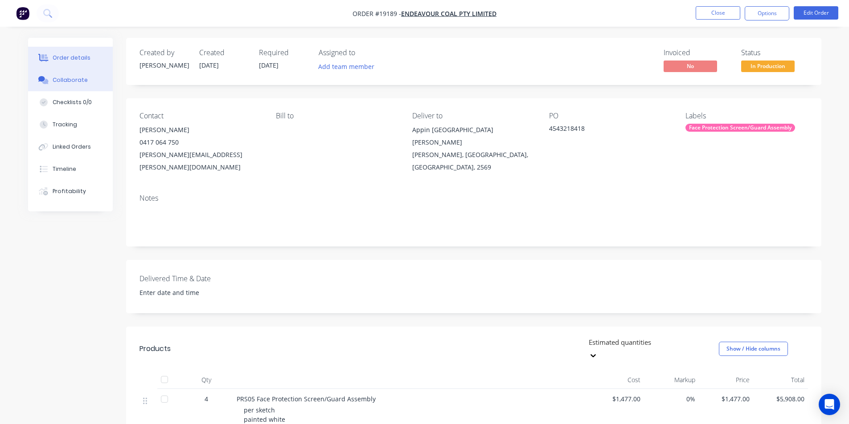
click at [69, 81] on div "Collaborate" at bounding box center [70, 80] width 35 height 8
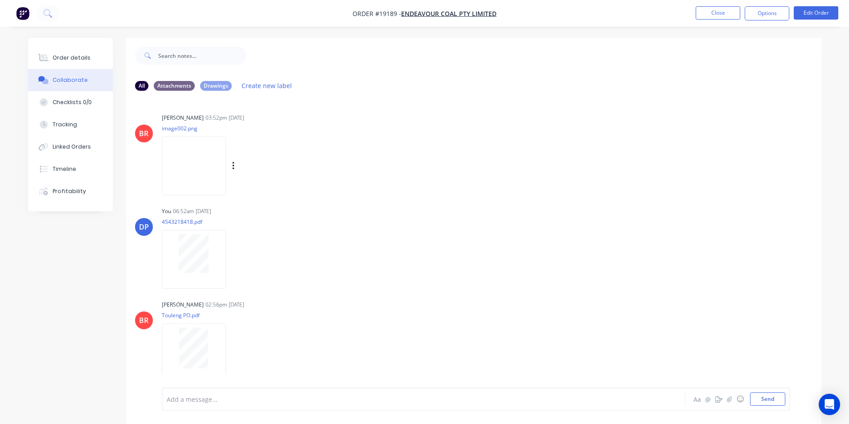
click at [195, 154] on img at bounding box center [194, 166] width 64 height 58
click at [47, 15] on icon at bounding box center [47, 13] width 8 height 8
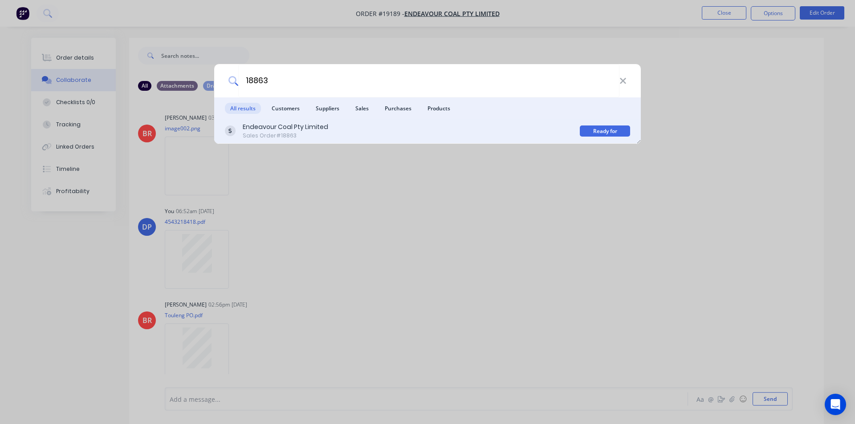
type input "18863"
click at [327, 140] on div "Endeavour Coal Pty Limited Sales Order #18863 Ready for Production" at bounding box center [427, 131] width 427 height 25
click at [324, 132] on div "Sales Order #18863" at bounding box center [286, 136] width 86 height 8
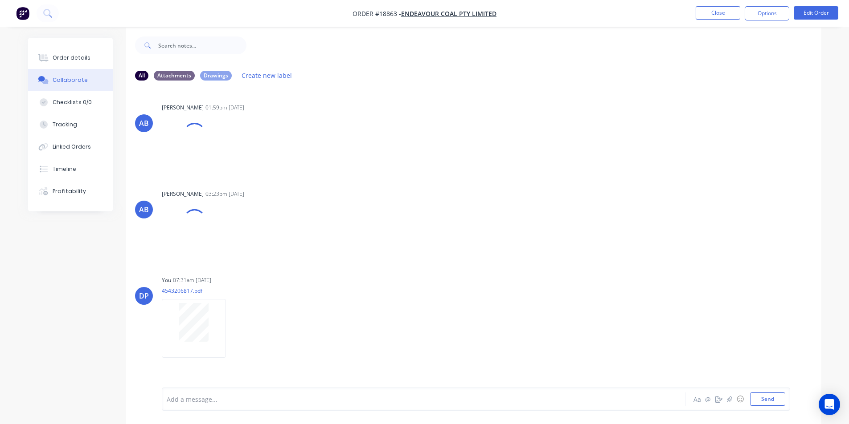
scroll to position [13, 0]
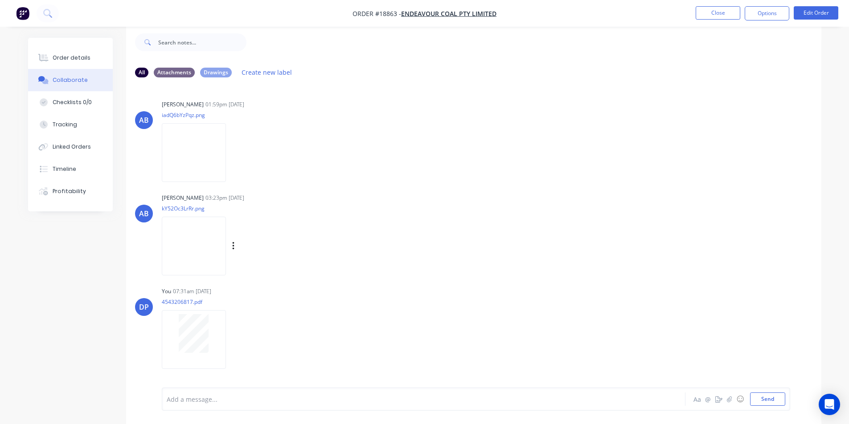
click at [202, 261] on img at bounding box center [194, 246] width 64 height 58
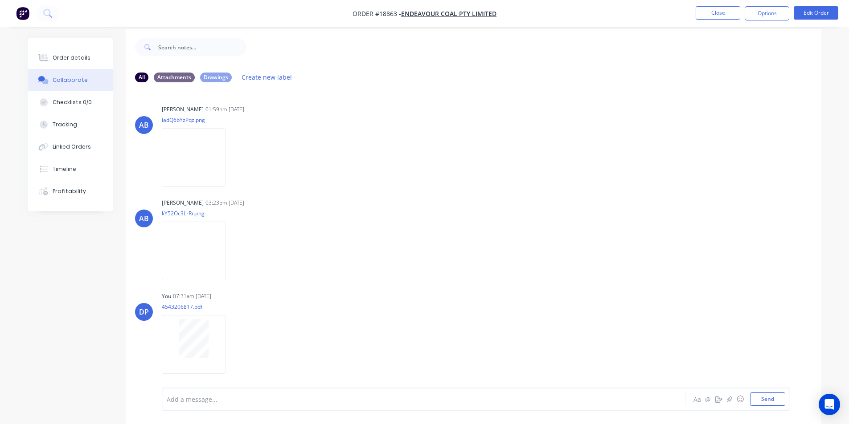
scroll to position [0, 0]
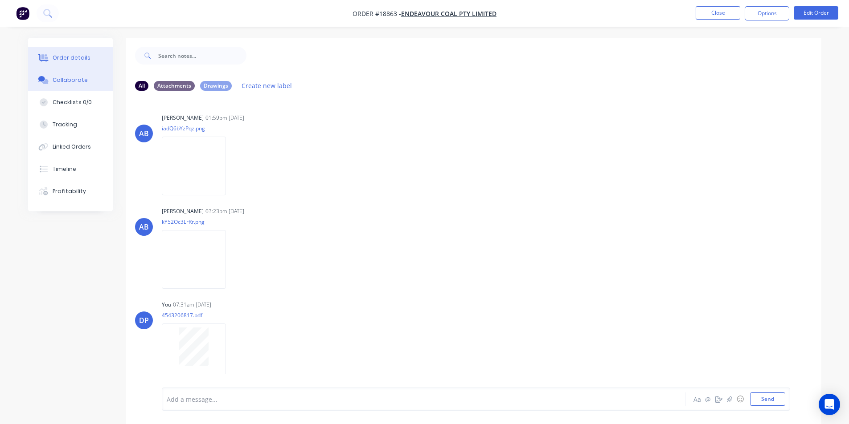
click at [86, 58] on div "Order details" at bounding box center [72, 58] width 38 height 8
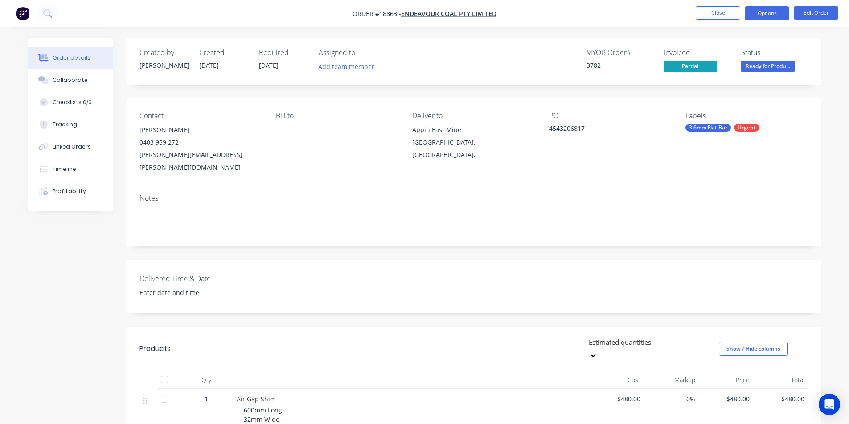
click at [762, 10] on button "Options" at bounding box center [766, 13] width 45 height 14
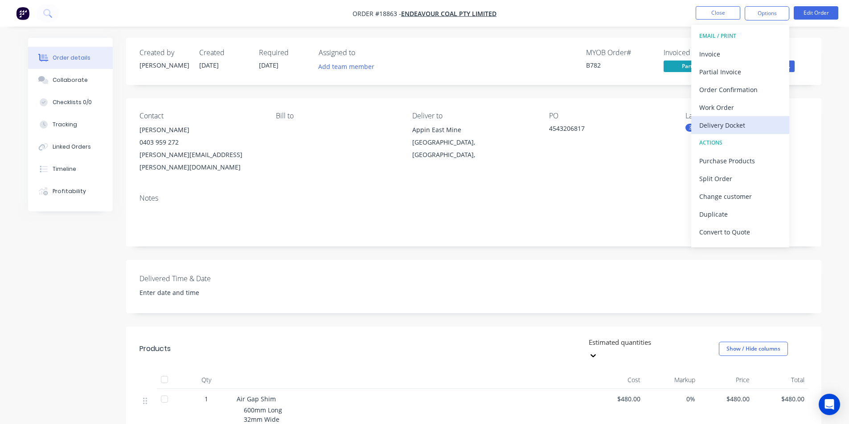
click at [736, 121] on div "Delivery Docket" at bounding box center [740, 125] width 82 height 13
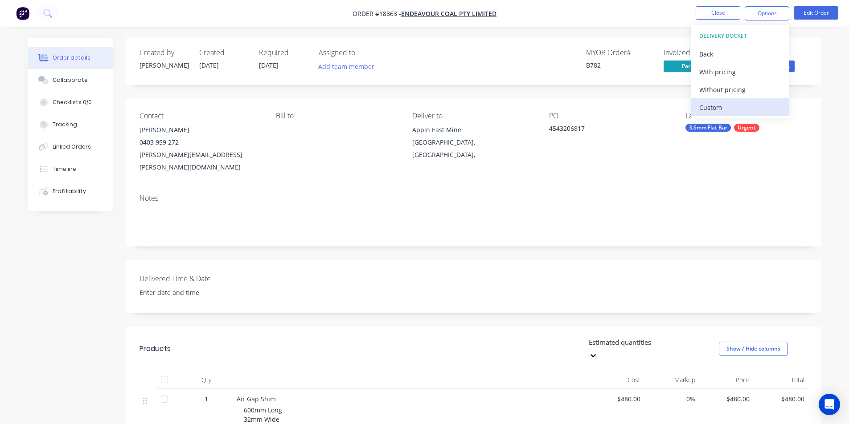
click at [726, 102] on div "Custom" at bounding box center [740, 107] width 82 height 13
click at [725, 91] on div "Without pricing" at bounding box center [740, 89] width 82 height 13
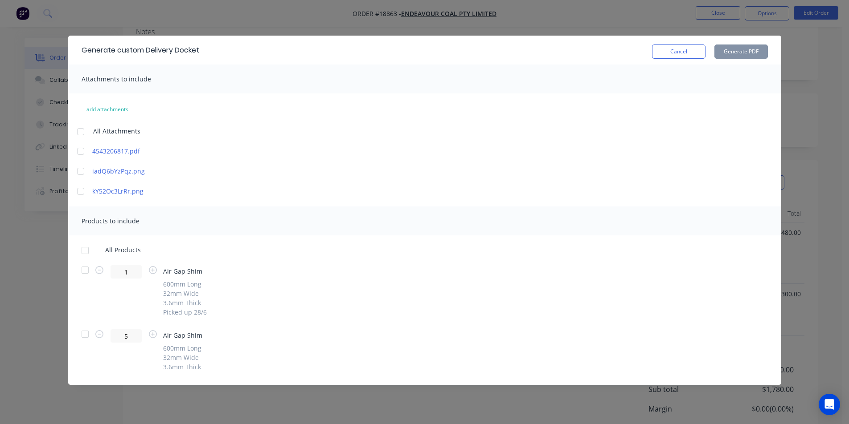
scroll to position [212, 0]
click at [86, 330] on div at bounding box center [85, 335] width 18 height 18
click at [747, 51] on button "Generate PDF" at bounding box center [740, 52] width 53 height 14
click at [684, 51] on button "Cancel" at bounding box center [678, 52] width 53 height 14
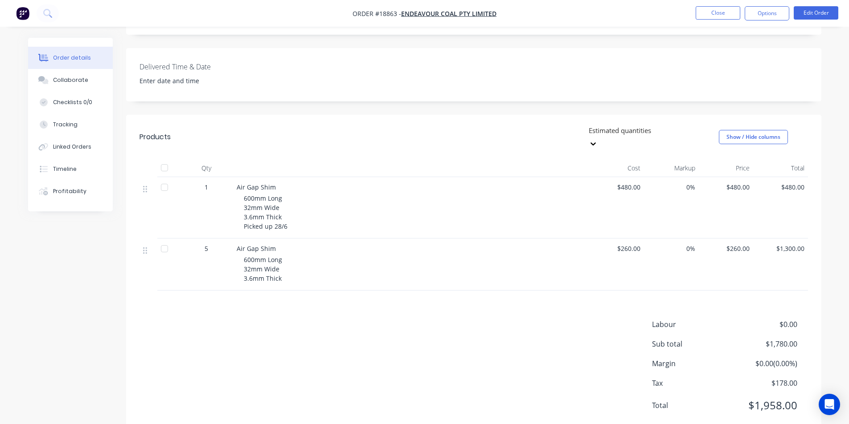
scroll to position [0, 0]
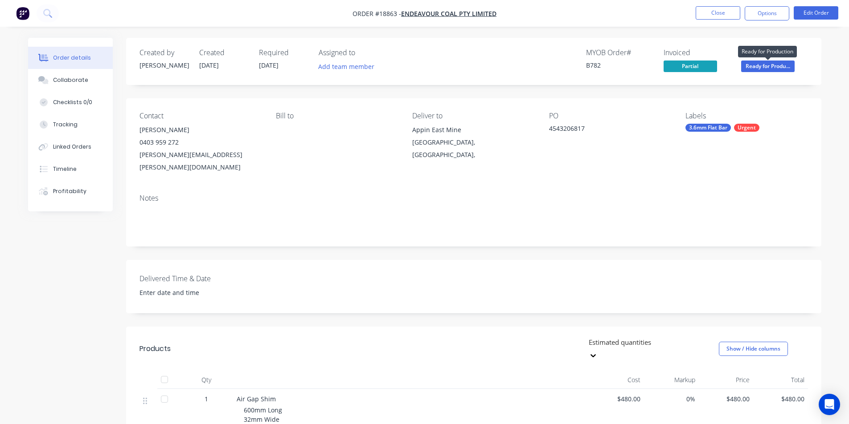
click at [771, 67] on span "Ready for Produ..." at bounding box center [767, 66] width 53 height 11
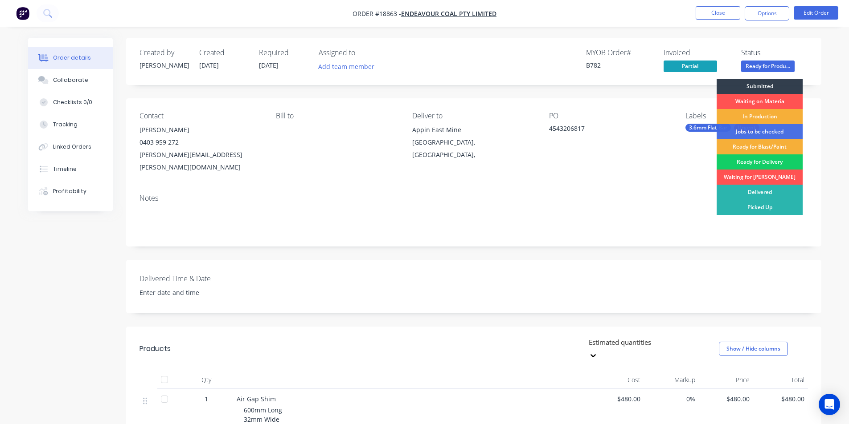
click at [758, 163] on div "Ready for Delivery" at bounding box center [759, 162] width 86 height 15
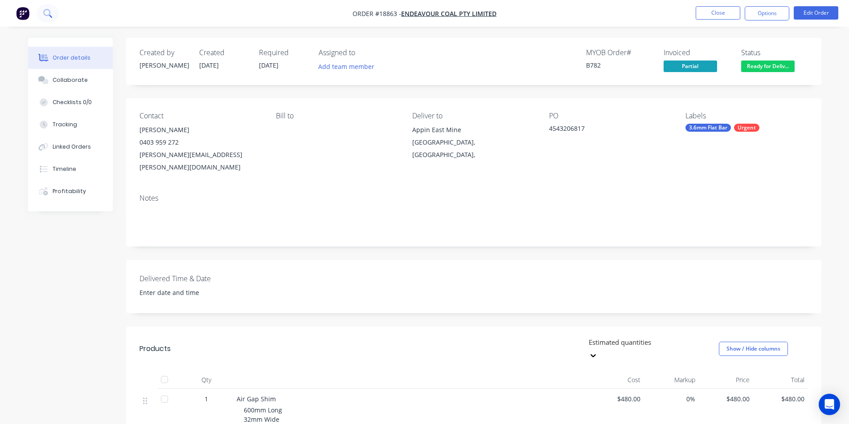
click at [49, 12] on icon at bounding box center [46, 12] width 7 height 7
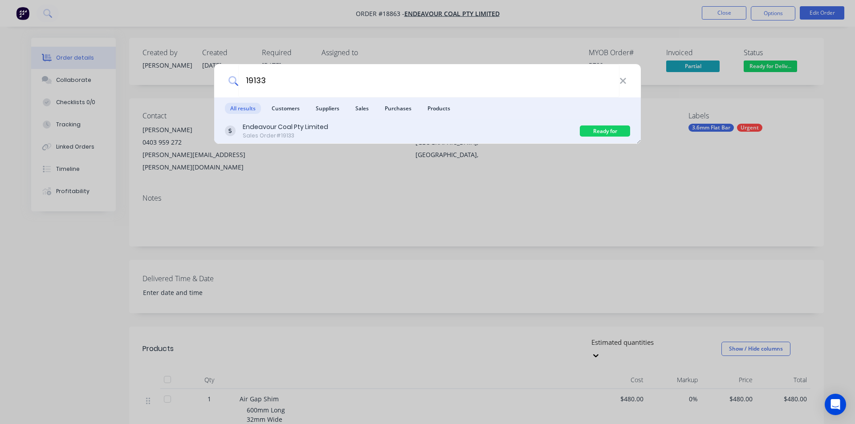
type input "19133"
click at [317, 135] on div "Sales Order #19133" at bounding box center [286, 136] width 86 height 8
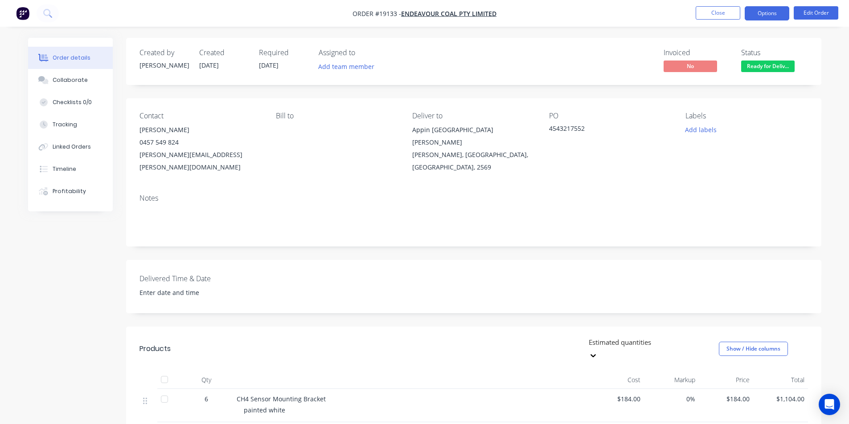
click at [775, 12] on button "Options" at bounding box center [766, 13] width 45 height 14
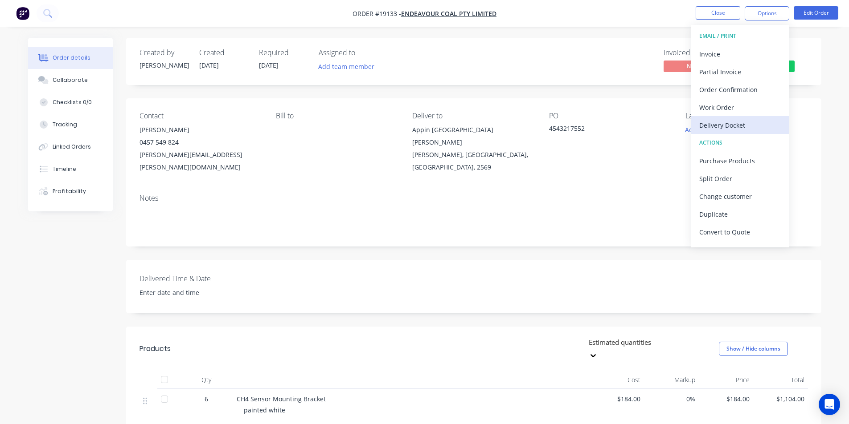
click at [737, 121] on div "Delivery Docket" at bounding box center [740, 125] width 82 height 13
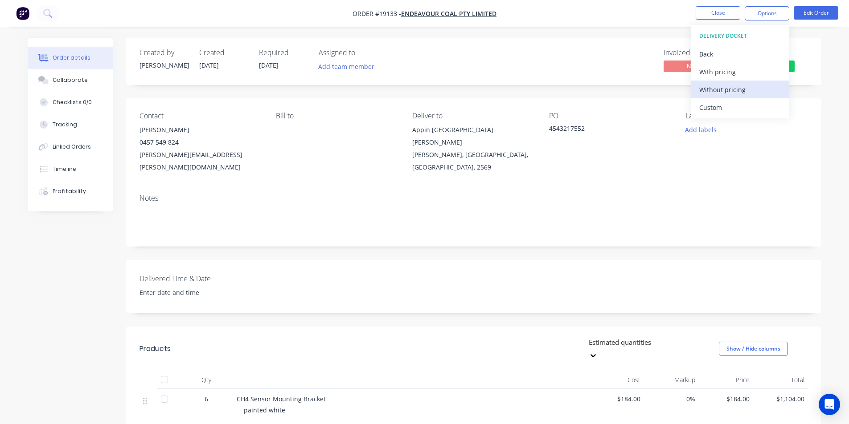
click at [730, 92] on div "Without pricing" at bounding box center [740, 89] width 82 height 13
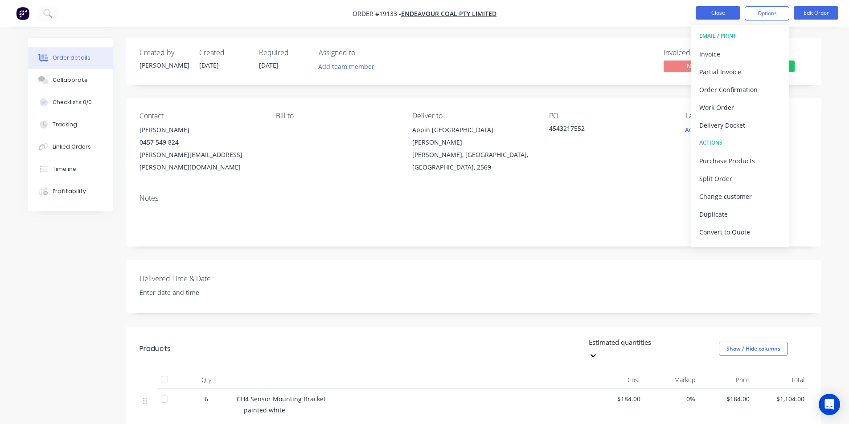
click at [712, 10] on button "Close" at bounding box center [717, 12] width 45 height 13
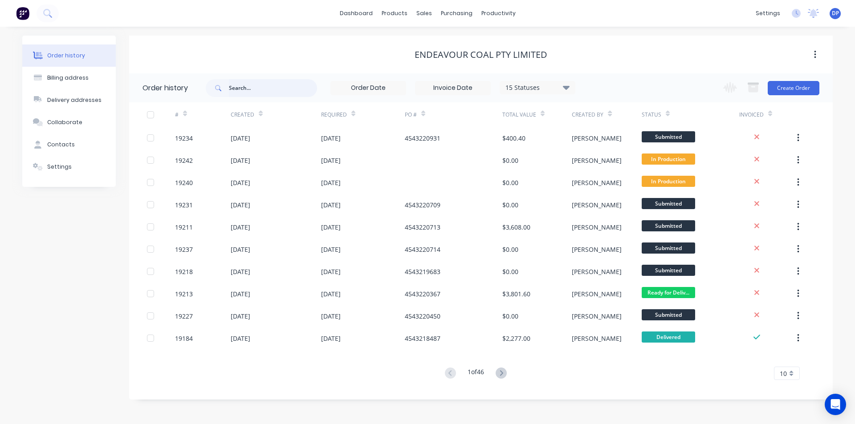
click at [281, 90] on input "text" at bounding box center [273, 88] width 88 height 18
type input "anth"
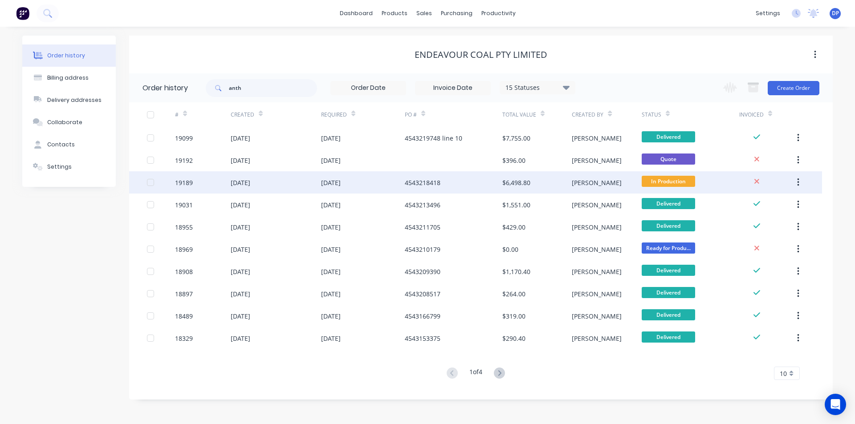
click at [199, 181] on div "19189" at bounding box center [203, 182] width 56 height 22
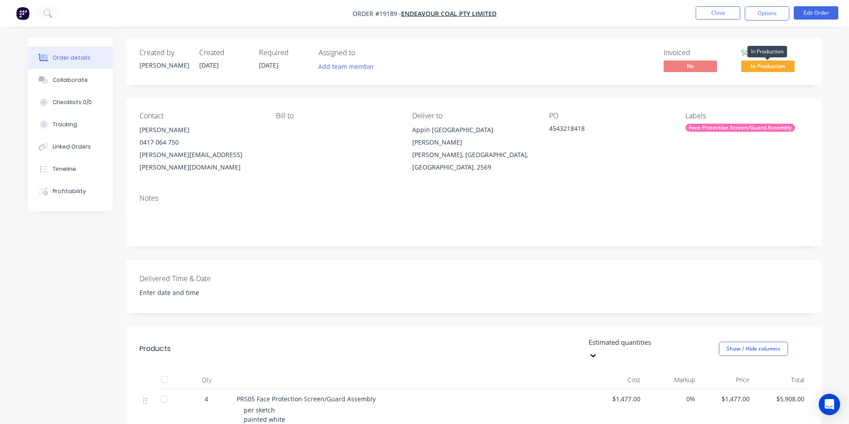
click at [768, 65] on span "In Production" at bounding box center [767, 66] width 53 height 11
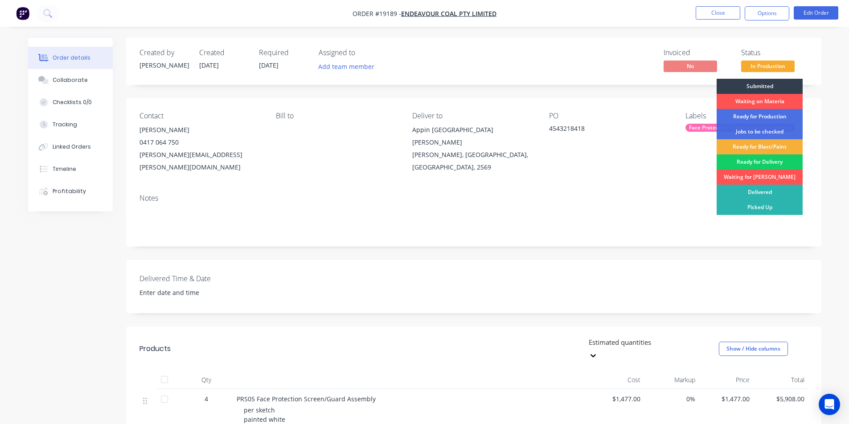
click at [770, 159] on div "Ready for Delivery" at bounding box center [759, 162] width 86 height 15
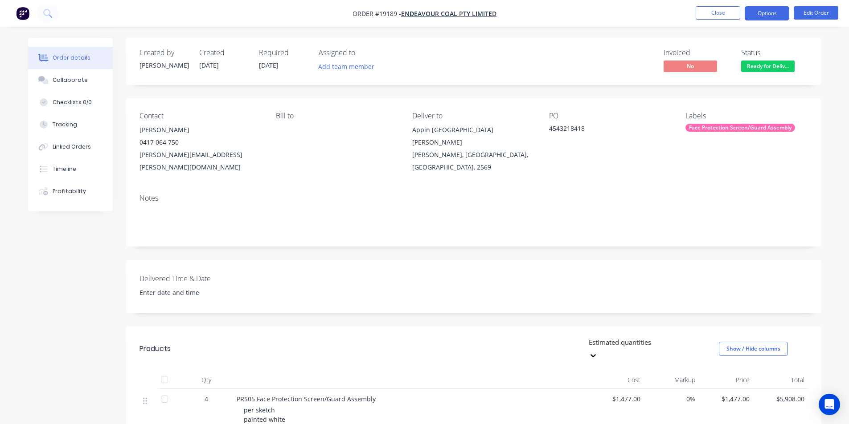
click at [773, 17] on button "Options" at bounding box center [766, 13] width 45 height 14
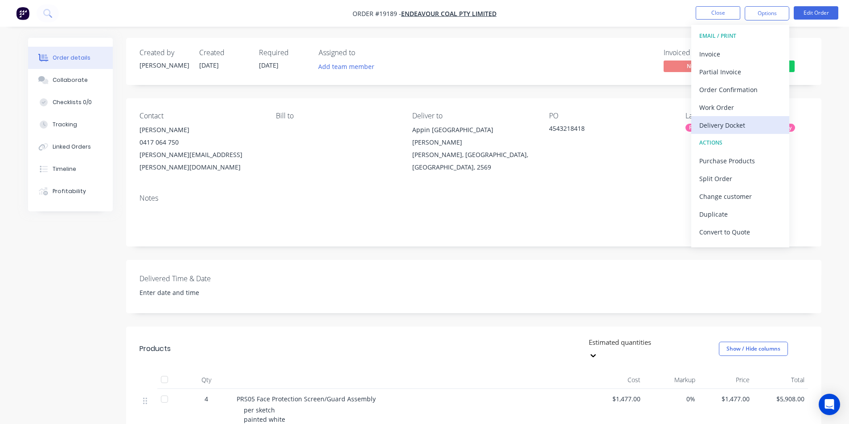
click at [751, 127] on div "Delivery Docket" at bounding box center [740, 125] width 82 height 13
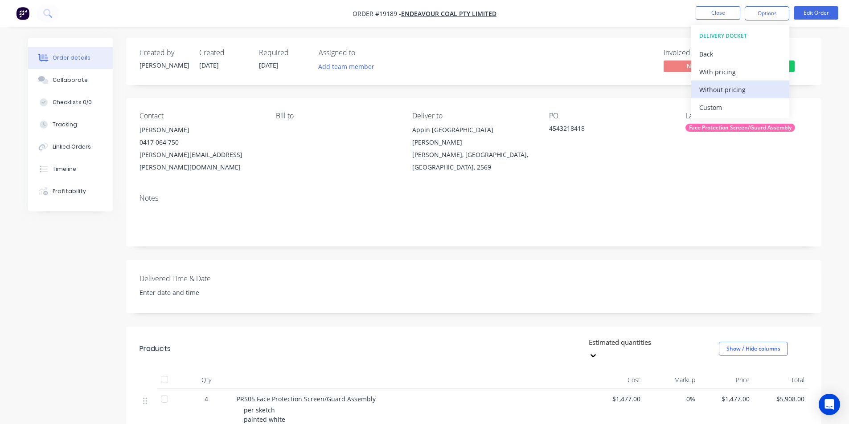
click at [744, 90] on div "Without pricing" at bounding box center [740, 89] width 82 height 13
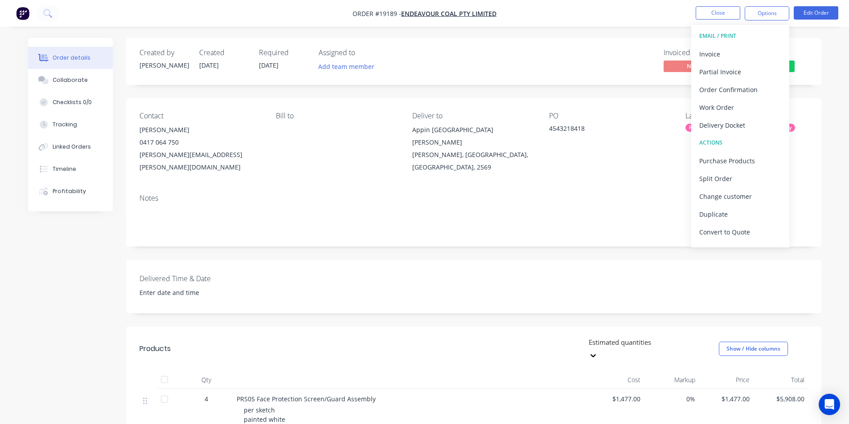
click at [526, 49] on div "Invoiced No Status Ready for Deliv..." at bounding box center [608, 62] width 400 height 26
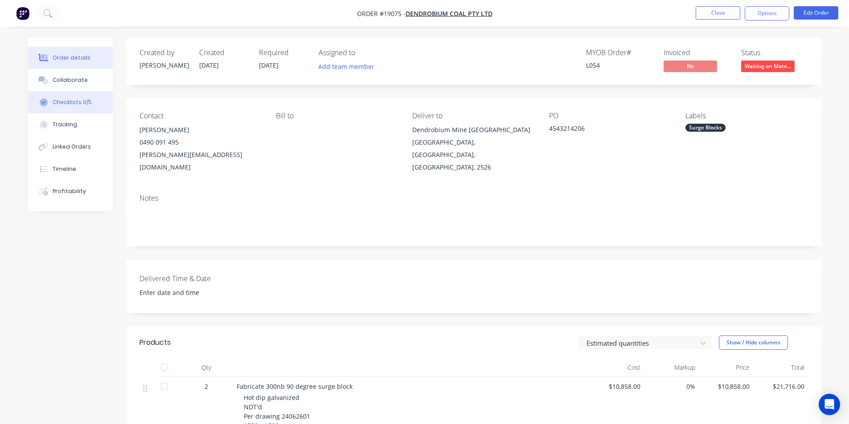
click at [88, 101] on div "Checklists 0/5" at bounding box center [72, 102] width 39 height 8
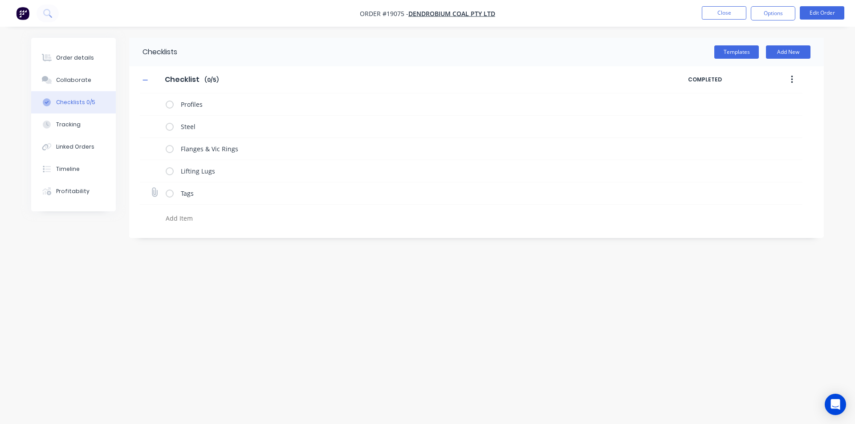
click at [168, 193] on label at bounding box center [170, 193] width 8 height 9
click at [0, 0] on input "checkbox" at bounding box center [0, 0] width 0 height 0
click at [88, 53] on button "Order details" at bounding box center [73, 58] width 85 height 22
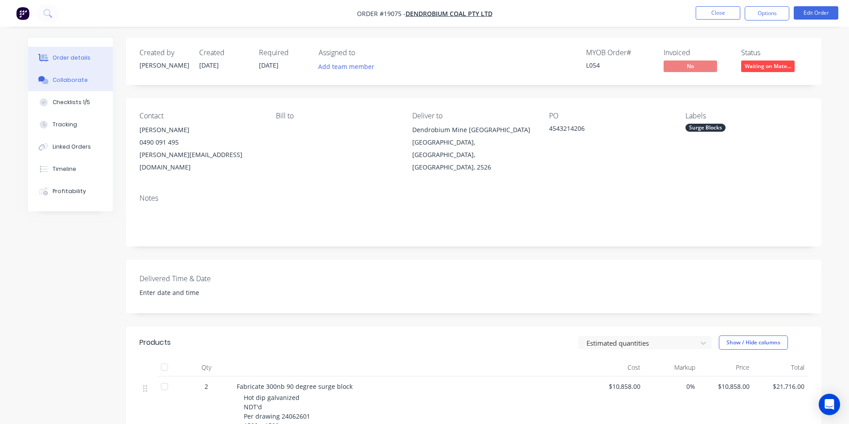
click at [88, 77] on button "Collaborate" at bounding box center [70, 80] width 85 height 22
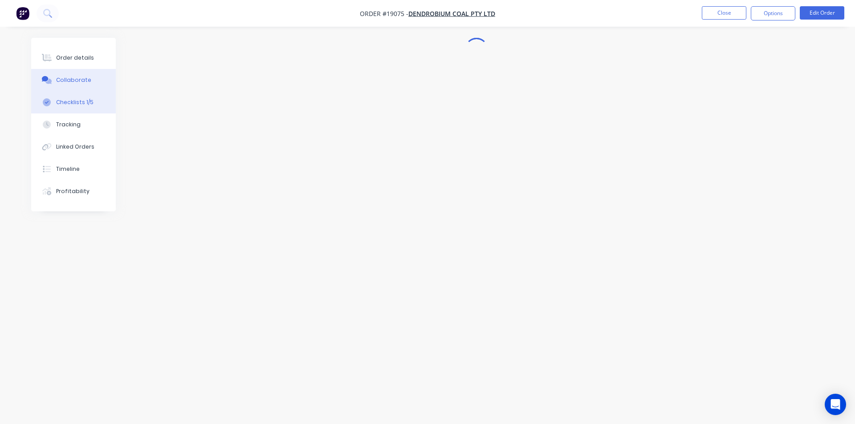
click at [84, 107] on button "Checklists 1/5" at bounding box center [73, 102] width 85 height 22
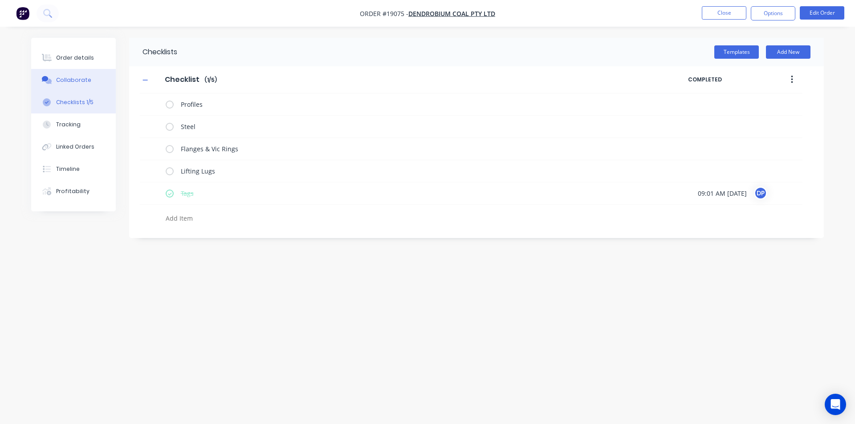
click at [86, 71] on button "Collaborate" at bounding box center [73, 80] width 85 height 22
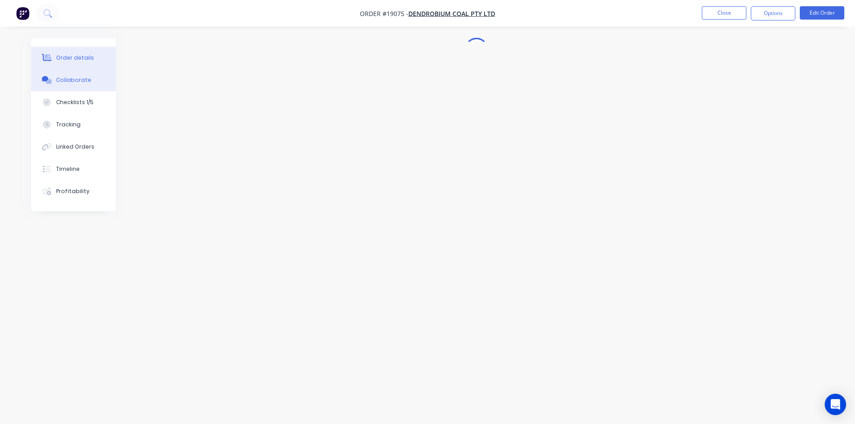
click at [82, 54] on div "Order details" at bounding box center [75, 58] width 38 height 8
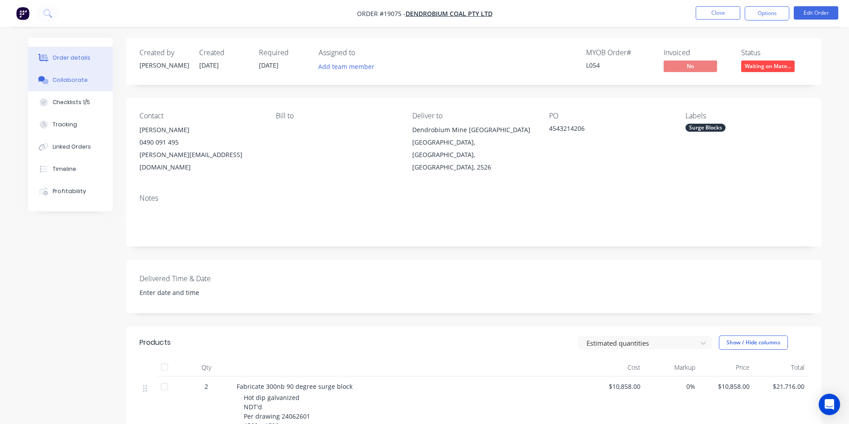
click at [82, 78] on div "Collaborate" at bounding box center [70, 80] width 35 height 8
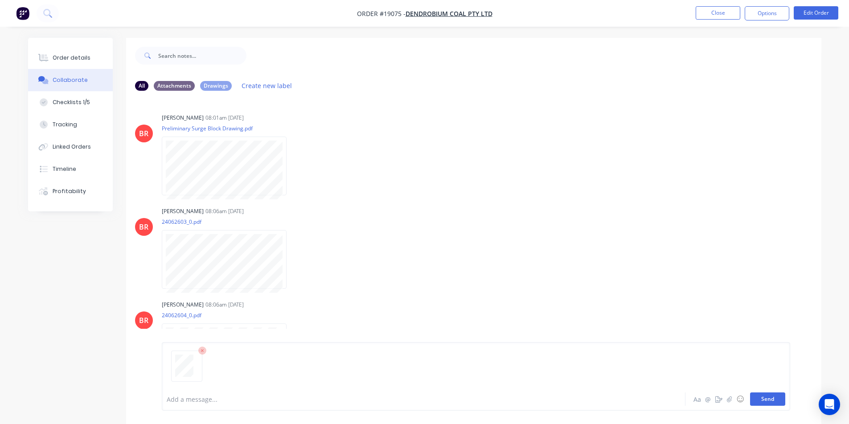
click at [765, 396] on button "Send" at bounding box center [767, 399] width 35 height 13
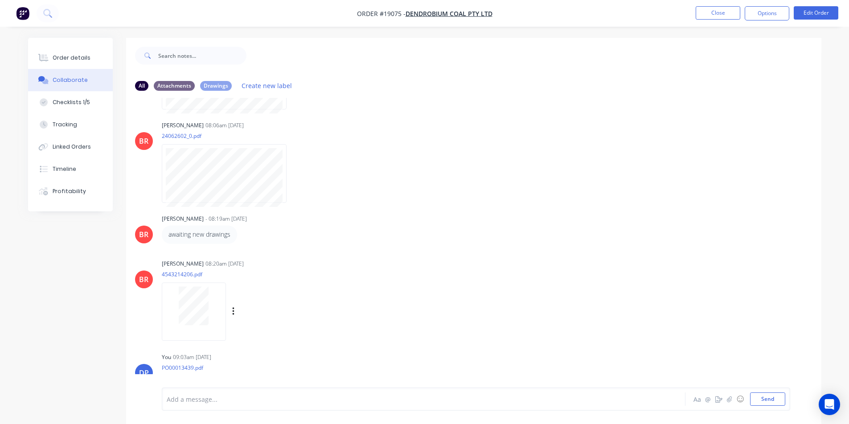
scroll to position [417, 0]
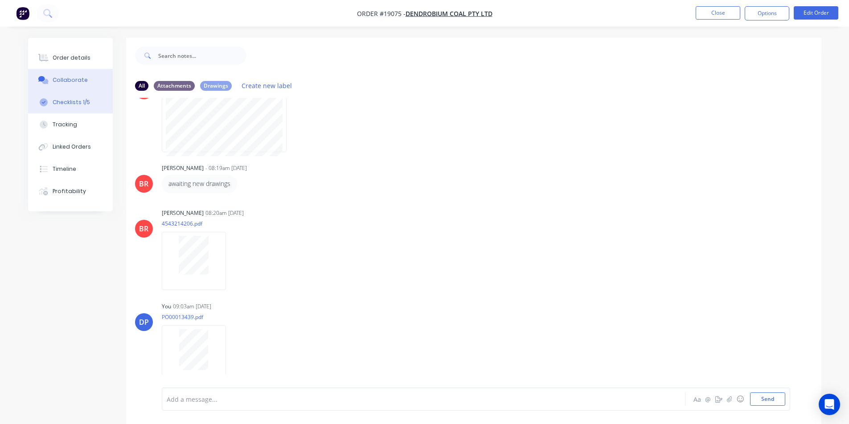
click at [83, 104] on div "Checklists 1/5" at bounding box center [71, 102] width 37 height 8
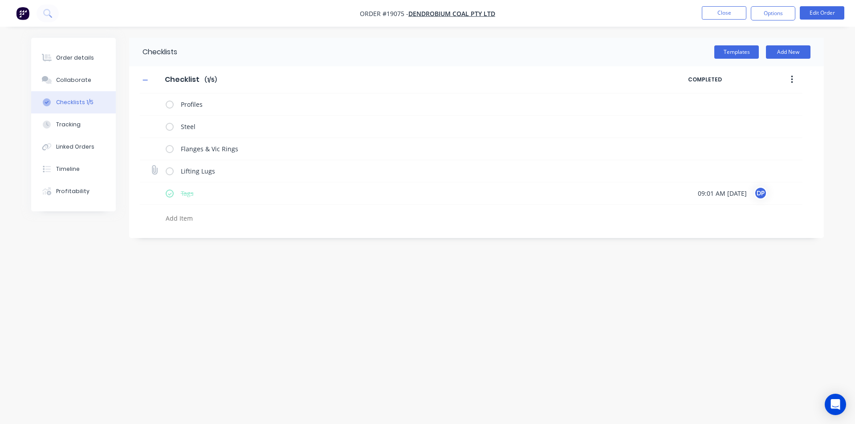
click at [172, 173] on label at bounding box center [170, 171] width 8 height 9
click at [0, 0] on input "checkbox" at bounding box center [0, 0] width 0 height 0
click at [156, 167] on icon at bounding box center [155, 170] width 12 height 12
click at [151, 166] on input "file" at bounding box center [151, 166] width 0 height 0
type textarea "x"
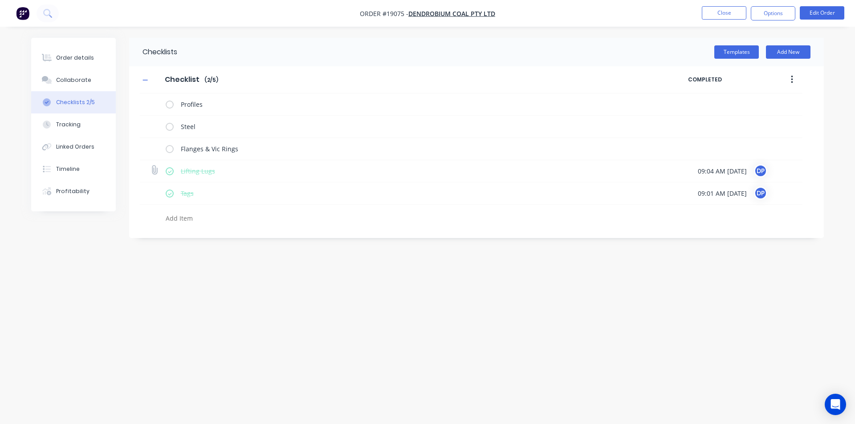
type input "C:\fakepath\PO00013439.pdf"
click at [797, 170] on icon at bounding box center [797, 170] width 8 height 8
click at [512, 349] on div "Checklists Templates Add New Checklist Checklist Enter Checklist name ( 2 / 5 )…" at bounding box center [427, 195] width 793 height 315
click at [77, 81] on div "Collaborate" at bounding box center [73, 80] width 35 height 8
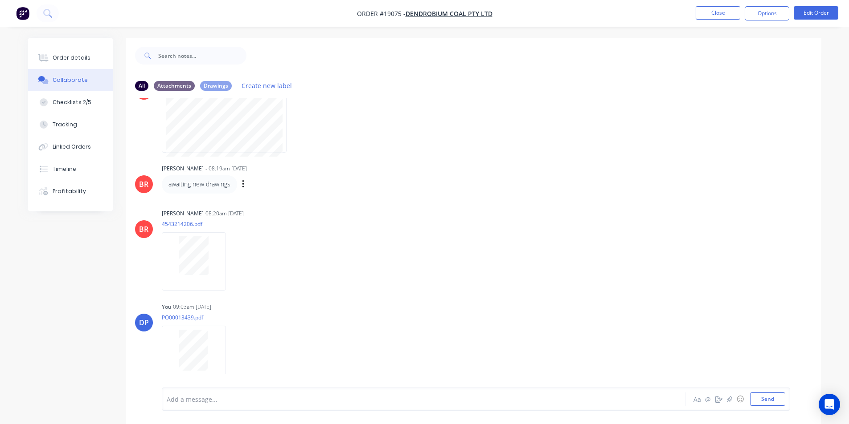
scroll to position [417, 0]
click at [72, 100] on div "Checklists 2/5" at bounding box center [72, 102] width 39 height 8
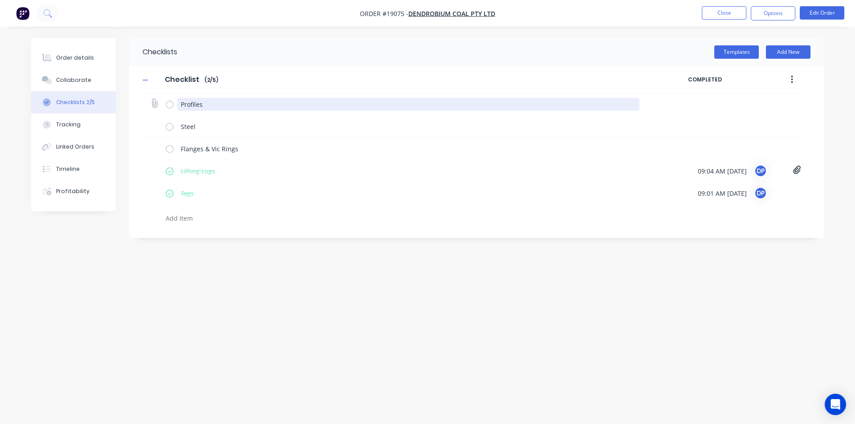
type textarea "x"
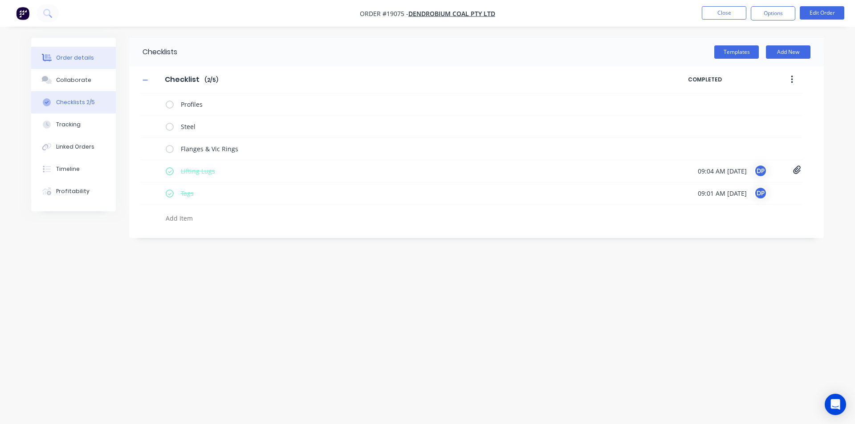
click at [68, 56] on div "Order details" at bounding box center [75, 58] width 38 height 8
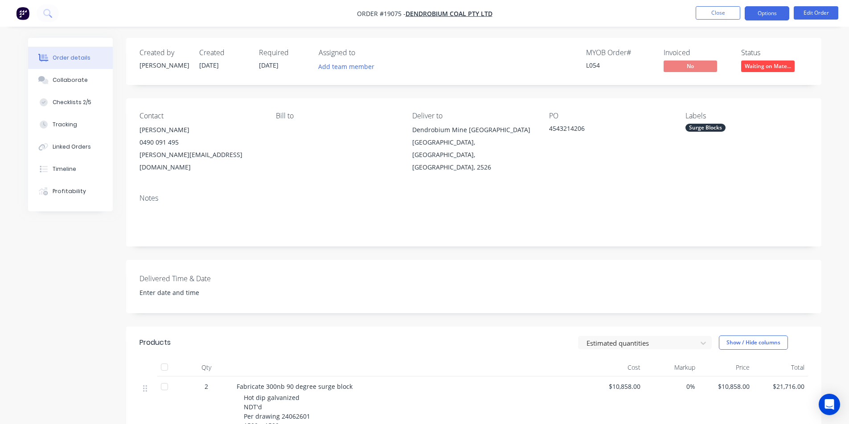
click at [775, 17] on button "Options" at bounding box center [766, 13] width 45 height 14
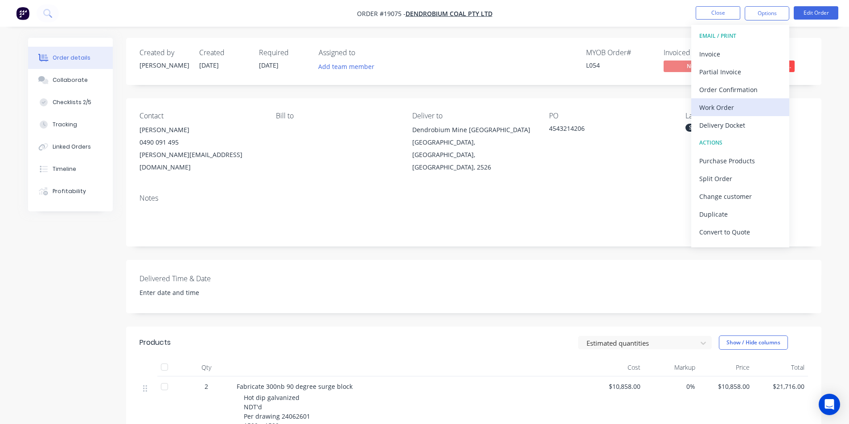
click at [725, 110] on div "Work Order" at bounding box center [740, 107] width 82 height 13
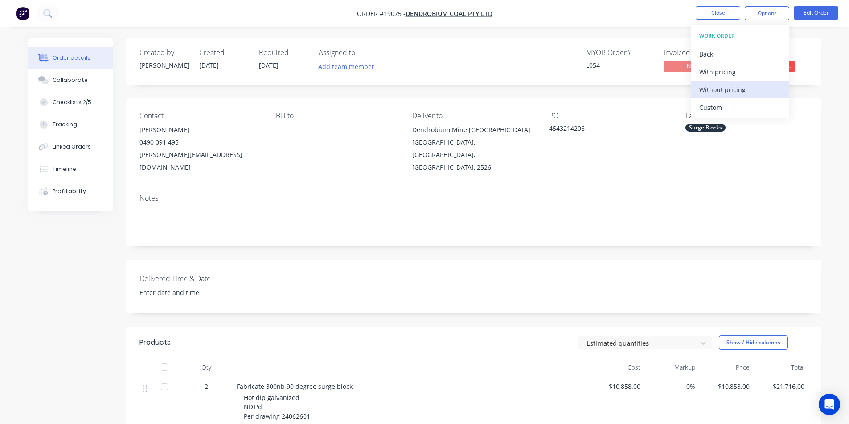
click at [730, 88] on div "Without pricing" at bounding box center [740, 89] width 82 height 13
click at [24, 16] on img "button" at bounding box center [22, 13] width 13 height 13
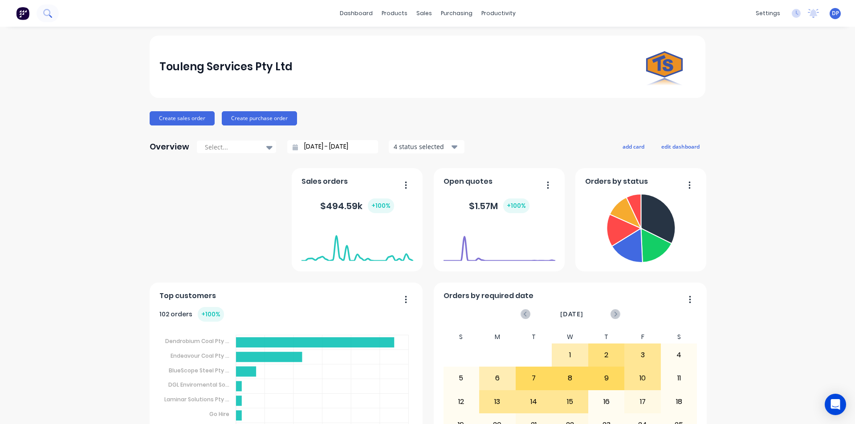
click at [46, 15] on icon at bounding box center [46, 12] width 7 height 7
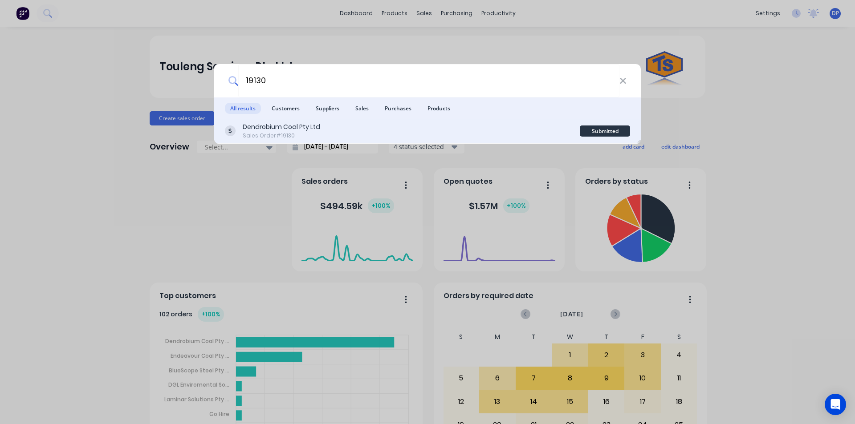
type input "19130"
click at [298, 133] on div "Sales Order #19130" at bounding box center [282, 136] width 78 height 8
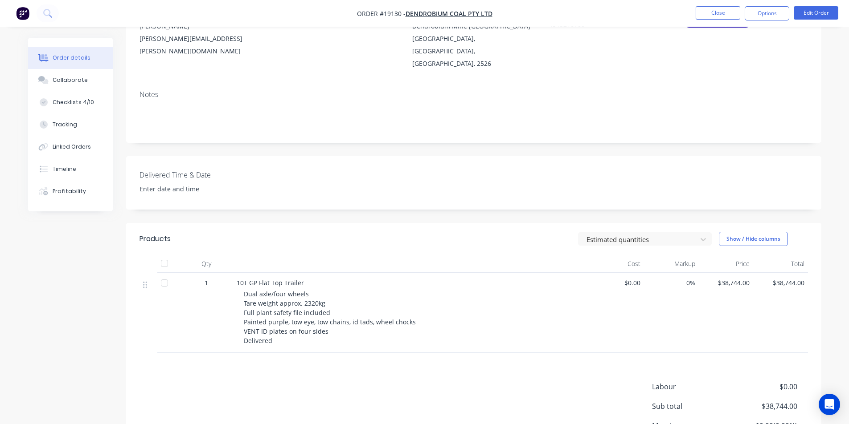
scroll to position [134, 0]
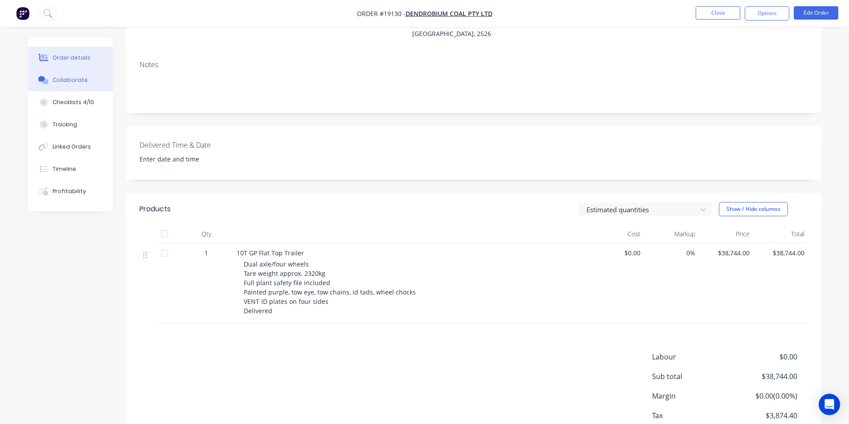
click at [49, 83] on div at bounding box center [43, 80] width 13 height 8
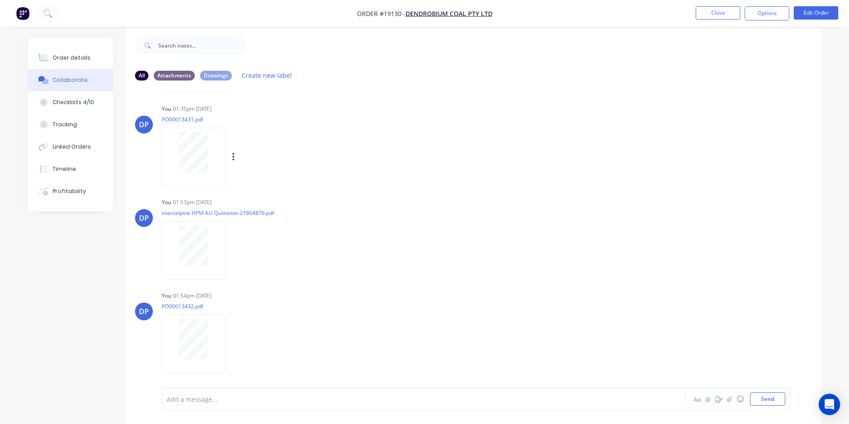
scroll to position [13, 0]
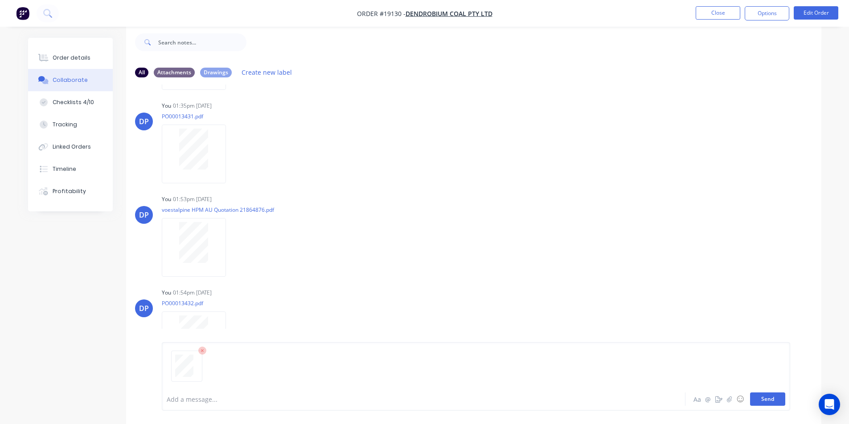
click at [762, 394] on button "Send" at bounding box center [767, 399] width 35 height 13
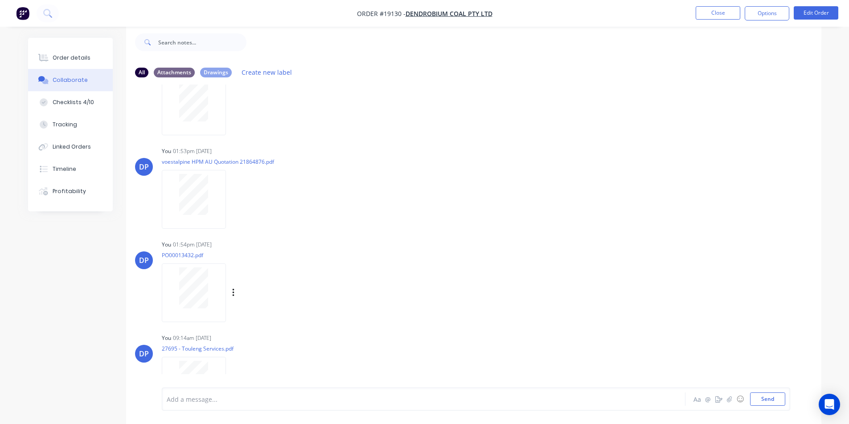
scroll to position [373, 0]
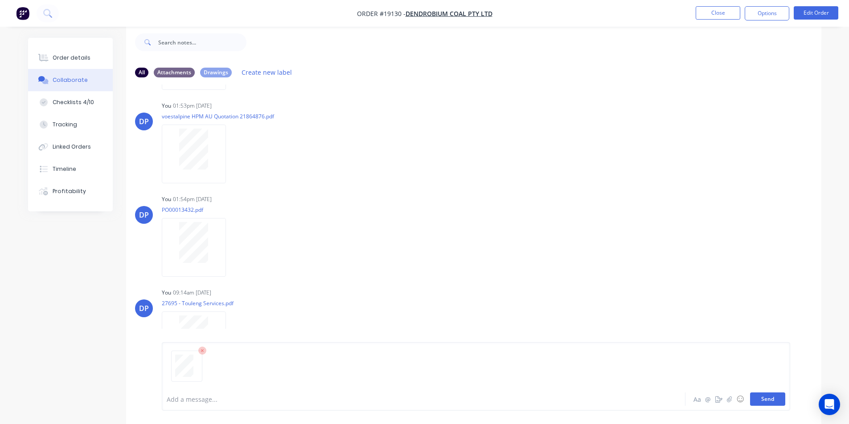
click at [771, 400] on button "Send" at bounding box center [767, 399] width 35 height 13
click at [72, 102] on div "Checklists 4/10" at bounding box center [73, 102] width 41 height 8
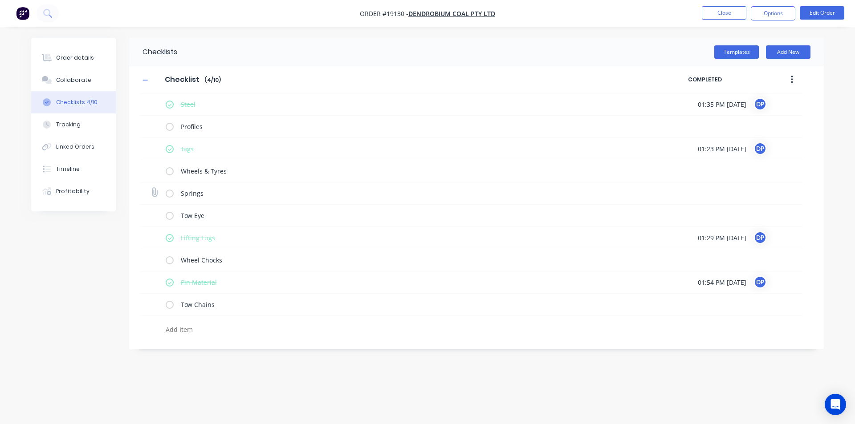
click at [171, 192] on label at bounding box center [170, 193] width 8 height 9
click at [0, 0] on input "checkbox" at bounding box center [0, 0] width 0 height 0
type textarea "x"
click at [75, 51] on button "Order details" at bounding box center [73, 58] width 85 height 22
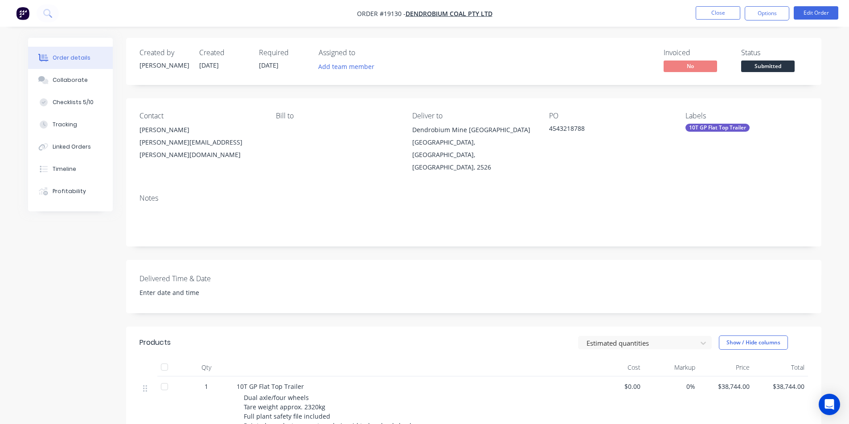
click at [24, 12] on img "button" at bounding box center [22, 13] width 13 height 13
